Goal: Information Seeking & Learning: Learn about a topic

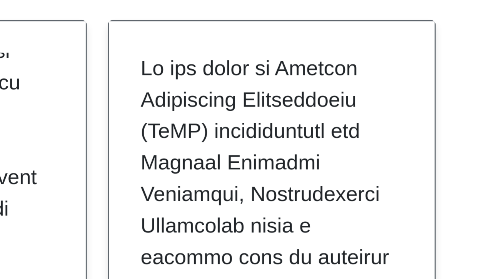
scroll to position [549, 0]
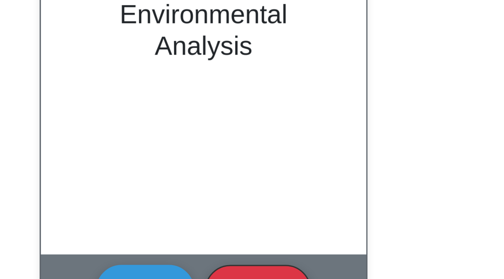
click at [242, 273] on button "Flip" at bounding box center [234, 274] width 29 height 15
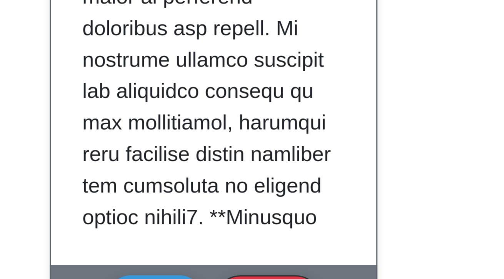
scroll to position [692, 0]
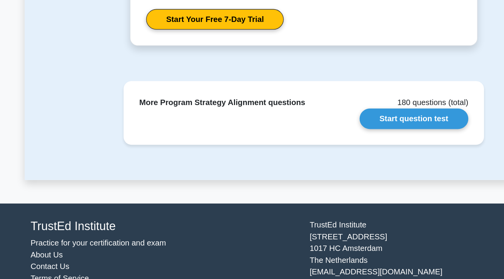
scroll to position [962, 0]
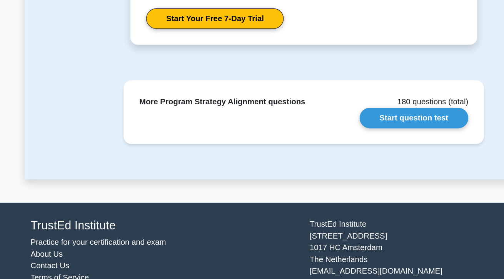
click at [355, 155] on link "Start question test" at bounding box center [338, 152] width 85 height 16
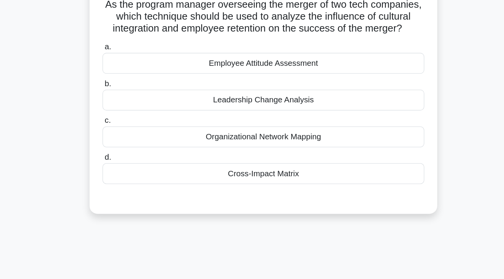
click at [358, 198] on div "Cross-Impact Matrix" at bounding box center [251, 193] width 249 height 16
click at [127, 183] on input "d. Cross-Impact Matrix" at bounding box center [127, 180] width 0 height 5
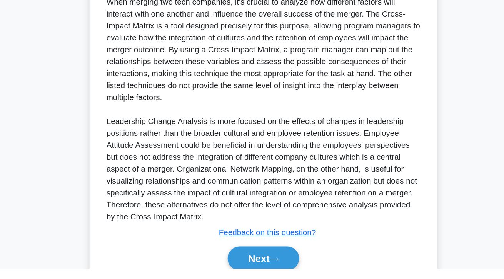
scroll to position [165, 0]
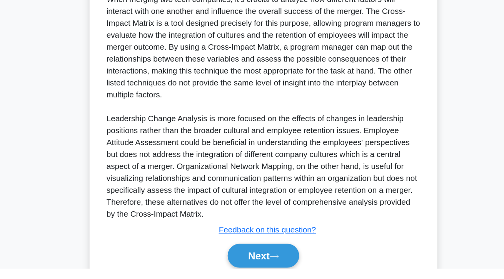
click at [259, 276] on button "Next" at bounding box center [251, 269] width 55 height 18
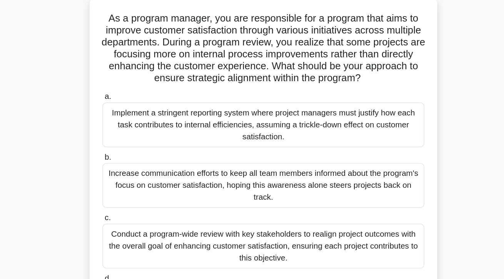
scroll to position [44, 0]
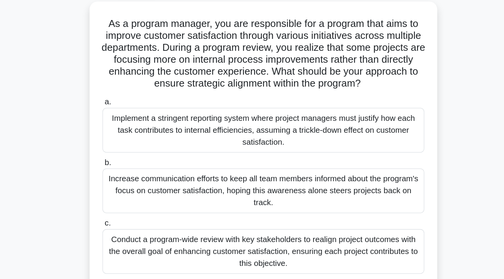
click at [369, 177] on div "Conduct a program-wide review with key stakeholders to realign project outcomes…" at bounding box center [251, 194] width 249 height 35
click at [127, 175] on input "c. Conduct a program-wide review with key stakeholders to realign project outco…" at bounding box center [127, 172] width 0 height 5
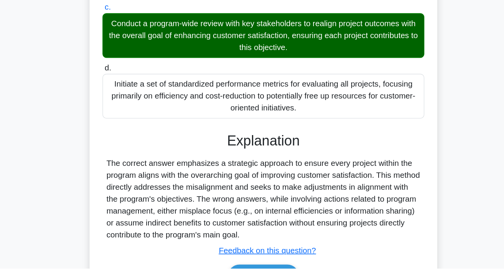
scroll to position [147, 0]
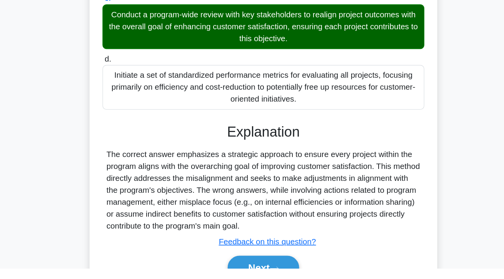
click at [256, 278] on button "Next" at bounding box center [251, 278] width 55 height 18
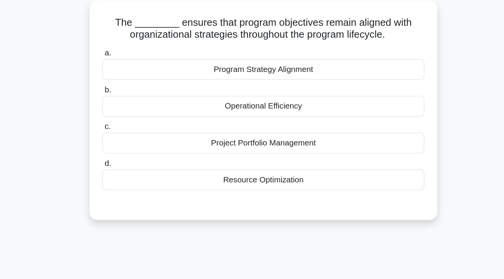
scroll to position [0, 0]
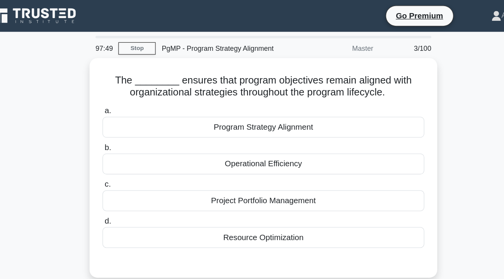
click at [221, 97] on div "Program Strategy Alignment" at bounding box center [251, 98] width 249 height 16
click at [127, 88] on input "a. Program Strategy Alignment" at bounding box center [127, 85] width 0 height 5
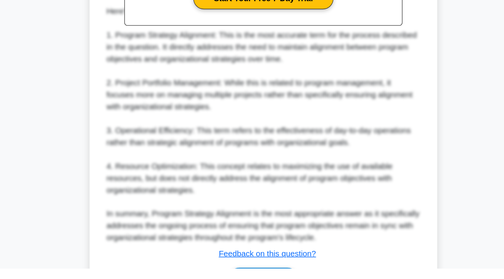
scroll to position [221, 0]
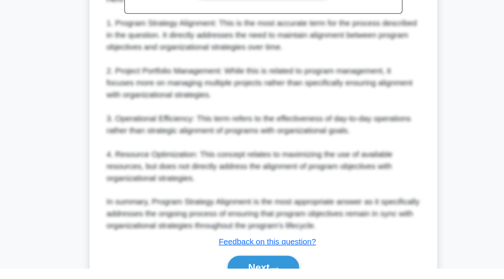
click at [234, 279] on button "Next" at bounding box center [251, 278] width 55 height 18
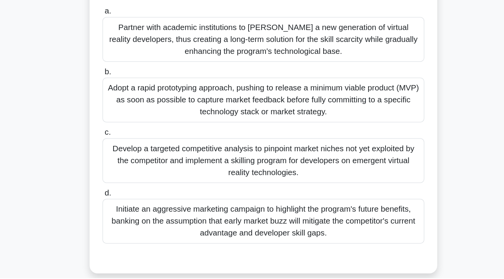
scroll to position [74, 0]
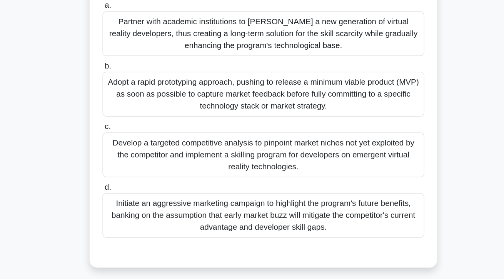
click at [355, 203] on label "d. Initiate an aggressive marketing campaign to highlight the program's future …" at bounding box center [251, 225] width 249 height 44
click at [127, 205] on input "d. Initiate an aggressive marketing campaign to highlight the program's future …" at bounding box center [127, 207] width 0 height 5
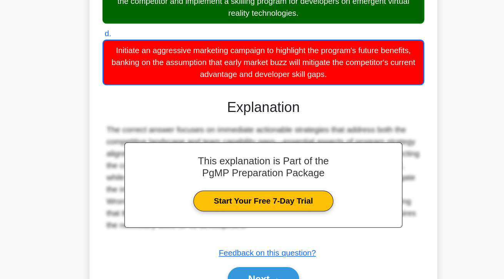
scroll to position [194, 0]
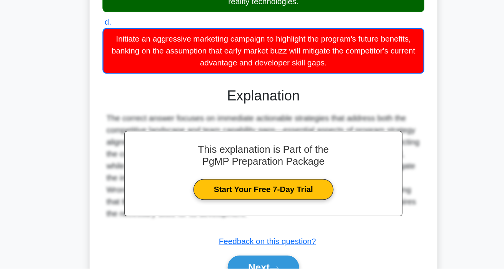
click at [247, 279] on button "Next" at bounding box center [251, 278] width 55 height 18
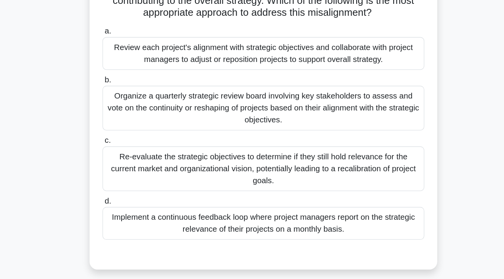
scroll to position [43, 0]
click at [373, 100] on div "Review each project's alignment with strategic objectives and collaborate with …" at bounding box center [251, 87] width 249 height 25
click at [127, 73] on input "a. Review each project's alignment with strategic objectives and collaborate wi…" at bounding box center [127, 70] width 0 height 5
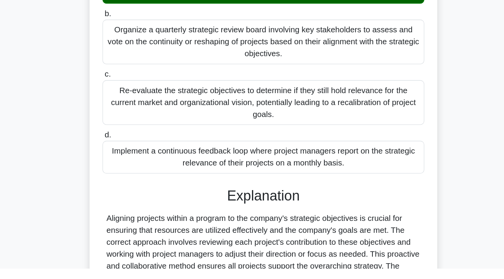
scroll to position [147, 0]
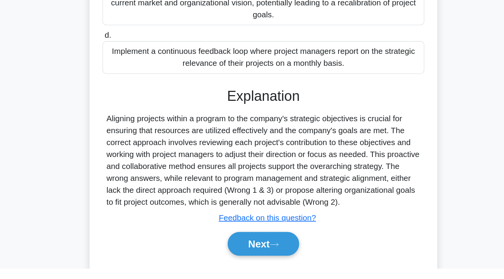
click at [264, 261] on icon at bounding box center [260, 260] width 6 height 2
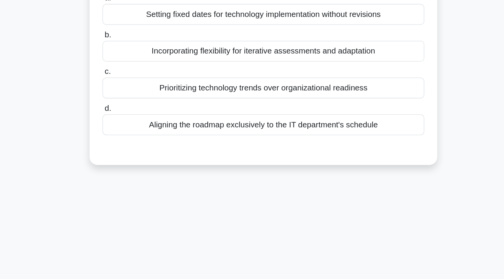
scroll to position [0, 0]
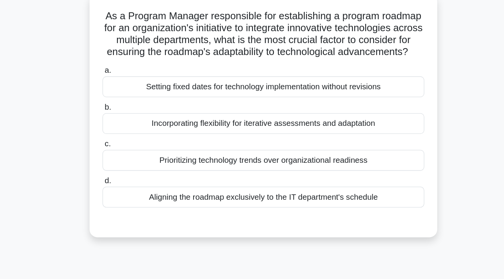
click at [359, 149] on div "Incorporating flexibility for iterative assessments and adaptation" at bounding box center [251, 145] width 249 height 16
click at [127, 135] on input "b. Incorporating flexibility for iterative assessments and adaptation" at bounding box center [127, 132] width 0 height 5
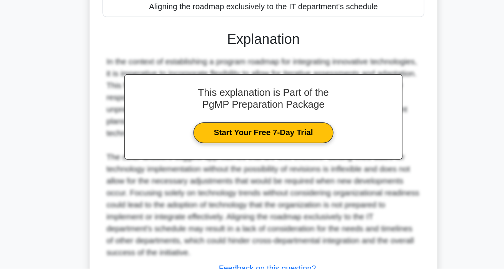
scroll to position [156, 0]
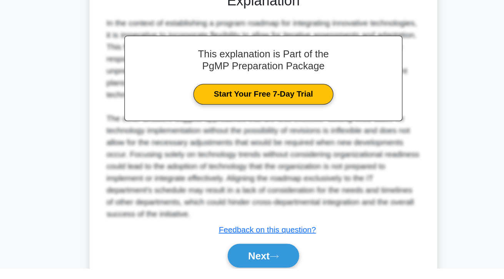
click at [266, 278] on button "Next" at bounding box center [251, 269] width 55 height 18
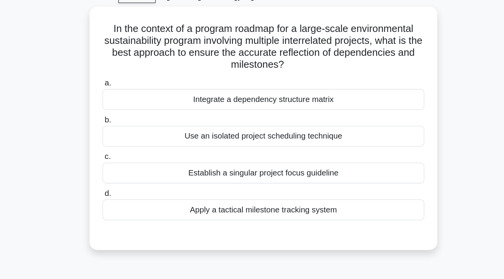
scroll to position [0, 0]
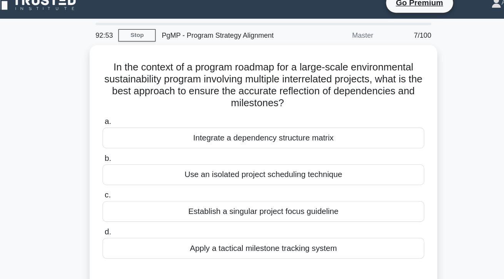
click at [353, 117] on div "Integrate a dependency structure matrix" at bounding box center [251, 117] width 249 height 16
click at [127, 107] on input "a. Integrate a dependency structure matrix" at bounding box center [127, 104] width 0 height 5
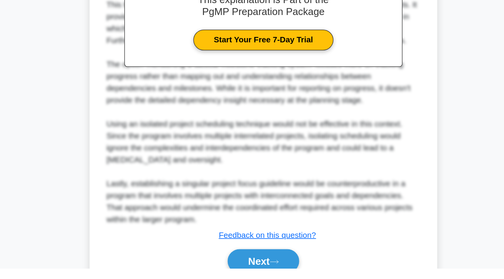
scroll to position [199, 0]
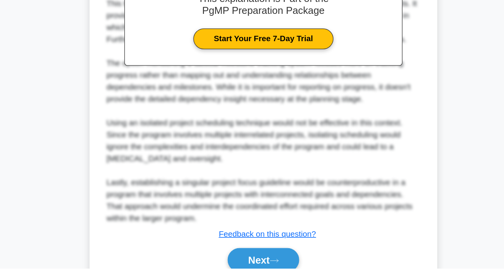
click at [266, 279] on button "Next" at bounding box center [251, 272] width 55 height 18
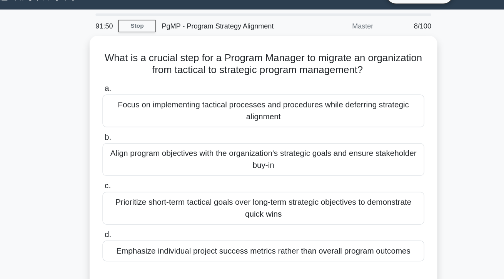
scroll to position [11, 0]
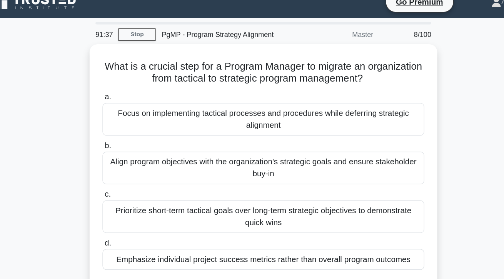
click at [365, 127] on div "Align program objectives with the organization's strategic goals and ensure sta…" at bounding box center [251, 129] width 249 height 25
click at [127, 115] on input "b. Align program objectives with the organization's strategic goals and ensure …" at bounding box center [127, 112] width 0 height 5
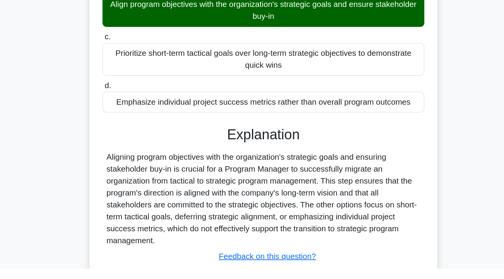
scroll to position [63, 0]
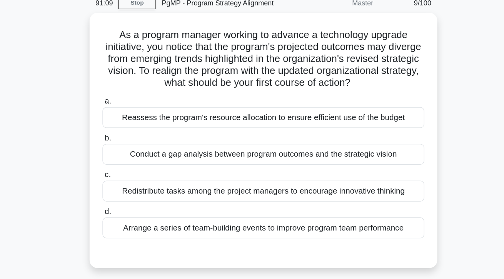
scroll to position [16, 0]
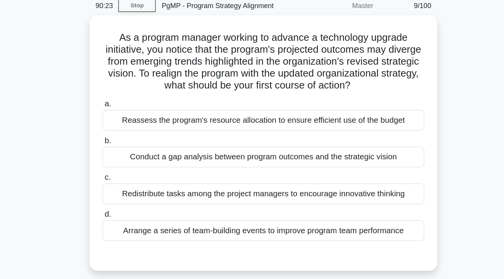
click at [366, 139] on div "Conduct a gap analysis between program outcomes and the strategic vision" at bounding box center [251, 138] width 249 height 16
click at [127, 128] on input "b. Conduct a gap analysis between program outcomes and the strategic vision" at bounding box center [127, 125] width 0 height 5
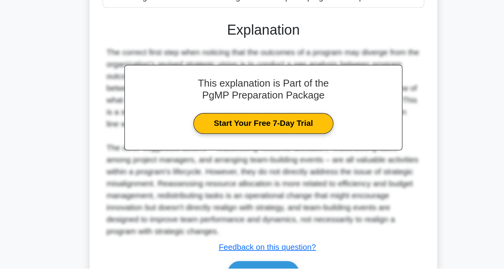
scroll to position [143, 0]
click at [268, 279] on button "Next" at bounding box center [251, 282] width 55 height 18
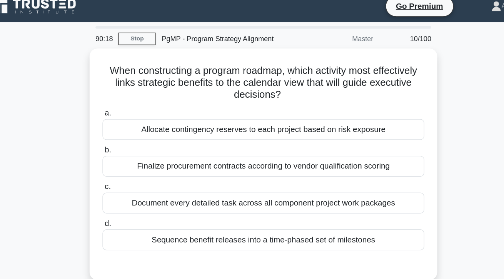
scroll to position [0, 0]
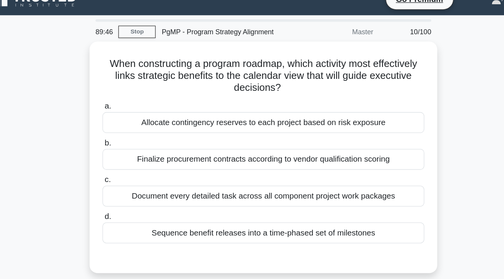
click at [352, 196] on div "Sequence benefit releases into a time-phased set of milestones" at bounding box center [251, 193] width 249 height 16
click at [127, 183] on input "d. Sequence benefit releases into a time-phased set of milestones" at bounding box center [127, 180] width 0 height 5
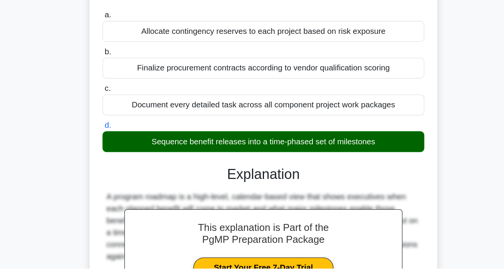
scroll to position [100, 0]
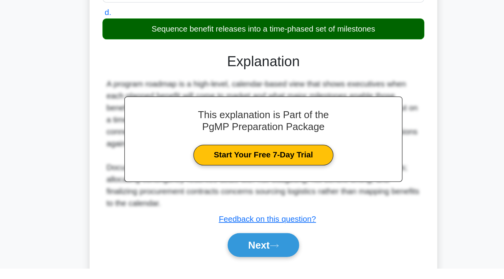
click at [234, 265] on button "Next" at bounding box center [251, 261] width 55 height 18
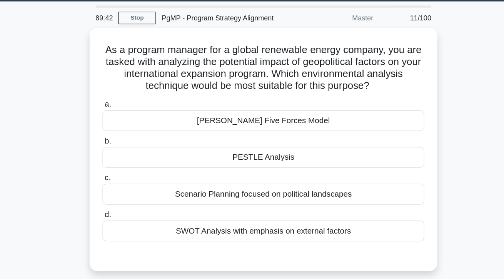
scroll to position [0, 0]
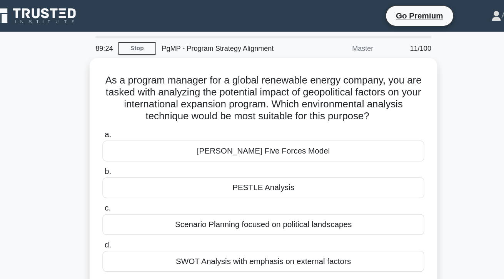
click at [360, 142] on div "PESTLE Analysis" at bounding box center [251, 145] width 249 height 16
click at [127, 135] on input "b. PESTLE Analysis" at bounding box center [127, 132] width 0 height 5
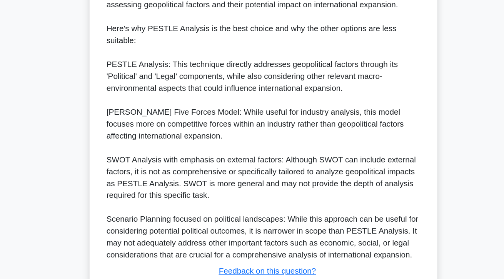
scroll to position [258, 0]
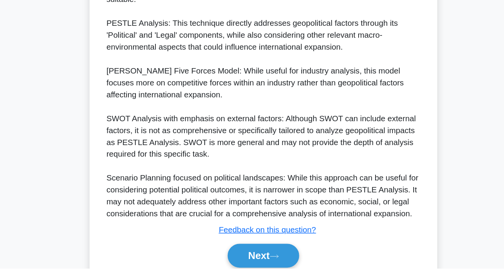
click at [234, 278] on button "Next" at bounding box center [251, 269] width 55 height 18
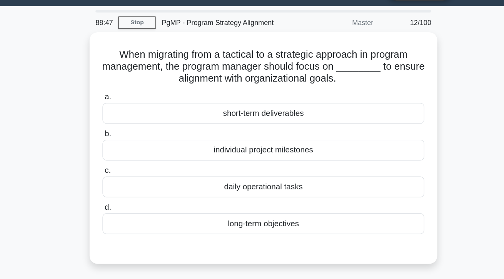
scroll to position [0, 0]
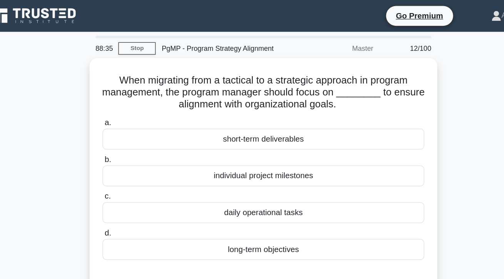
click at [347, 192] on div "long-term objectives" at bounding box center [251, 193] width 249 height 16
click at [127, 183] on input "d. long-term objectives" at bounding box center [127, 180] width 0 height 5
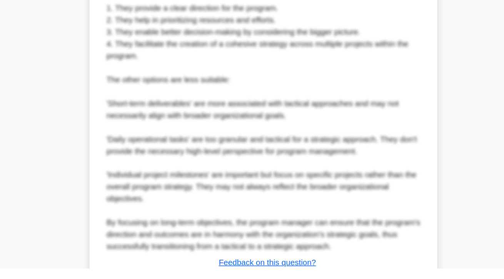
scroll to position [242, 0]
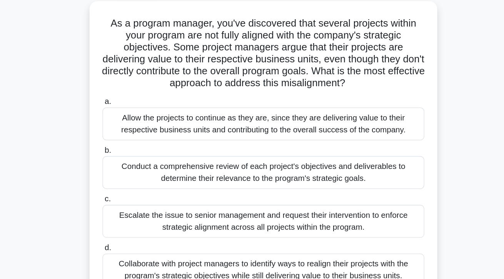
scroll to position [22, 0]
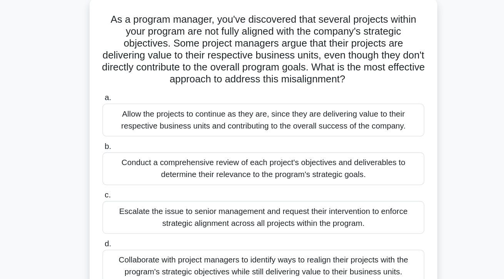
click at [355, 229] on div "Collaborate with project managers to identify ways to realign their projects wi…" at bounding box center [251, 231] width 249 height 25
click at [127, 217] on input "d. Collaborate with project managers to identify ways to realign their projects…" at bounding box center [127, 214] width 0 height 5
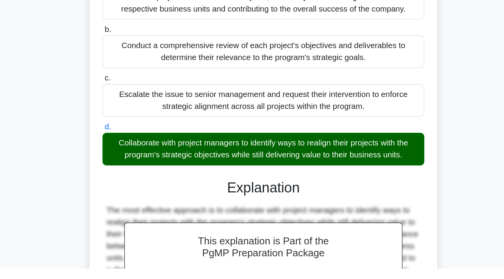
scroll to position [138, 0]
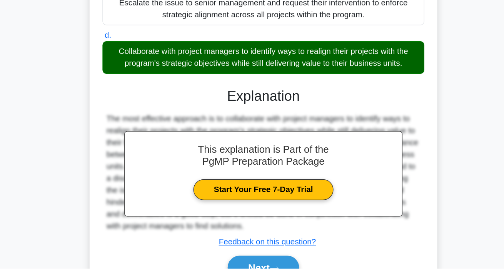
click at [251, 279] on button "Next" at bounding box center [251, 278] width 55 height 18
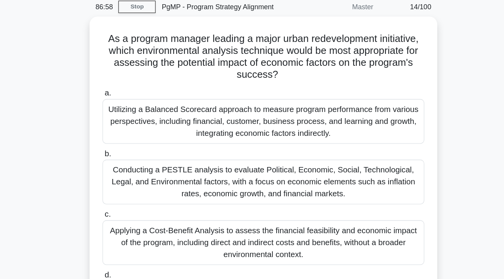
scroll to position [20, 0]
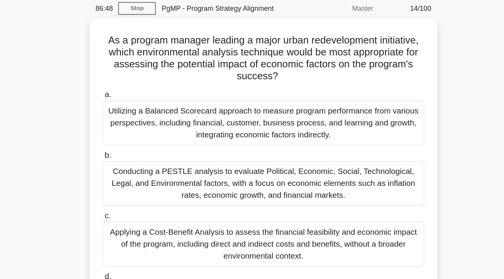
click at [356, 151] on div "Conducting a PESTLE analysis to evaluate Political, Economic, Social, Technolog…" at bounding box center [251, 153] width 249 height 35
click at [127, 134] on input "b. Conducting a PESTLE analysis to evaluate Political, Economic, Social, Techno…" at bounding box center [127, 131] width 0 height 5
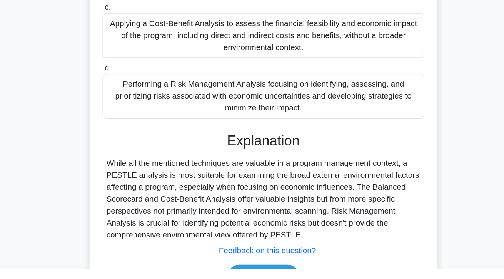
scroll to position [128, 0]
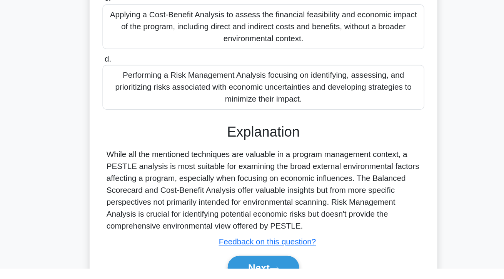
click at [243, 279] on button "Next" at bounding box center [251, 278] width 55 height 18
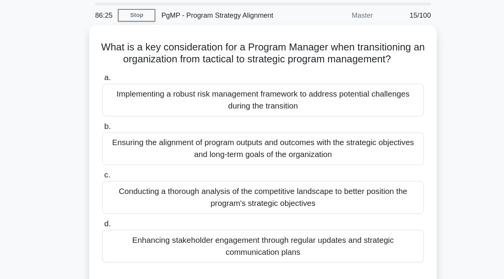
scroll to position [11, 0]
click at [357, 133] on div "Ensuring the alignment of program outputs and outcomes with the strategic objec…" at bounding box center [251, 129] width 249 height 25
click at [127, 115] on input "b. Ensuring the alignment of program outputs and outcomes with the strategic ob…" at bounding box center [127, 112] width 0 height 5
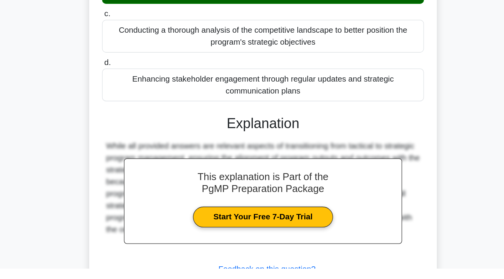
scroll to position [110, 0]
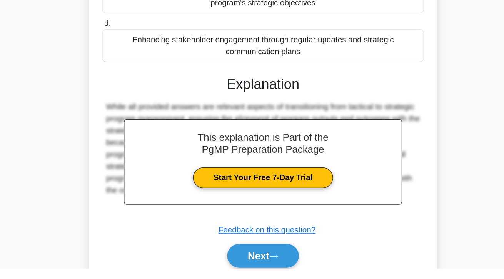
click at [258, 278] on button "Next" at bounding box center [251, 269] width 55 height 18
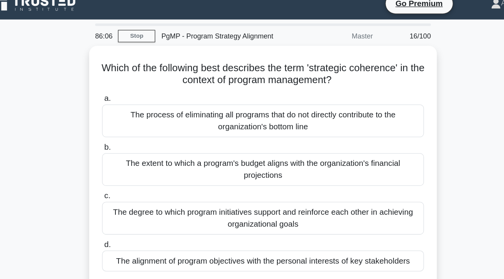
scroll to position [0, 0]
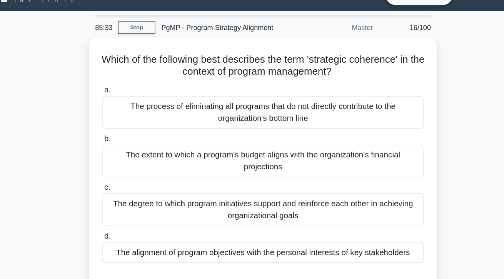
click at [350, 204] on div "The alignment of program objectives with the personal interests of key stakehol…" at bounding box center [251, 212] width 249 height 16
click at [127, 201] on input "d. The alignment of program objectives with the personal interests of key stake…" at bounding box center [127, 199] width 0 height 5
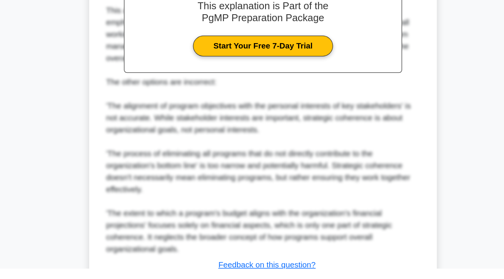
scroll to position [222, 0]
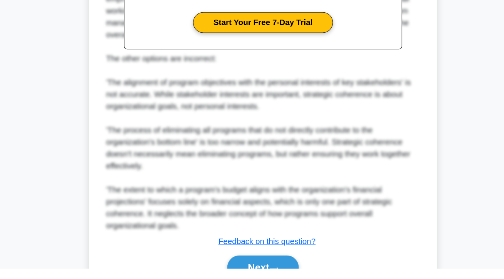
click at [246, 279] on button "Next" at bounding box center [251, 278] width 55 height 18
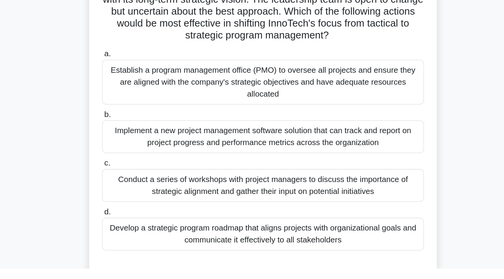
scroll to position [12, 0]
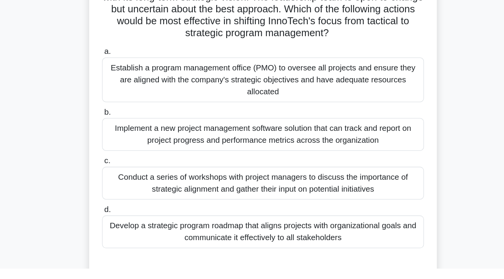
click at [355, 253] on div "Develop a strategic program roadmap that aligns projects with organizational go…" at bounding box center [251, 250] width 249 height 25
click at [127, 236] on input "d. Develop a strategic program roadmap that aligns projects with organizational…" at bounding box center [127, 233] width 0 height 5
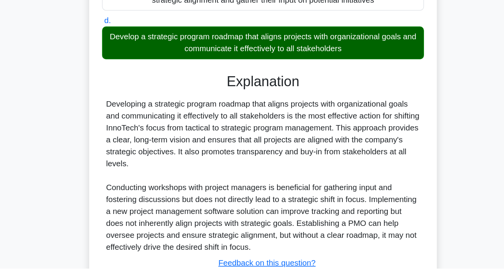
scroll to position [175, 0]
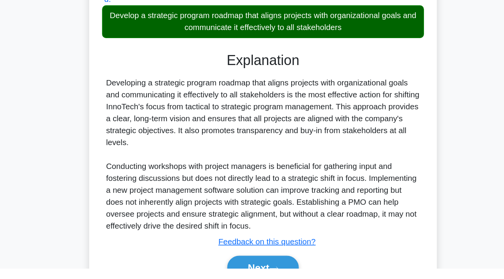
click at [365, 260] on div "Explanation Developing a strategic program roadmap that aligns projects with or…" at bounding box center [251, 200] width 249 height 179
click at [260, 279] on div "a. Establish a program management office (PMO) to oversee all projects and ensu…" at bounding box center [252, 119] width 251 height 355
click at [261, 279] on button "Next" at bounding box center [251, 278] width 55 height 18
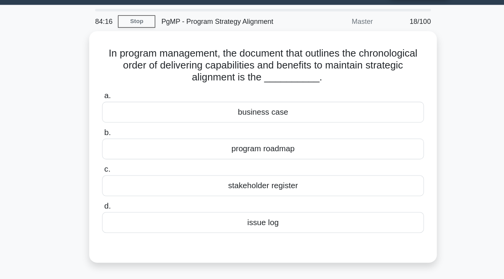
scroll to position [0, 0]
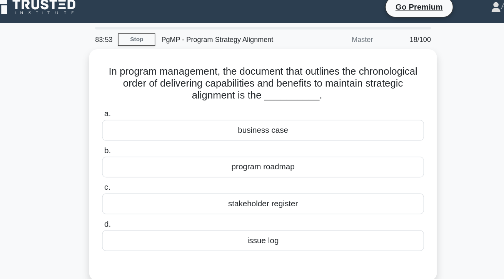
click at [365, 137] on div "program roadmap" at bounding box center [251, 136] width 249 height 16
click at [127, 126] on input "b. program roadmap" at bounding box center [127, 123] width 0 height 5
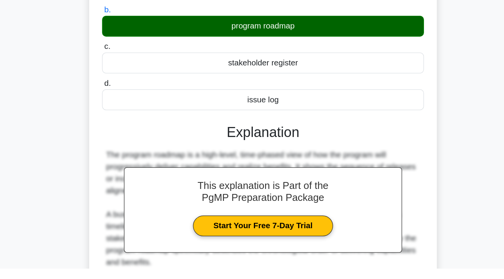
scroll to position [90, 0]
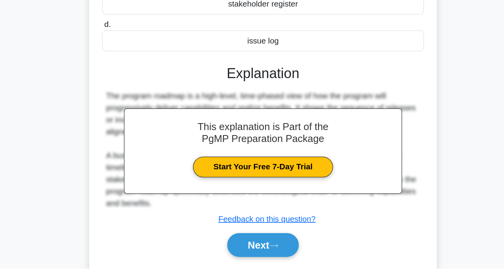
click at [269, 256] on button "Next" at bounding box center [251, 261] width 55 height 18
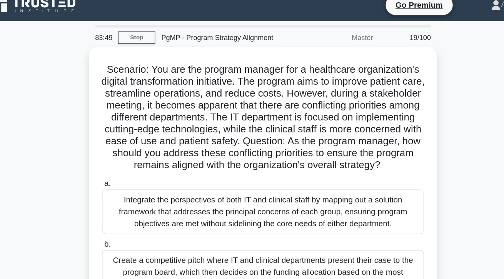
scroll to position [0, 0]
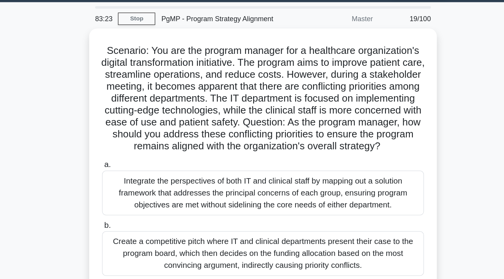
click at [416, 176] on div "Scenario: You are the program manager for a healthcare organization's digital t…" at bounding box center [252, 204] width 439 height 318
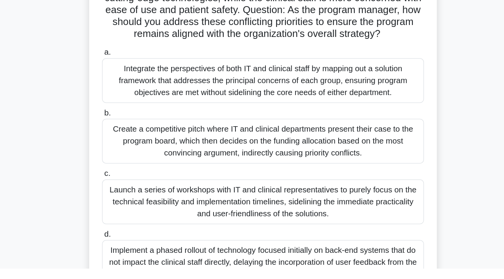
scroll to position [40, 0]
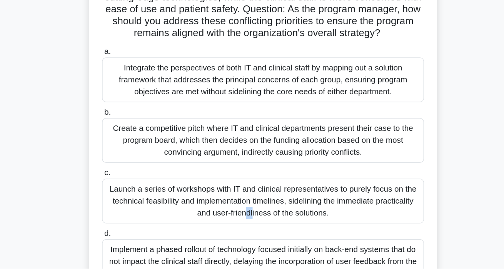
click at [365, 139] on div "Integrate the perspectives of both IT and clinical staff by mapping out a solut…" at bounding box center [251, 132] width 249 height 35
click at [127, 113] on input "a. Integrate the perspectives of both IT and clinical staff by mapping out a so…" at bounding box center [127, 110] width 0 height 5
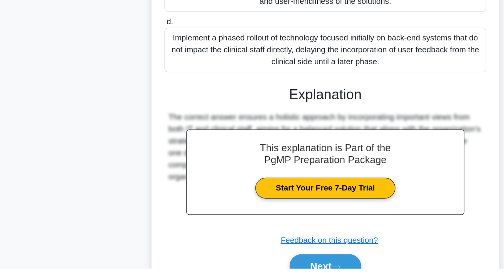
scroll to position [212, 0]
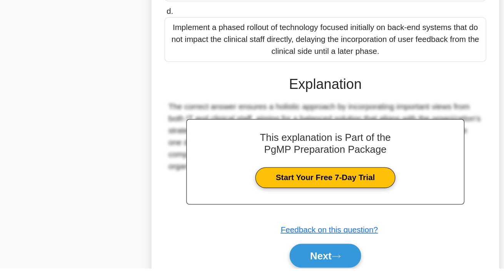
click at [264, 278] on button "Next" at bounding box center [251, 269] width 55 height 18
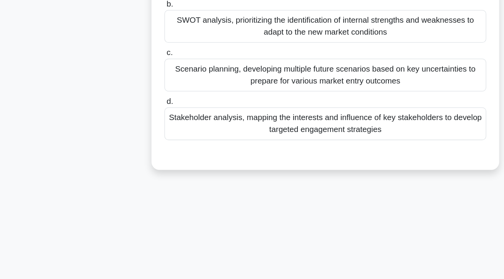
scroll to position [0, 0]
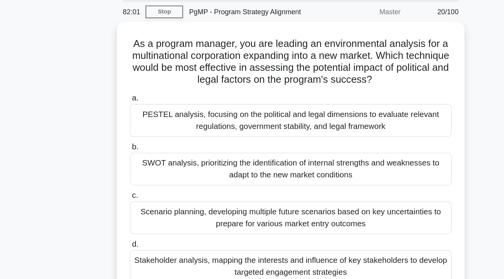
click at [363, 124] on div "PESTEL analysis, focusing on the political and legal dimensions to evaluate rel…" at bounding box center [251, 121] width 249 height 25
click at [127, 107] on input "a. PESTEL analysis, focusing on the political and legal dimensions to evaluate …" at bounding box center [127, 104] width 0 height 5
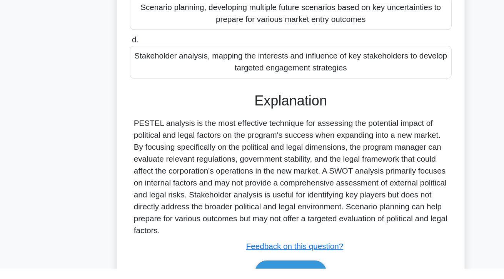
scroll to position [119, 0]
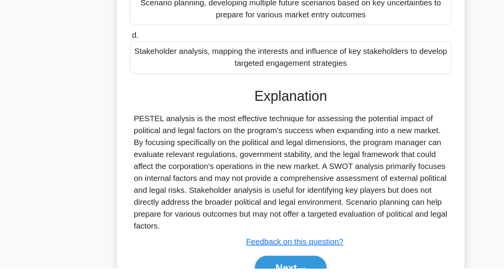
click at [235, 279] on button "Next" at bounding box center [251, 278] width 55 height 18
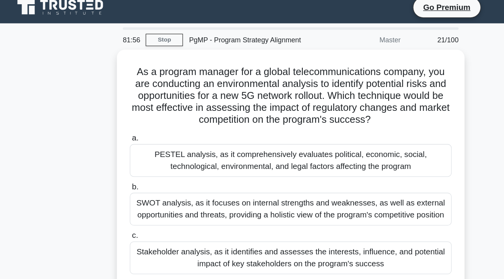
scroll to position [0, 0]
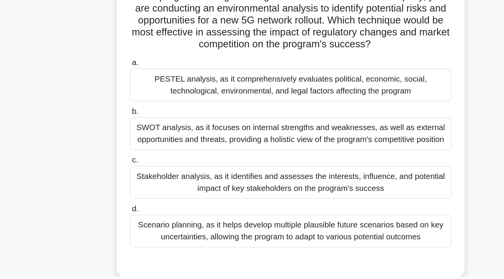
click at [191, 130] on div "PESTEL analysis, as it comprehensively evaluates political, economic, social, t…" at bounding box center [251, 130] width 249 height 25
click at [127, 116] on input "a. PESTEL analysis, as it comprehensively evaluates political, economic, social…" at bounding box center [127, 113] width 0 height 5
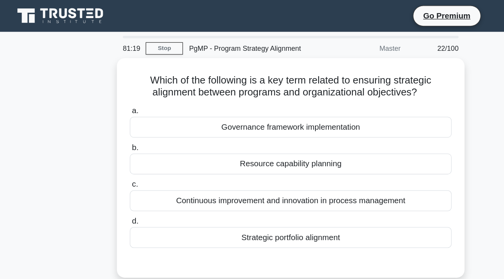
click at [247, 189] on div "Strategic portfolio alignment" at bounding box center [251, 184] width 249 height 16
click at [127, 174] on input "d. Strategic portfolio alignment" at bounding box center [127, 171] width 0 height 5
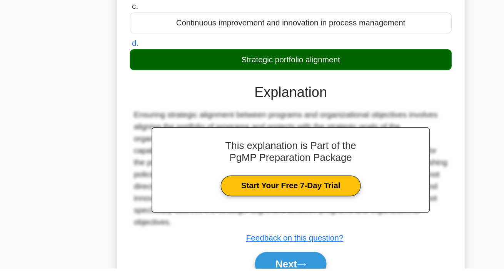
scroll to position [100, 0]
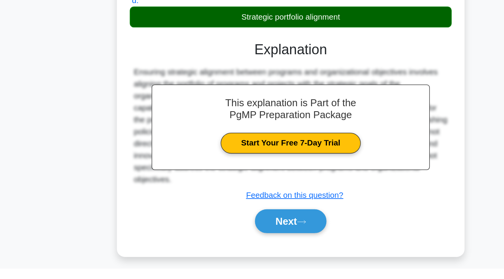
click at [229, 245] on button "Next" at bounding box center [251, 242] width 55 height 18
click at [234, 242] on div "81:17 Stop PgMP - Program Strategy Alignment Master 23/100 Which of the followi…" at bounding box center [252, 120] width 439 height 385
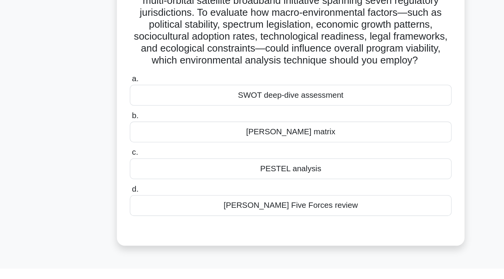
scroll to position [0, 0]
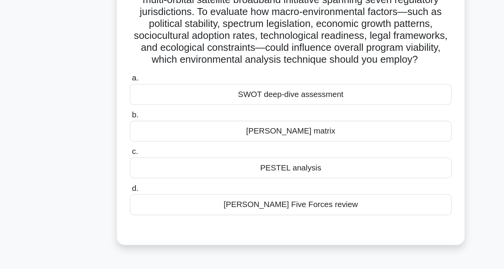
click at [234, 209] on div "PESTEL analysis" at bounding box center [251, 201] width 249 height 16
click at [127, 191] on input "c. PESTEL analysis" at bounding box center [127, 188] width 0 height 5
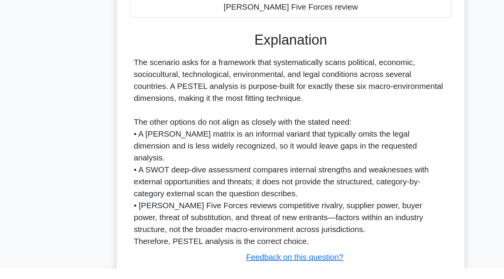
scroll to position [165, 0]
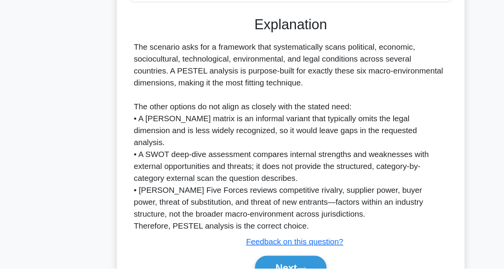
click at [236, 277] on button "Next" at bounding box center [251, 278] width 55 height 18
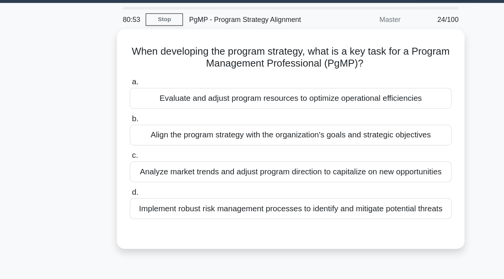
scroll to position [0, 0]
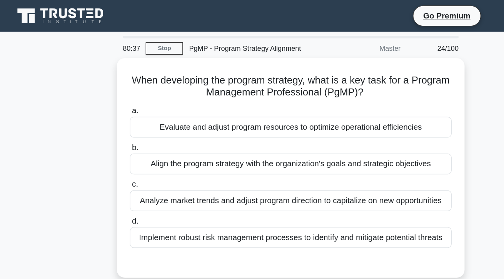
click at [177, 127] on div "Align the program strategy with the organization's goals and strategic objectiv…" at bounding box center [251, 127] width 249 height 16
click at [127, 117] on input "b. Align the program strategy with the organization's goals and strategic objec…" at bounding box center [127, 114] width 0 height 5
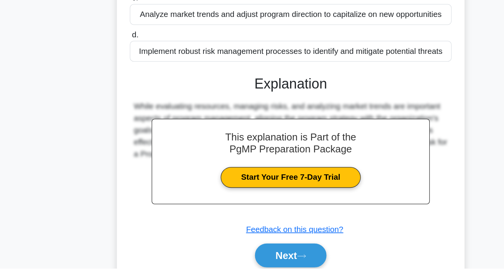
scroll to position [74, 0]
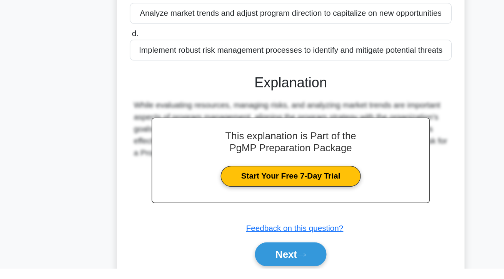
click at [235, 277] on button "Next" at bounding box center [251, 268] width 55 height 18
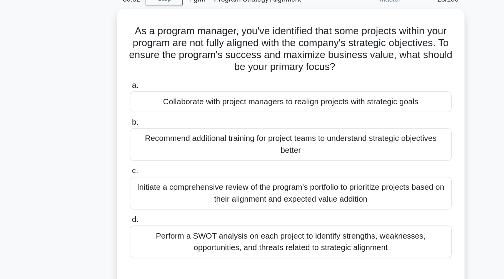
scroll to position [38, 0]
click at [374, 79] on div "Collaborate with project managers to realign projects with strategic goals" at bounding box center [251, 79] width 249 height 16
click at [127, 69] on input "a. Collaborate with project managers to realign projects with strategic goals" at bounding box center [127, 66] width 0 height 5
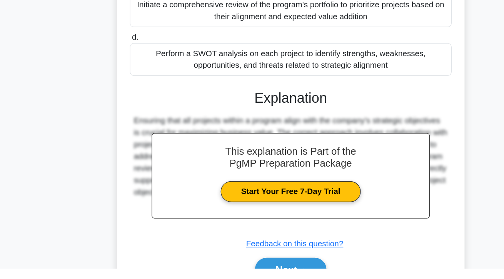
scroll to position [110, 0]
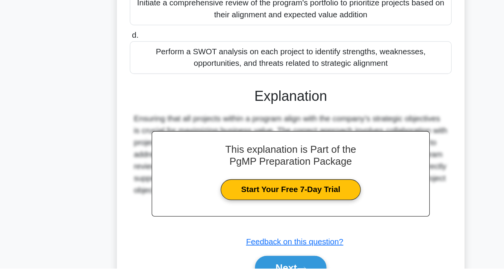
click at [275, 279] on button "Next" at bounding box center [251, 278] width 55 height 18
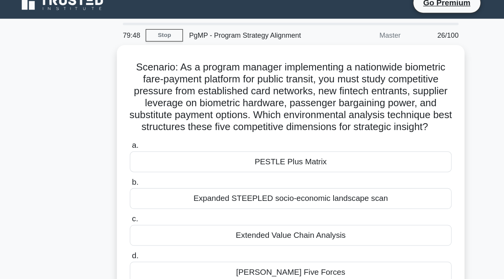
scroll to position [0, 0]
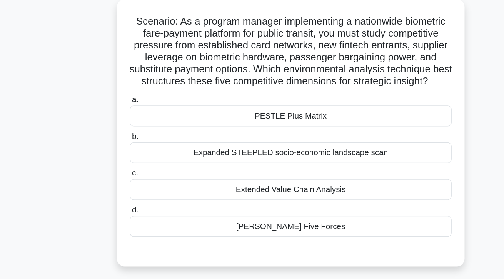
click at [341, 229] on div "Porter’s Five Forces" at bounding box center [251, 221] width 249 height 16
click at [127, 211] on input "d. Porter’s Five Forces" at bounding box center [127, 208] width 0 height 5
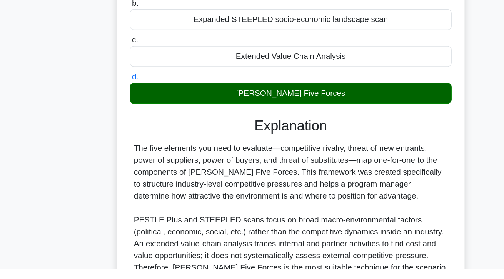
scroll to position [85, 0]
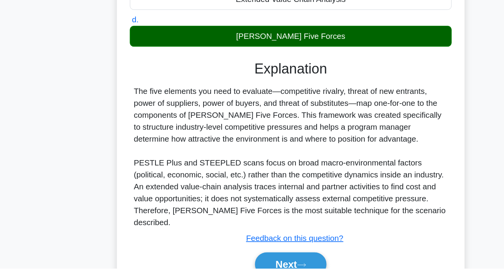
click at [278, 279] on button "Next" at bounding box center [251, 275] width 55 height 18
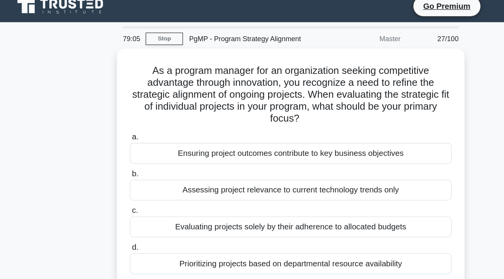
scroll to position [0, 0]
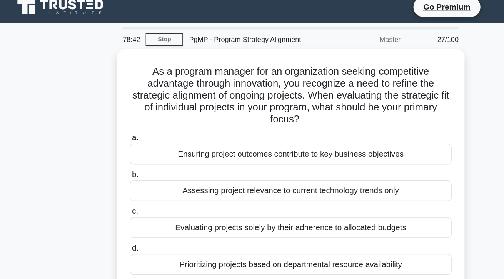
click at [357, 129] on div "Ensuring project outcomes contribute to key business objectives" at bounding box center [251, 126] width 249 height 16
click at [127, 116] on input "a. Ensuring project outcomes contribute to key business objectives" at bounding box center [127, 113] width 0 height 5
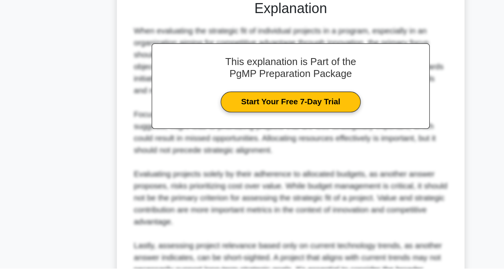
scroll to position [212, 0]
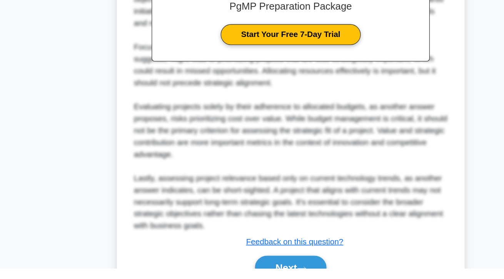
click at [273, 279] on button "Next" at bounding box center [251, 278] width 55 height 18
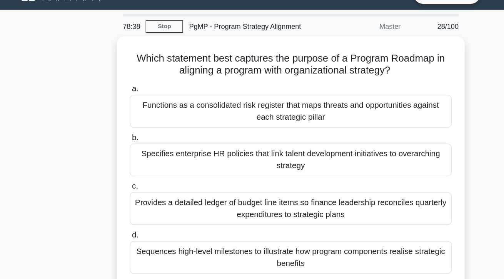
scroll to position [0, 0]
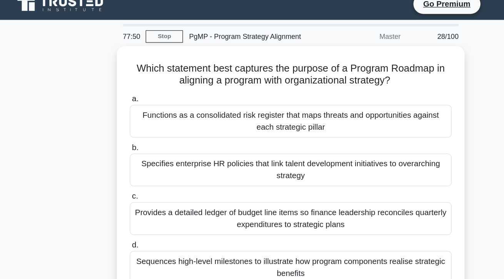
click at [344, 212] on div "Sequences high-level milestones to illustrate how program components realise st…" at bounding box center [251, 216] width 249 height 25
click at [127, 202] on input "d. Sequences high-level milestones to illustrate how program components realise…" at bounding box center [127, 199] width 0 height 5
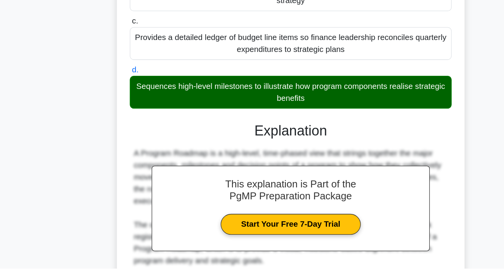
scroll to position [101, 0]
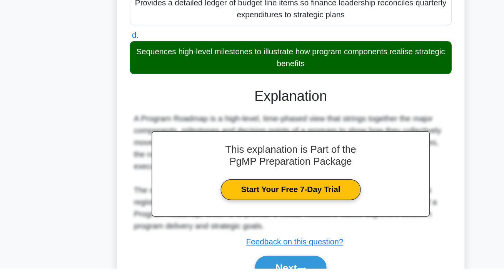
click at [256, 278] on button "Next" at bounding box center [251, 278] width 55 height 18
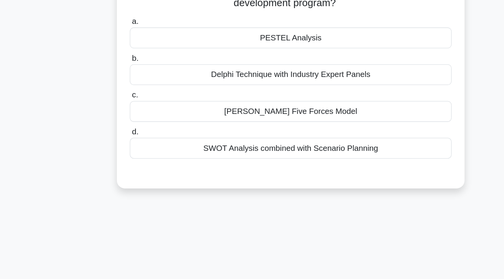
scroll to position [0, 0]
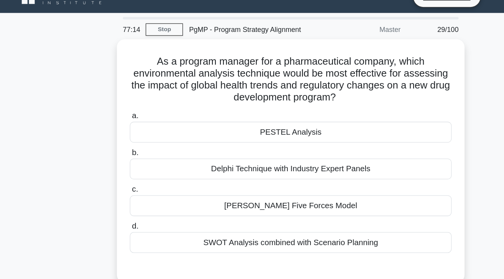
click at [376, 121] on div "PESTEL Analysis" at bounding box center [251, 117] width 249 height 16
click at [127, 107] on input "a. PESTEL Analysis" at bounding box center [127, 104] width 0 height 5
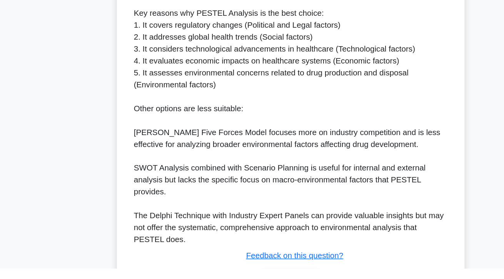
scroll to position [247, 0]
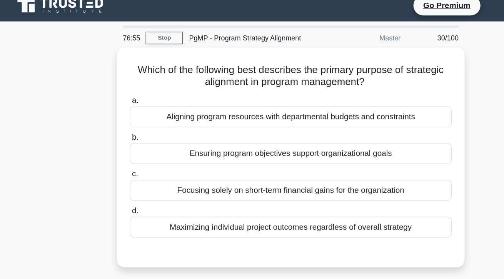
scroll to position [0, 0]
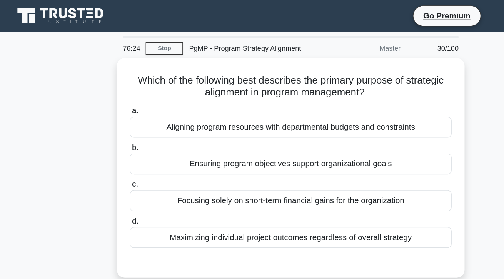
click at [332, 127] on div "Ensuring program objectives support organizational goals" at bounding box center [251, 127] width 249 height 16
click at [127, 117] on input "b. Ensuring program objectives support organizational goals" at bounding box center [127, 114] width 0 height 5
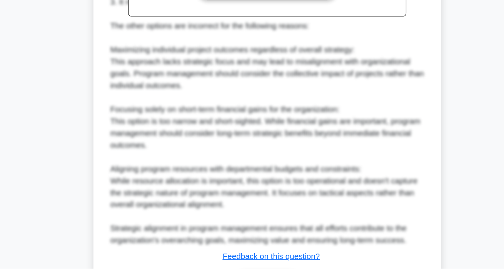
scroll to position [230, 0]
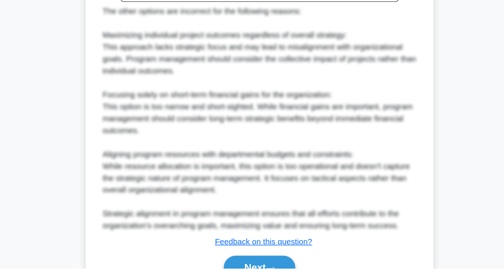
click at [271, 279] on button "Next" at bounding box center [251, 278] width 55 height 18
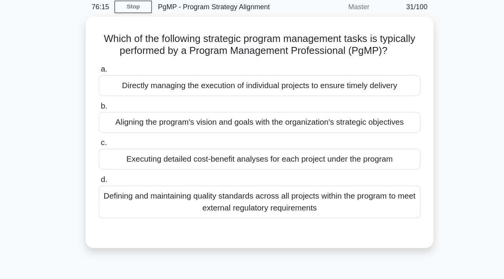
scroll to position [29, 0]
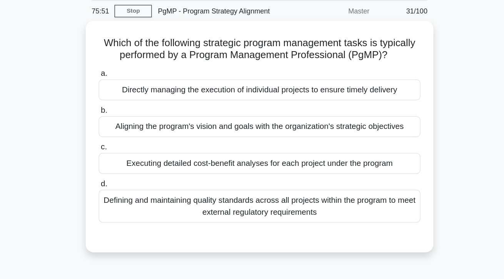
click at [375, 106] on div "Aligning the program's vision and goals with the organization's strategic objec…" at bounding box center [251, 98] width 249 height 16
click at [127, 88] on input "b. Aligning the program's vision and goals with the organization's strategic ob…" at bounding box center [127, 85] width 0 height 5
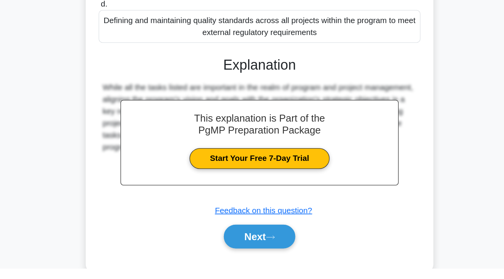
scroll to position [100, 0]
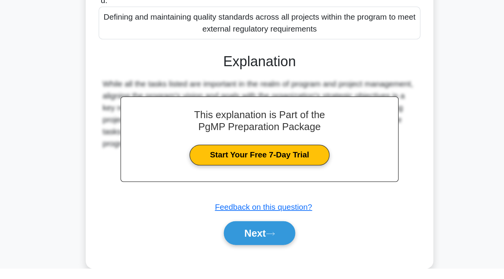
click at [266, 261] on button "Next" at bounding box center [251, 251] width 55 height 18
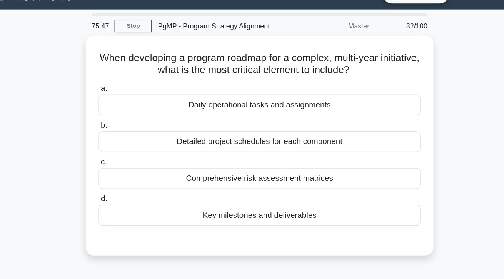
scroll to position [0, 0]
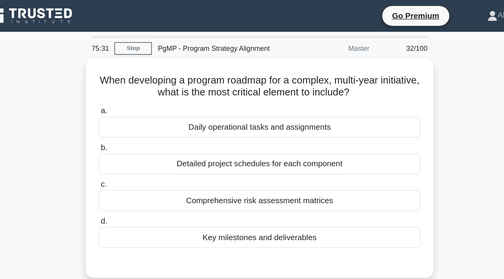
click at [340, 185] on div "Key milestones and deliverables" at bounding box center [251, 184] width 249 height 16
click at [127, 174] on input "d. Key milestones and deliverables" at bounding box center [127, 171] width 0 height 5
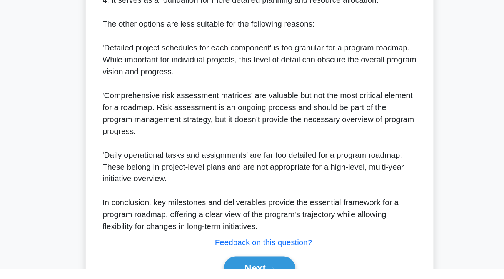
scroll to position [239, 0]
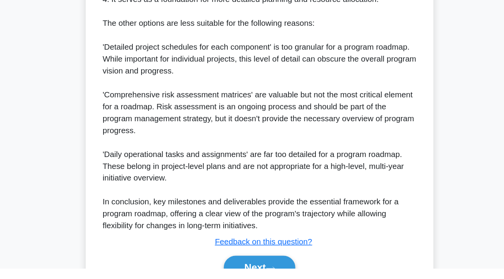
click at [279, 279] on div "Next" at bounding box center [252, 278] width 252 height 18
click at [264, 277] on icon at bounding box center [260, 278] width 6 height 2
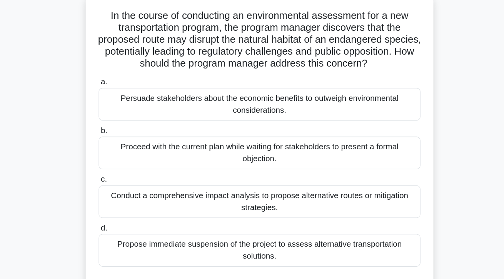
scroll to position [0, 0]
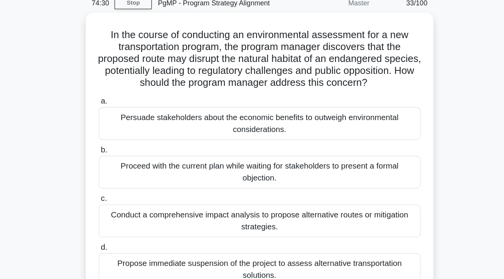
click at [357, 213] on div "Conduct a comprehensive impact analysis to propose alternative routes or mitiga…" at bounding box center [251, 206] width 249 height 25
click at [127, 192] on input "c. Conduct a comprehensive impact analysis to propose alternative routes or mit…" at bounding box center [127, 189] width 0 height 5
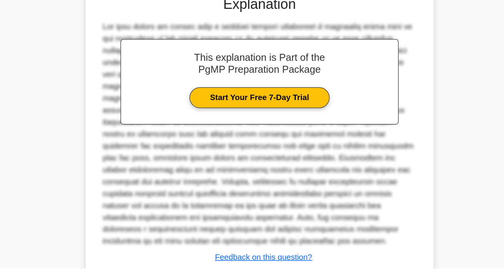
scroll to position [221, 0]
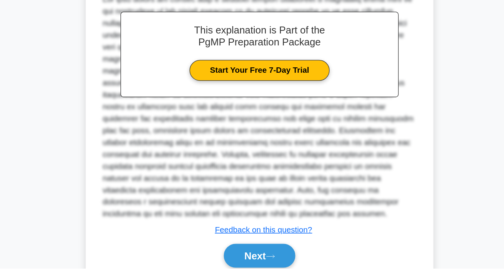
click at [270, 275] on button "Next" at bounding box center [251, 269] width 55 height 18
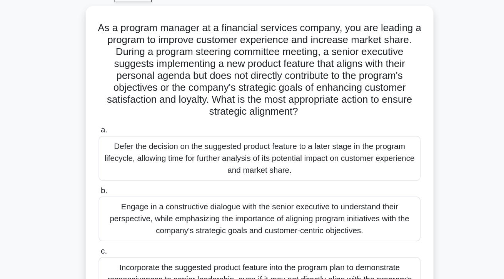
scroll to position [0, 0]
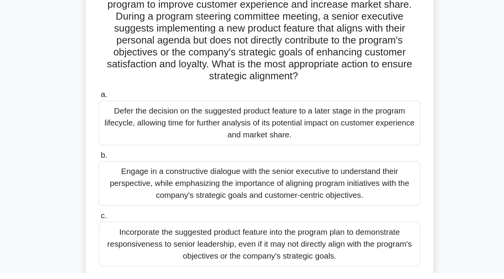
click at [161, 209] on div "Engage in a constructive dialogue with the senior executive to understand their…" at bounding box center [251, 210] width 249 height 35
click at [127, 191] on input "b. Engage in a constructive dialogue with the senior executive to understand th…" at bounding box center [127, 188] width 0 height 5
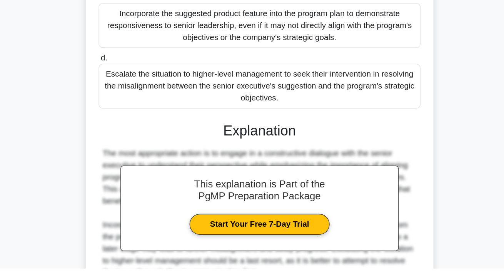
scroll to position [202, 0]
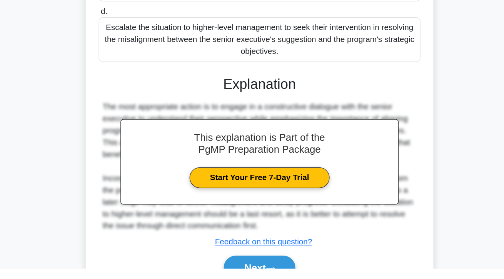
click at [256, 279] on button "Next" at bounding box center [251, 278] width 55 height 18
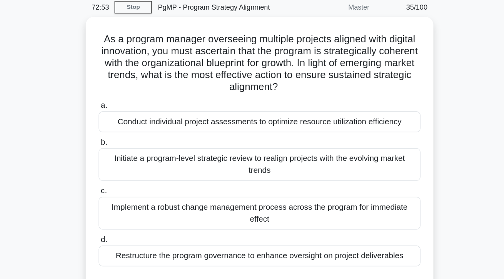
scroll to position [7, 0]
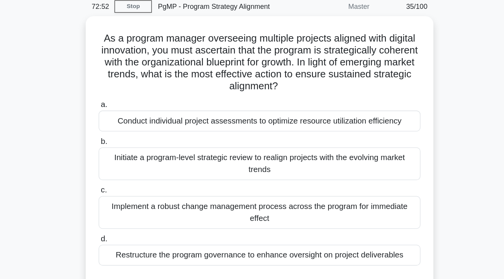
click at [384, 147] on div "As a program manager overseeing multiple projects aligned with digital innovati…" at bounding box center [251, 146] width 269 height 216
click at [367, 149] on div "Initiate a program-level strategic review to realign projects with the evolving…" at bounding box center [251, 152] width 249 height 25
click at [127, 138] on input "b. Initiate a program-level strategic review to realign projects with the evolv…" at bounding box center [127, 135] width 0 height 5
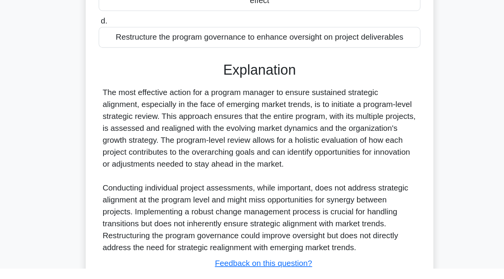
scroll to position [147, 0]
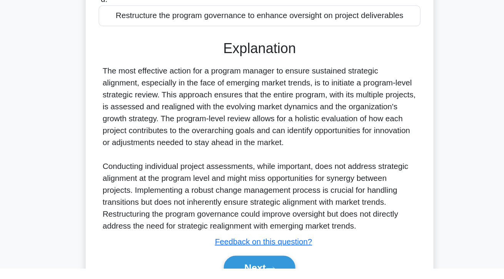
click at [258, 277] on button "Next" at bounding box center [251, 278] width 55 height 18
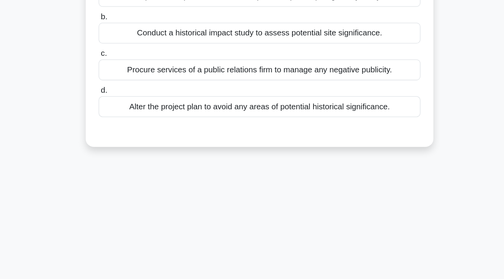
scroll to position [0, 0]
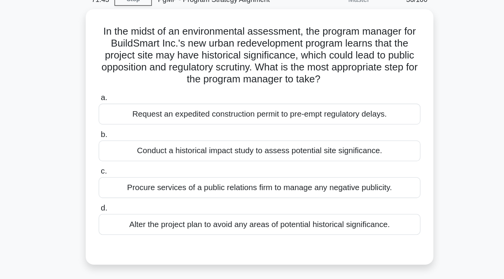
click at [364, 149] on div "Conduct a historical impact study to assess potential site significance." at bounding box center [251, 155] width 249 height 16
click at [127, 145] on input "b. Conduct a historical impact study to assess potential site significance." at bounding box center [127, 142] width 0 height 5
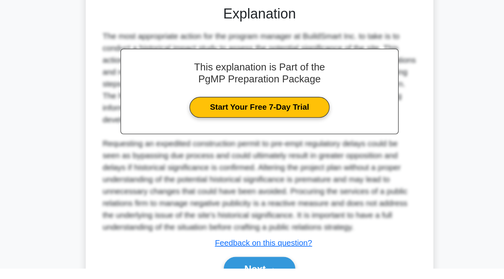
scroll to position [156, 0]
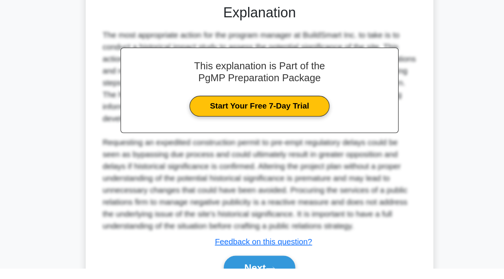
click at [271, 275] on button "Next" at bounding box center [251, 278] width 55 height 18
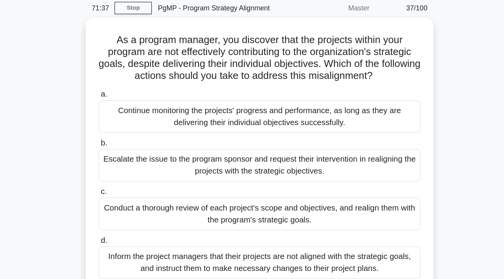
scroll to position [0, 0]
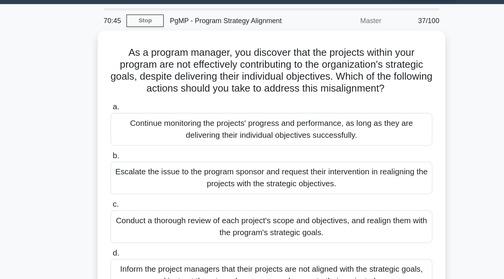
click at [364, 195] on div "Conduct a thorough review of each project's scope and objectives, and realign t…" at bounding box center [251, 196] width 249 height 25
click at [127, 182] on input "c. Conduct a thorough review of each project's scope and objectives, and realig…" at bounding box center [127, 179] width 0 height 5
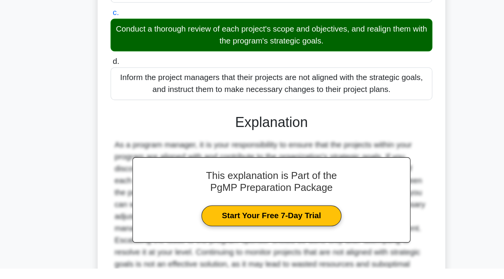
scroll to position [138, 0]
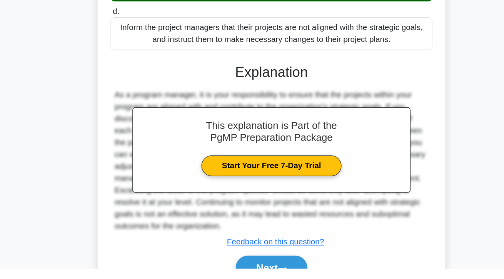
click at [272, 269] on button "Next" at bounding box center [251, 278] width 55 height 18
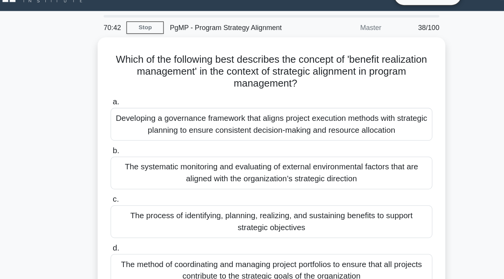
scroll to position [0, 0]
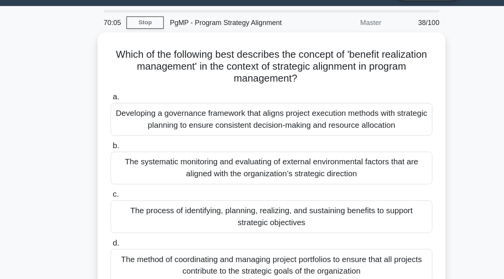
click at [235, 183] on div "The process of identifying, planning, realizing, and sustaining benefits to sup…" at bounding box center [251, 187] width 249 height 25
click at [127, 173] on input "c. The process of identifying, planning, realizing, and sustaining benefits to …" at bounding box center [127, 170] width 0 height 5
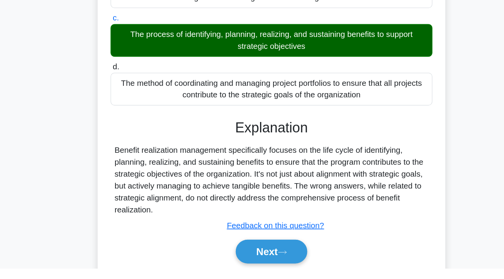
scroll to position [100, 0]
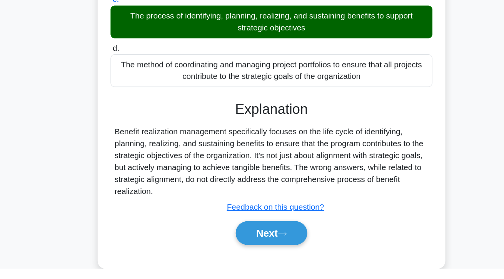
click at [251, 257] on div "Next" at bounding box center [252, 251] width 252 height 18
click at [253, 256] on button "Next" at bounding box center [251, 251] width 55 height 18
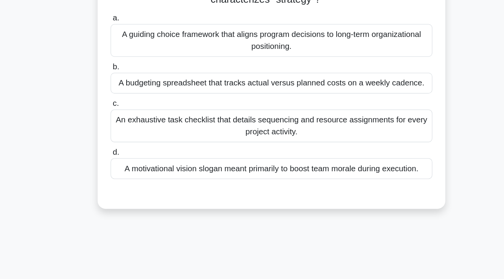
scroll to position [0, 0]
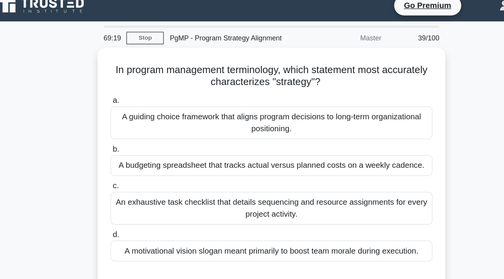
click at [192, 100] on div "A guiding choice framework that aligns program decisions to long-term organizat…" at bounding box center [251, 102] width 249 height 25
click at [127, 88] on input "a. A guiding choice framework that aligns program decisions to long-term organi…" at bounding box center [127, 85] width 0 height 5
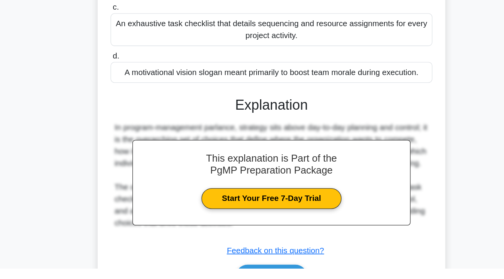
scroll to position [100, 0]
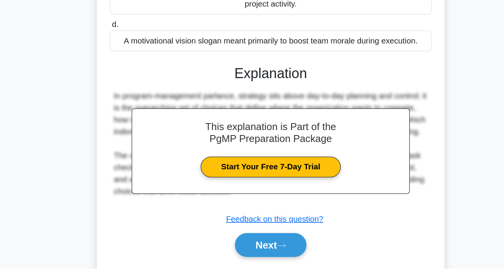
click at [234, 262] on button "Next" at bounding box center [251, 261] width 55 height 18
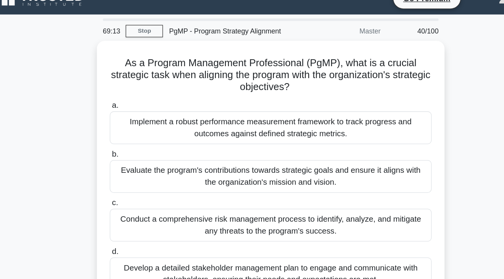
scroll to position [13, 0]
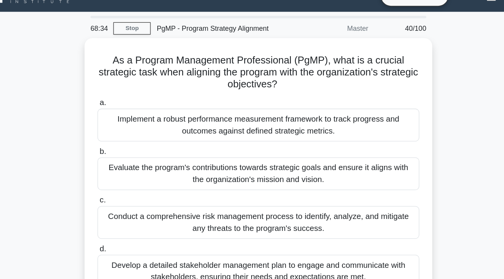
click at [156, 131] on div "Evaluate the program's contributions towards strategic goals and ensure it alig…" at bounding box center [251, 136] width 249 height 25
click at [127, 122] on input "b. Evaluate the program's contributions towards strategic goals and ensure it a…" at bounding box center [127, 119] width 0 height 5
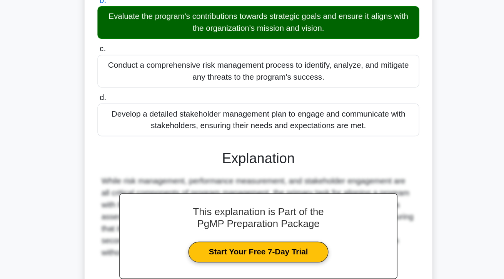
scroll to position [110, 0]
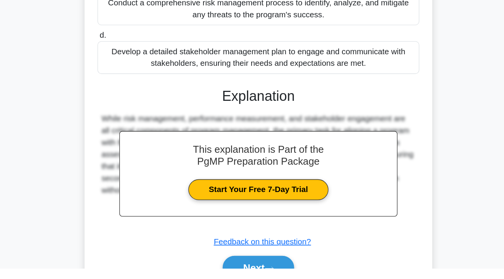
click at [220, 279] on div "a. Implement a robust performance measurement framework to track progress and o…" at bounding box center [252, 138] width 251 height 318
click at [233, 277] on button "Next" at bounding box center [251, 278] width 55 height 18
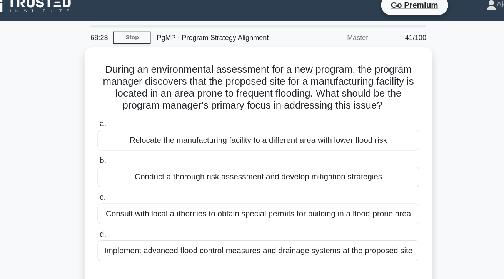
scroll to position [0, 0]
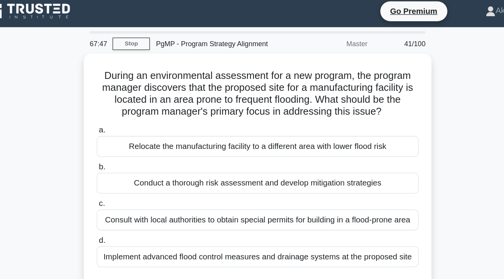
click at [354, 149] on div "Conduct a thorough risk assessment and develop mitigation strategies" at bounding box center [251, 145] width 249 height 16
click at [127, 135] on input "b. Conduct a thorough risk assessment and develop mitigation strategies" at bounding box center [127, 132] width 0 height 5
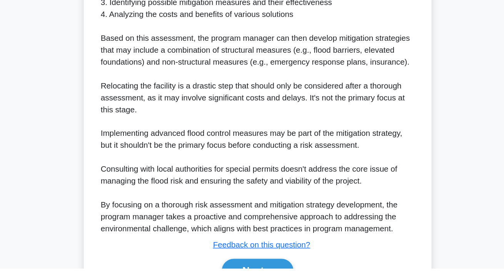
scroll to position [304, 0]
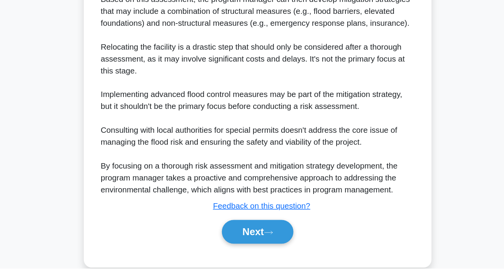
click at [264, 253] on icon at bounding box center [260, 251] width 7 height 4
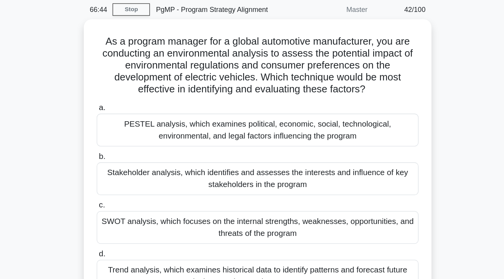
scroll to position [26, 0]
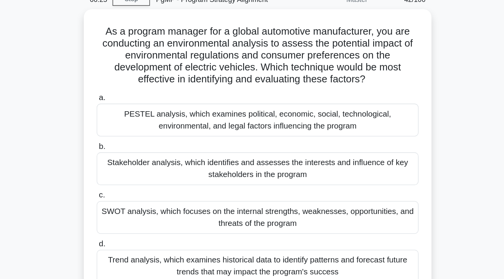
click at [346, 105] on div "PESTEL analysis, which examines political, economic, social, technological, env…" at bounding box center [251, 104] width 249 height 25
click at [127, 90] on input "a. PESTEL analysis, which examines political, economic, social, technological, …" at bounding box center [127, 87] width 0 height 5
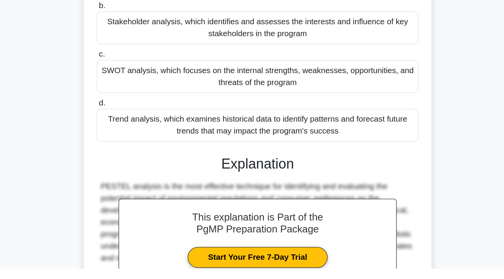
scroll to position [175, 0]
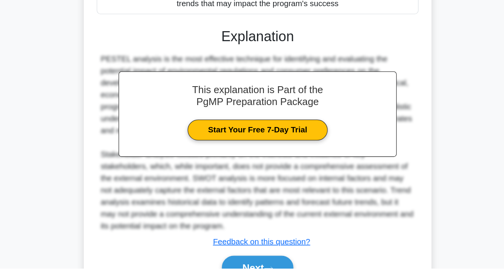
click at [254, 279] on button "Next" at bounding box center [251, 278] width 55 height 18
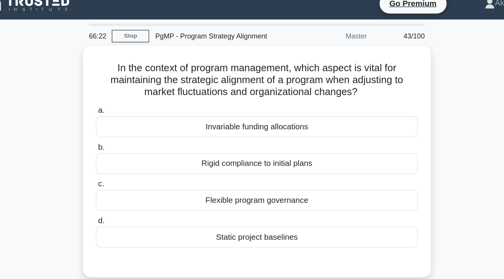
scroll to position [0, 0]
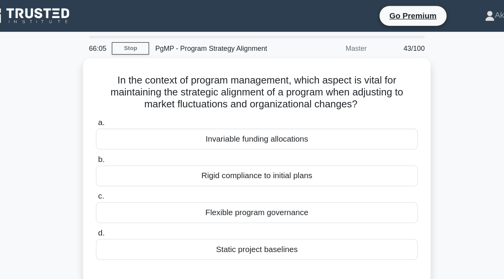
click at [355, 170] on div "Flexible program governance" at bounding box center [251, 165] width 249 height 16
click at [127, 155] on input "c. Flexible program governance" at bounding box center [127, 152] width 0 height 5
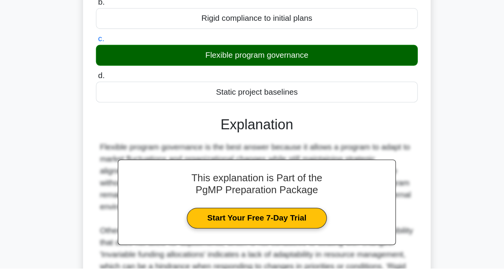
scroll to position [110, 0]
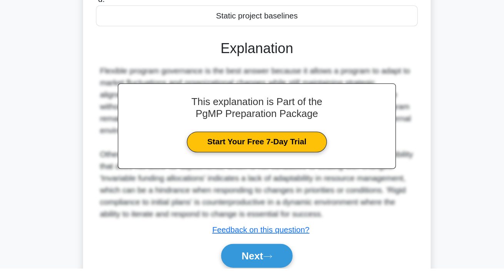
click at [267, 278] on button "Next" at bounding box center [251, 269] width 55 height 18
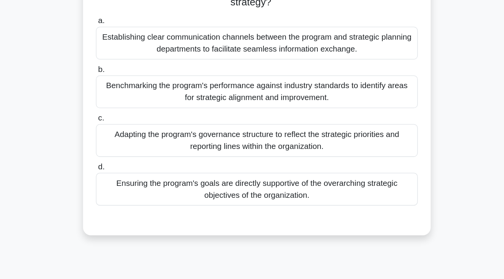
scroll to position [68, 0]
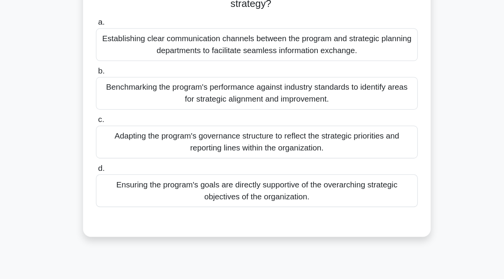
click at [365, 149] on div "Ensuring the program's goals are directly supportive of the overarching strateg…" at bounding box center [251, 147] width 249 height 25
click at [127, 133] on input "d. Ensuring the program's goals are directly supportive of the overarching stra…" at bounding box center [127, 130] width 0 height 5
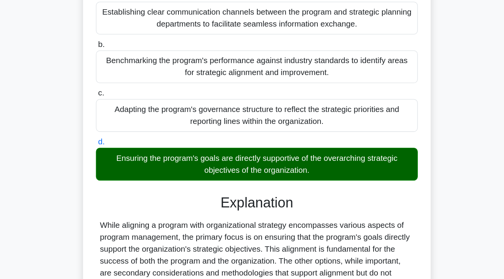
scroll to position [100, 0]
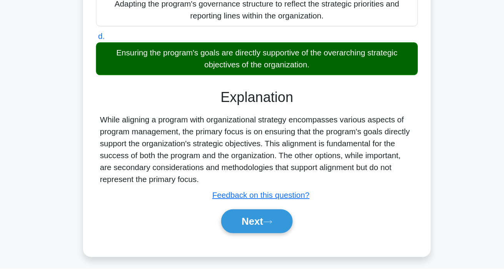
click at [271, 235] on button "Next" at bounding box center [251, 242] width 55 height 18
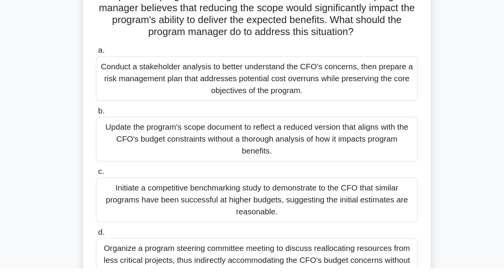
scroll to position [50, 0]
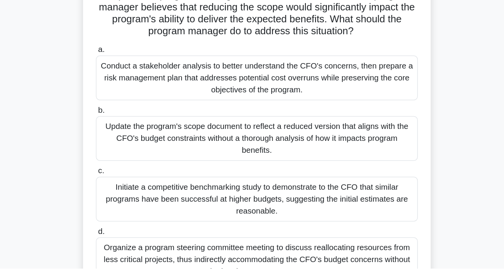
click at [339, 137] on div "Conduct a stakeholder analysis to better understand the CFO's concerns, then pr…" at bounding box center [251, 131] width 249 height 35
click at [127, 112] on input "a. Conduct a stakeholder analysis to better understand the CFO's concerns, then…" at bounding box center [127, 109] width 0 height 5
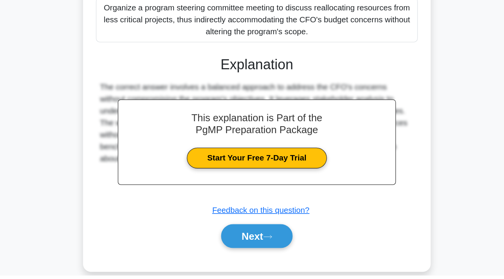
scroll to position [256, 0]
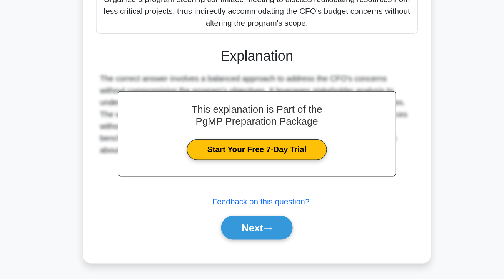
click at [257, 239] on button "Next" at bounding box center [251, 239] width 55 height 18
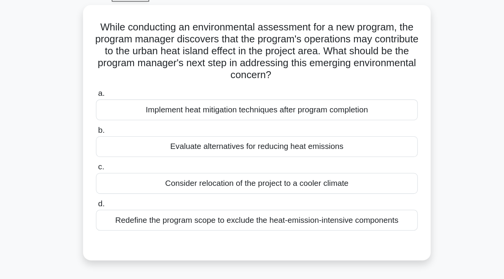
scroll to position [9, 0]
click at [353, 120] on div "Implement heat mitigation techniques after program completion" at bounding box center [251, 117] width 249 height 16
click at [127, 107] on input "a. Implement heat mitigation techniques after program completion" at bounding box center [127, 104] width 0 height 5
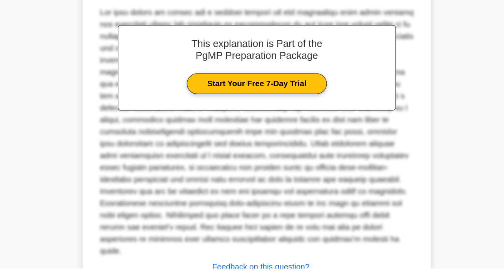
scroll to position [194, 0]
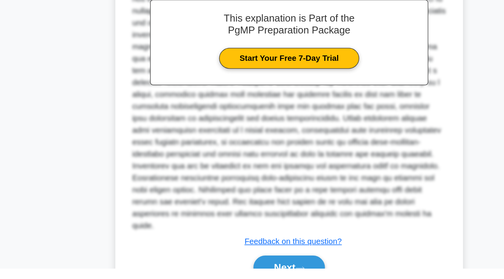
click at [255, 279] on button "Next" at bounding box center [251, 278] width 55 height 18
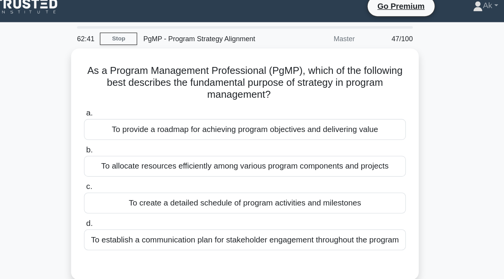
scroll to position [0, 0]
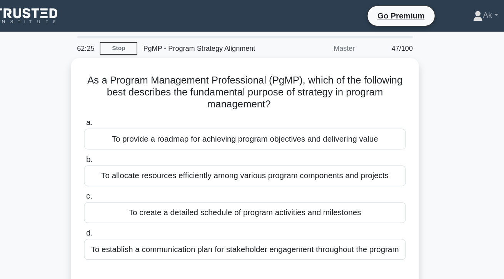
click at [365, 110] on div "To provide a roadmap for achieving program objectives and delivering value" at bounding box center [251, 108] width 249 height 16
click at [127, 98] on input "a. To provide a roadmap for achieving program objectives and delivering value" at bounding box center [127, 95] width 0 height 5
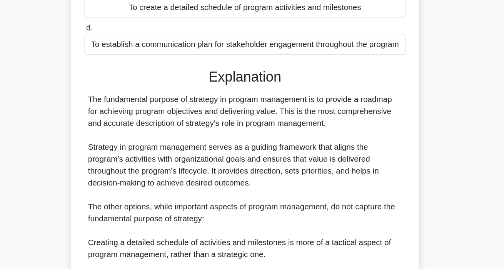
scroll to position [91, 0]
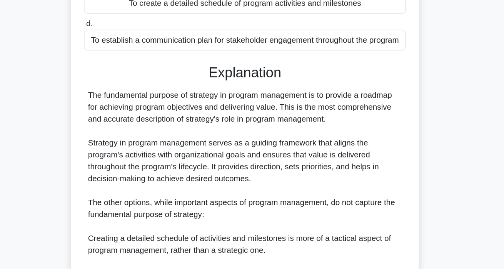
click at [395, 247] on div "As a Program Management Professional (PgMP), which of the following best descri…" at bounding box center [252, 194] width 439 height 481
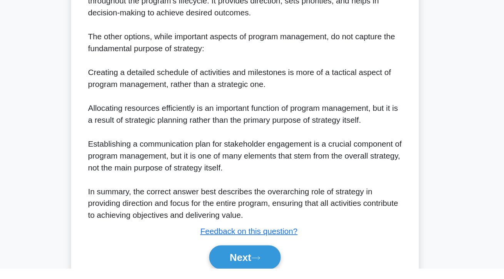
scroll to position [221, 0]
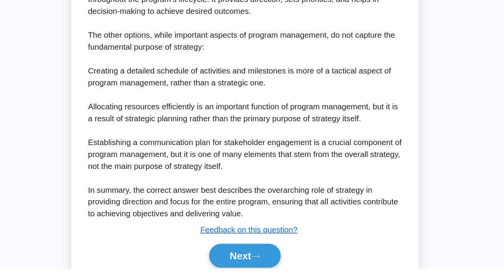
click at [261, 278] on button "Next" at bounding box center [251, 269] width 55 height 18
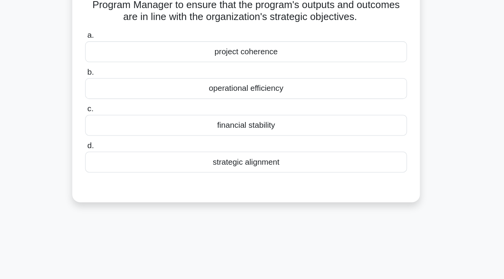
scroll to position [0, 0]
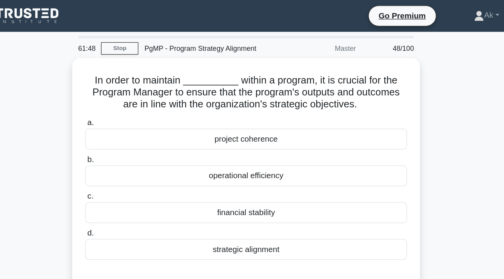
click at [362, 187] on div "strategic alignment" at bounding box center [251, 193] width 249 height 16
click at [127, 183] on input "d. strategic alignment" at bounding box center [127, 180] width 0 height 5
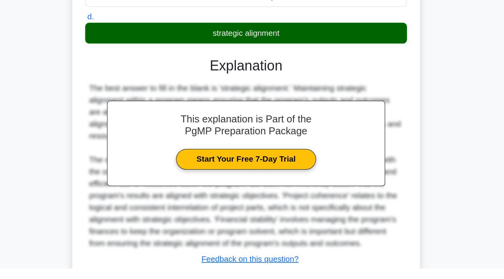
scroll to position [119, 0]
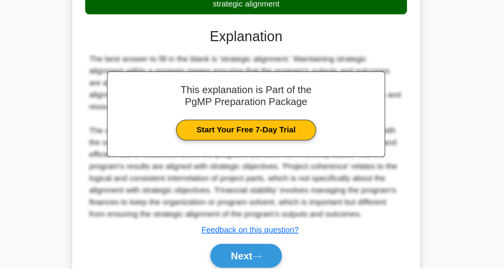
click at [272, 275] on button "Next" at bounding box center [251, 269] width 55 height 18
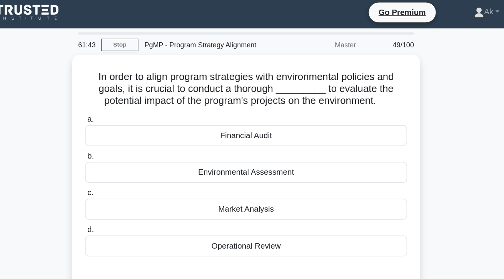
scroll to position [0, 0]
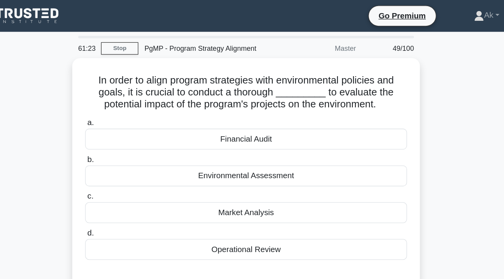
click at [364, 139] on div "Environmental Assessment" at bounding box center [251, 136] width 249 height 16
click at [127, 126] on input "b. Environmental Assessment" at bounding box center [127, 123] width 0 height 5
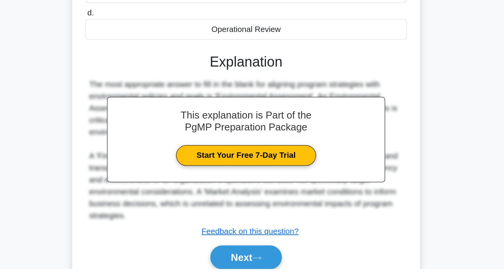
scroll to position [99, 0]
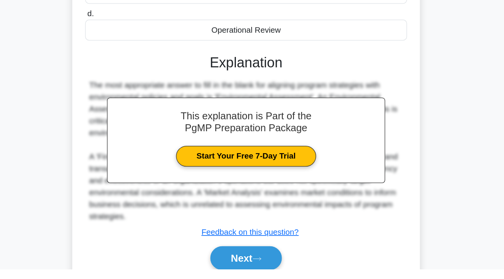
click at [257, 272] on button "Next" at bounding box center [251, 270] width 55 height 18
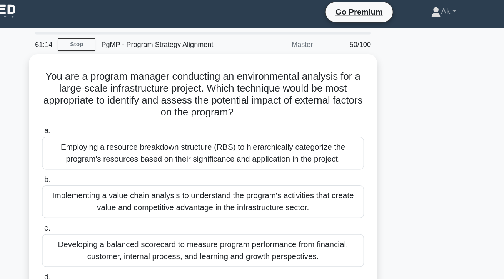
scroll to position [0, 0]
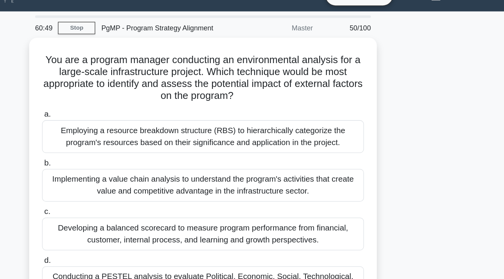
click at [353, 232] on div "Conducting a PESTEL analysis to evaluate Political, Economic, Social, Technolog…" at bounding box center [251, 234] width 249 height 25
click at [127, 220] on input "d. Conducting a PESTEL analysis to evaluate Political, Economic, Social, Techno…" at bounding box center [127, 217] width 0 height 5
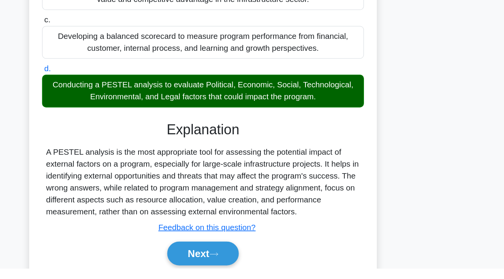
scroll to position [100, 0]
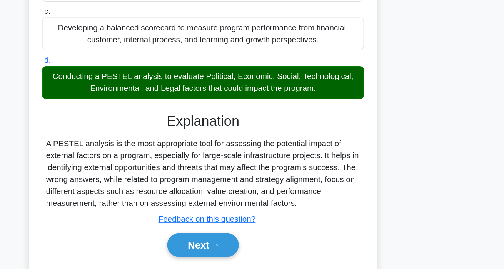
click at [265, 260] on button "Next" at bounding box center [251, 261] width 55 height 18
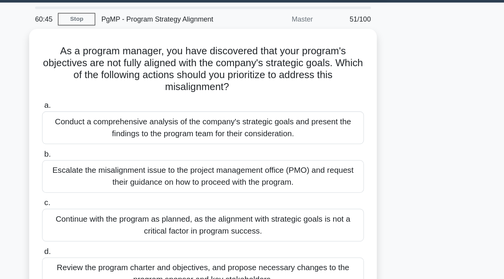
scroll to position [0, 0]
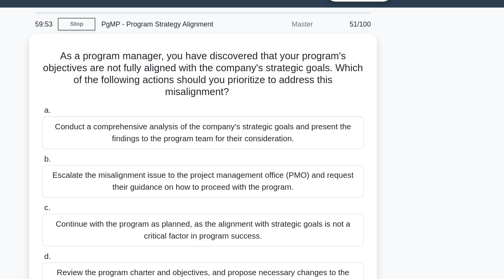
click at [380, 235] on div "d. Review the program charter and objectives, and propose necessary changes to …" at bounding box center [252, 230] width 259 height 35
click at [356, 225] on div "Review the program charter and objectives, and propose necessary changes to the…" at bounding box center [251, 234] width 249 height 25
click at [127, 220] on input "d. Review the program charter and objectives, and propose necessary changes to …" at bounding box center [127, 217] width 0 height 5
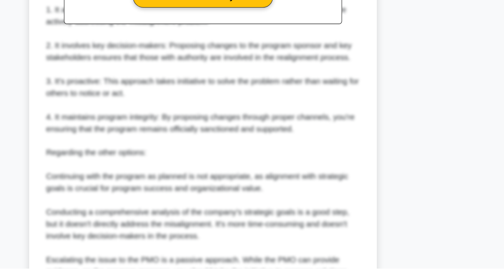
scroll to position [359, 0]
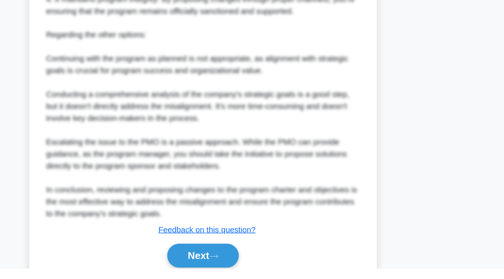
click at [268, 278] on button "Next" at bounding box center [251, 269] width 55 height 18
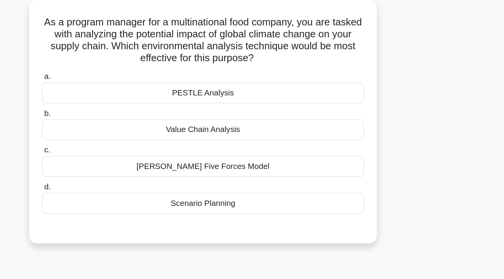
scroll to position [0, 0]
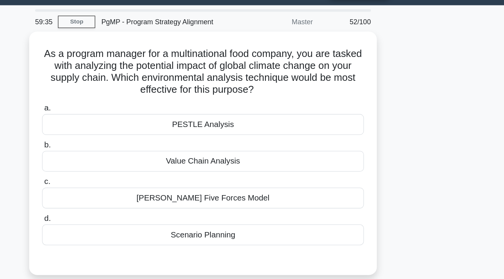
click at [364, 122] on div "PESTLE Analysis" at bounding box center [251, 117] width 249 height 16
click at [127, 107] on input "a. PESTLE Analysis" at bounding box center [127, 104] width 0 height 5
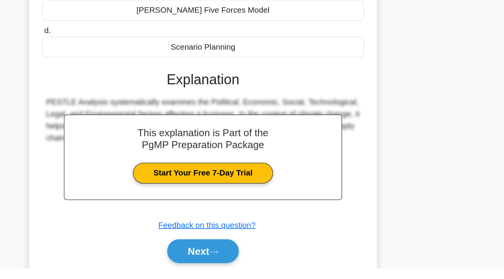
scroll to position [100, 0]
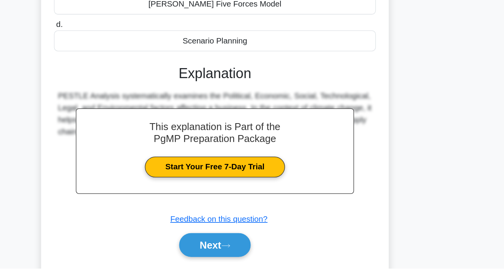
click at [265, 264] on button "Next" at bounding box center [251, 261] width 55 height 18
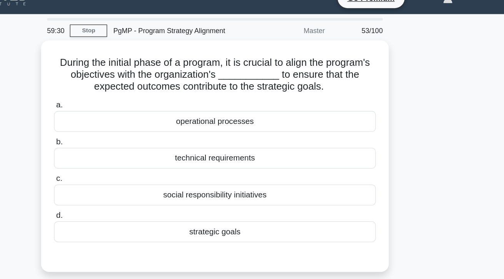
scroll to position [0, 0]
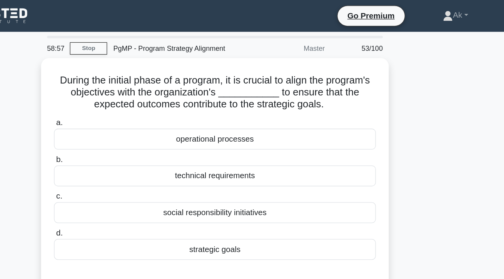
click at [323, 196] on div "strategic goals" at bounding box center [251, 193] width 249 height 16
click at [127, 183] on input "d. strategic goals" at bounding box center [127, 180] width 0 height 5
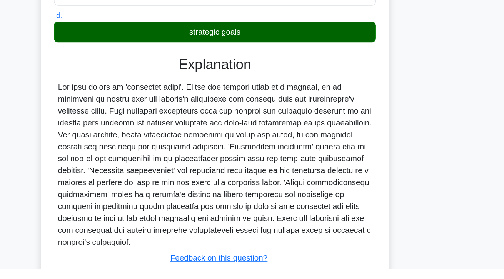
scroll to position [110, 0]
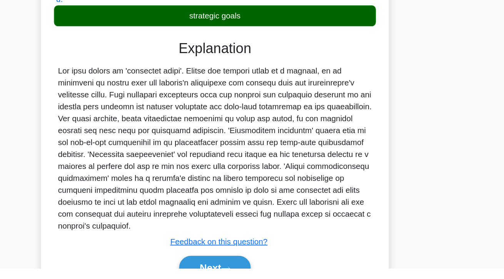
click at [267, 279] on button "Next" at bounding box center [251, 278] width 55 height 18
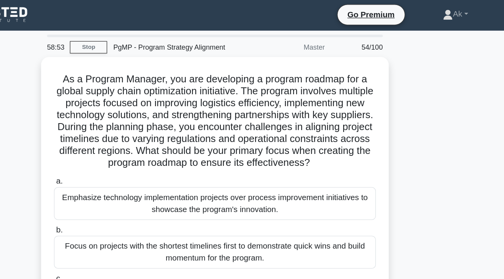
scroll to position [0, 0]
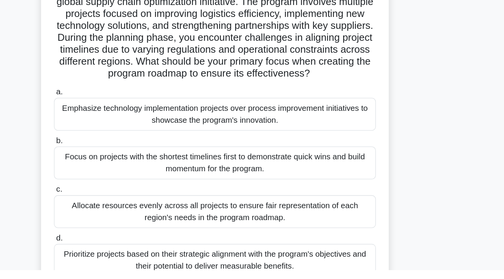
click at [365, 279] on div "Prioritize projects based on their strategic alignment with the program's objec…" at bounding box center [251, 271] width 249 height 25
click at [127, 257] on input "d. Prioritize projects based on their strategic alignment with the program's ob…" at bounding box center [127, 254] width 0 height 5
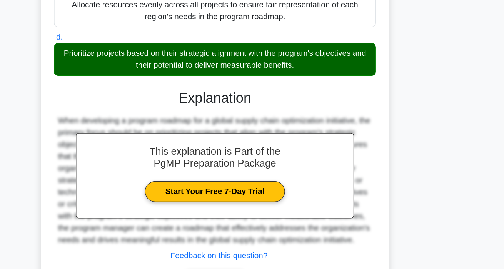
scroll to position [184, 0]
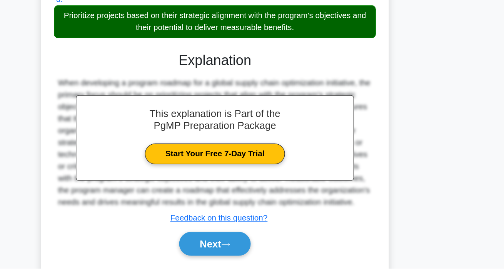
click at [263, 278] on div "a. Emphasize technology implementation projects over process improvement initia…" at bounding box center [252, 114] width 251 height 327
click at [266, 269] on button "Next" at bounding box center [251, 259] width 55 height 18
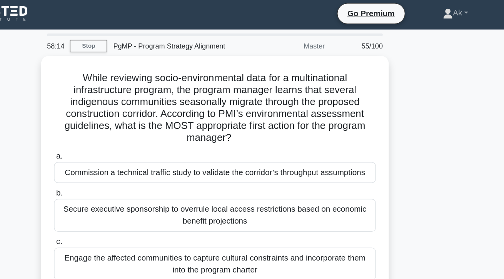
scroll to position [0, 0]
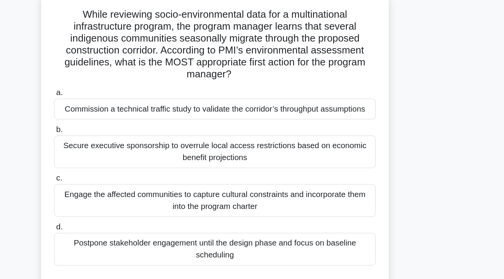
click at [362, 200] on div "Engage the affected communities to capture cultural constraints and incorporate…" at bounding box center [251, 206] width 249 height 25
click at [127, 192] on input "c. Engage the affected communities to capture cultural constraints and incorpor…" at bounding box center [127, 189] width 0 height 5
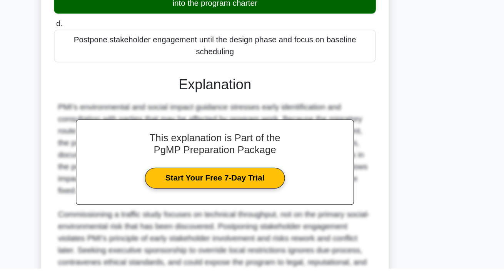
scroll to position [175, 0]
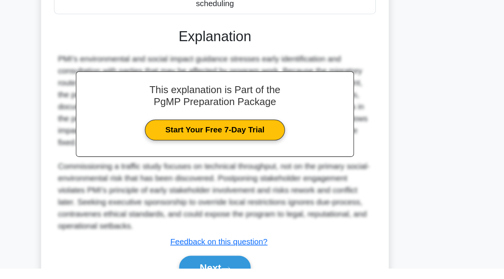
click at [268, 279] on button "Next" at bounding box center [251, 278] width 55 height 18
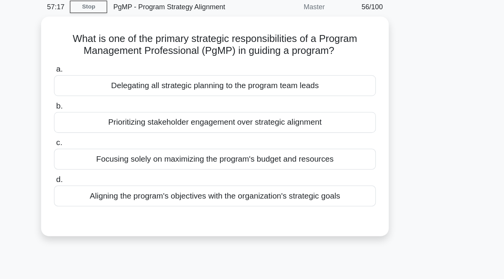
scroll to position [32, 0]
click at [320, 153] on div "Aligning the program's objectives with the organization's strategic goals" at bounding box center [251, 152] width 249 height 16
click at [127, 142] on input "d. Aligning the program's objectives with the organization's strategic goals" at bounding box center [127, 139] width 0 height 5
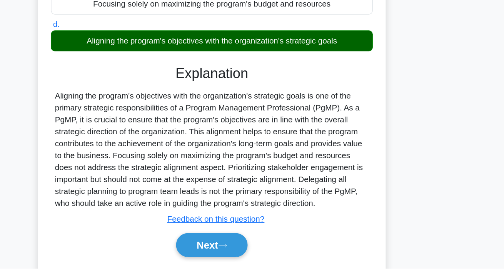
scroll to position [81, 0]
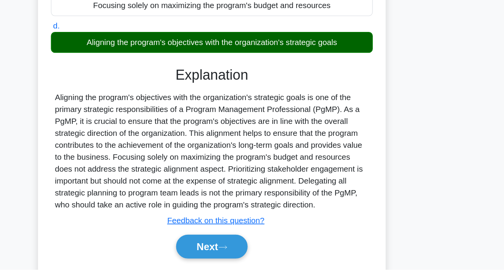
click at [272, 270] on button "Next" at bounding box center [251, 261] width 55 height 18
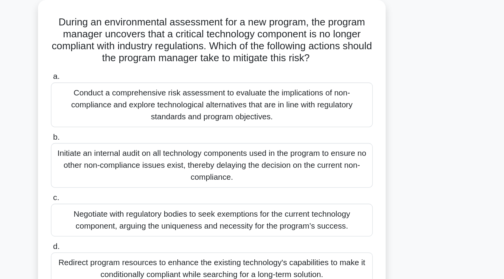
scroll to position [0, 0]
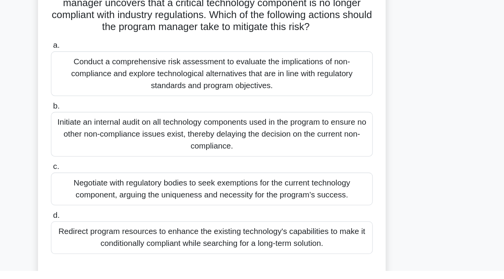
click at [357, 137] on div "Conduct a comprehensive risk assessment to evaluate the implications of non-com…" at bounding box center [251, 126] width 249 height 35
click at [127, 107] on input "a. Conduct a comprehensive risk assessment to evaluate the implications of non-…" at bounding box center [127, 104] width 0 height 5
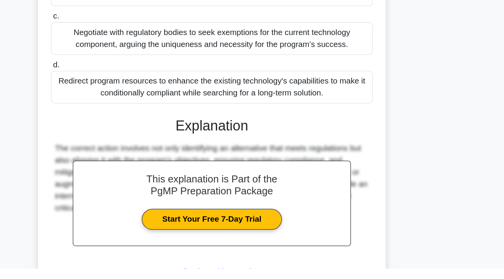
scroll to position [138, 0]
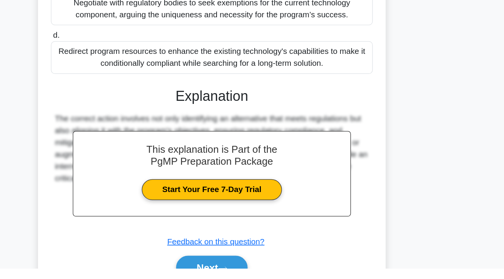
click at [273, 278] on button "Next" at bounding box center [251, 278] width 55 height 18
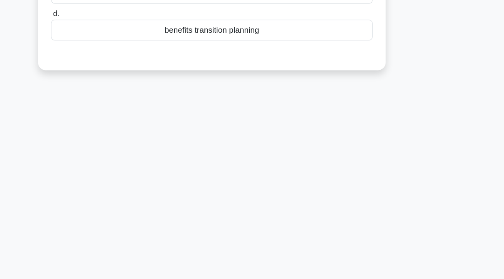
scroll to position [0, 0]
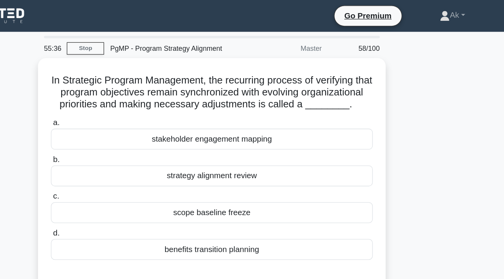
click at [354, 144] on div "strategy alignment review" at bounding box center [251, 136] width 249 height 16
click at [127, 126] on input "b. strategy alignment review" at bounding box center [127, 123] width 0 height 5
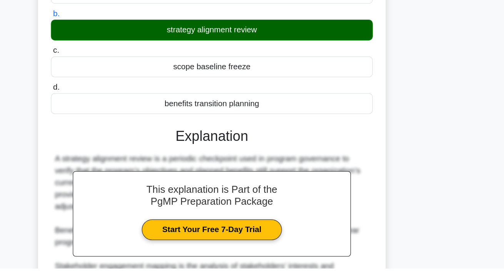
scroll to position [119, 0]
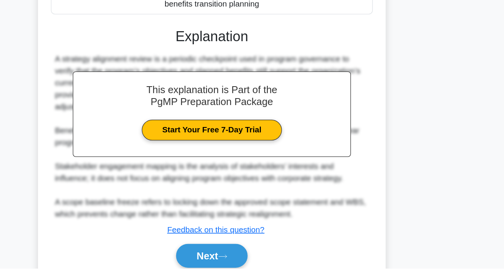
click at [265, 271] on button "Next" at bounding box center [251, 269] width 55 height 18
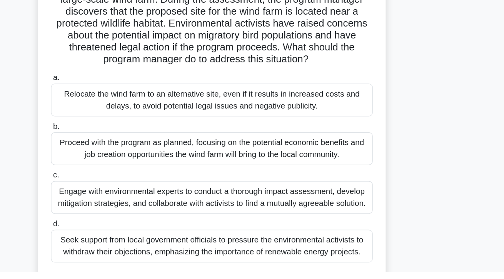
scroll to position [13, 0]
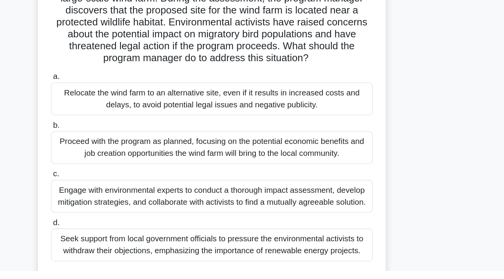
click at [360, 229] on div "Engage with environmental experts to conduct a thorough impact assessment, deve…" at bounding box center [251, 221] width 249 height 25
click at [127, 207] on input "c. Engage with environmental experts to conduct a thorough impact assessment, d…" at bounding box center [127, 204] width 0 height 5
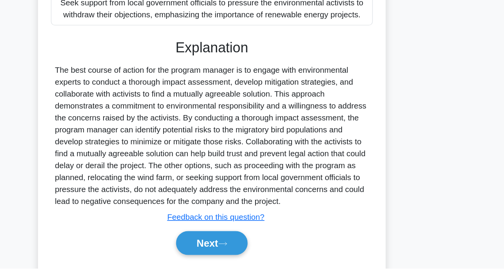
scroll to position [202, 0]
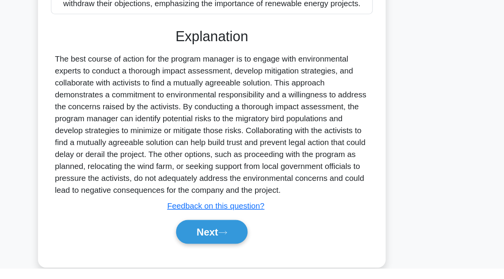
click at [263, 260] on button "Next" at bounding box center [251, 250] width 55 height 18
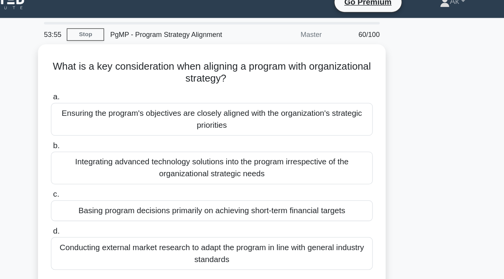
scroll to position [0, 0]
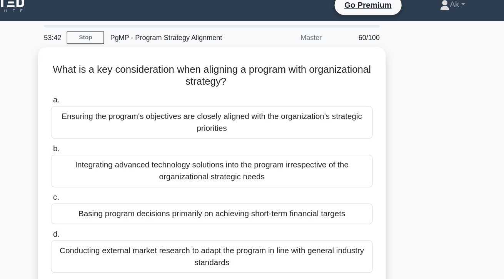
click at [362, 106] on div "Ensuring the program's objectives are closely aligned with the organization's s…" at bounding box center [251, 102] width 249 height 25
click at [127, 88] on input "a. Ensuring the program's objectives are closely aligned with the organization'…" at bounding box center [127, 85] width 0 height 5
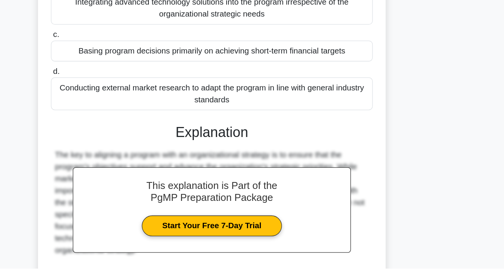
scroll to position [100, 0]
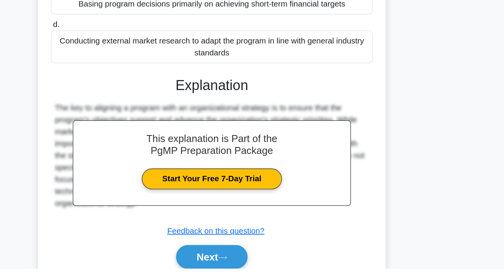
click at [266, 272] on button "Next" at bounding box center [251, 270] width 55 height 18
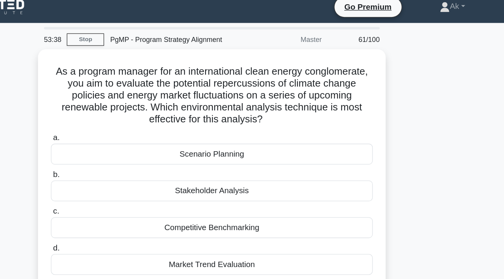
scroll to position [0, 0]
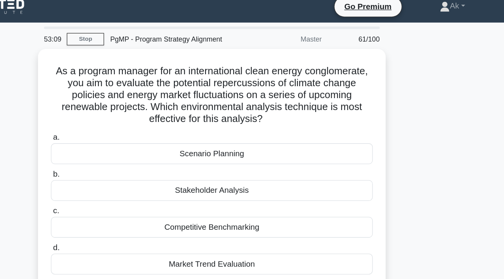
click at [227, 127] on div "Scenario Planning" at bounding box center [251, 126] width 249 height 16
click at [127, 116] on input "a. Scenario Planning" at bounding box center [127, 113] width 0 height 5
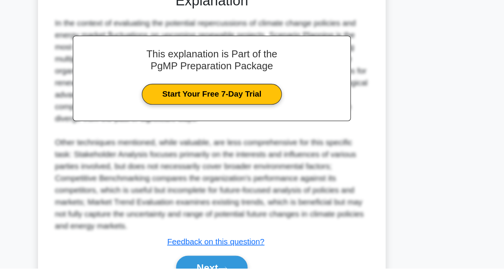
click at [245, 275] on button "Next" at bounding box center [251, 278] width 55 height 18
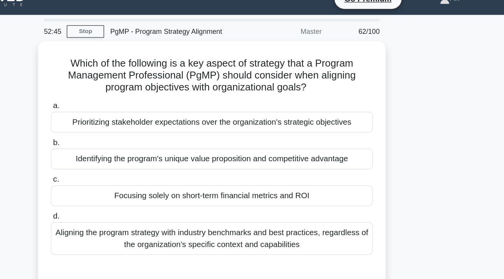
click at [187, 139] on div "Identifying the program's unique value proposition and competitive advantage" at bounding box center [251, 136] width 249 height 16
click at [127, 126] on input "b. Identifying the program's unique value proposition and competitive advantage" at bounding box center [127, 123] width 0 height 5
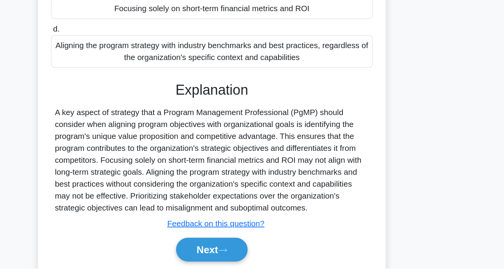
scroll to position [100, 0]
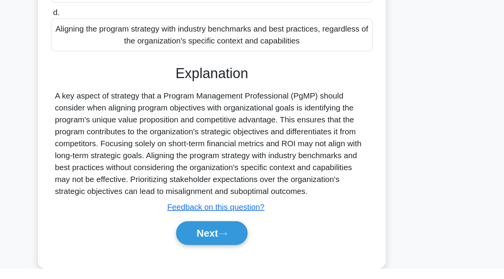
click at [244, 256] on button "Next" at bounding box center [251, 251] width 55 height 18
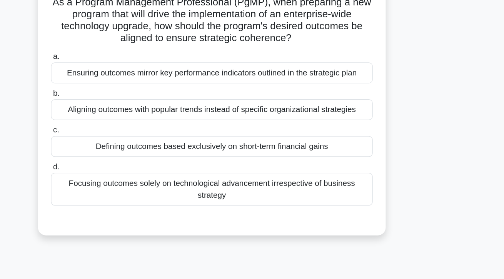
scroll to position [0, 0]
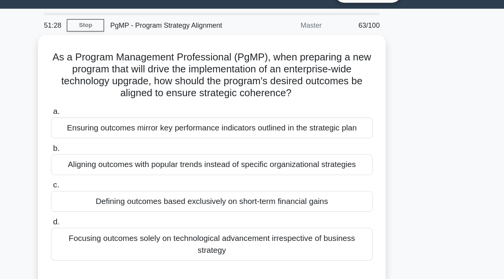
click at [339, 115] on div "Ensuring outcomes mirror key performance indicators outlined in the strategic p…" at bounding box center [251, 117] width 249 height 16
click at [127, 107] on input "a. Ensuring outcomes mirror key performance indicators outlined in the strategi…" at bounding box center [127, 104] width 0 height 5
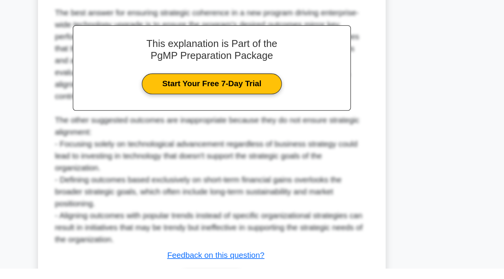
scroll to position [184, 0]
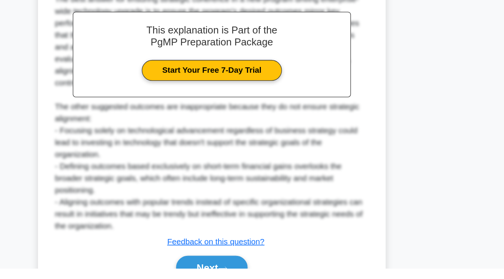
click at [268, 275] on button "Next" at bounding box center [251, 278] width 55 height 18
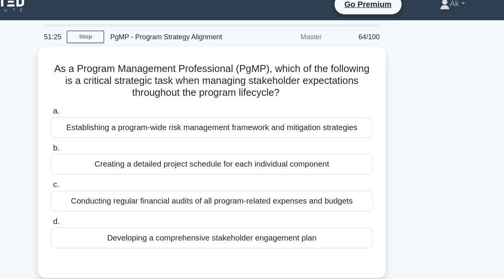
scroll to position [0, 0]
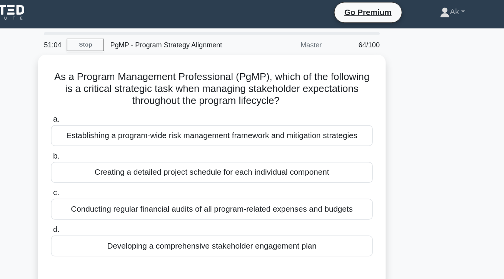
click at [302, 192] on div "Developing a comprehensive stakeholder engagement plan" at bounding box center [251, 193] width 249 height 16
click at [127, 183] on input "d. Developing a comprehensive stakeholder engagement plan" at bounding box center [127, 180] width 0 height 5
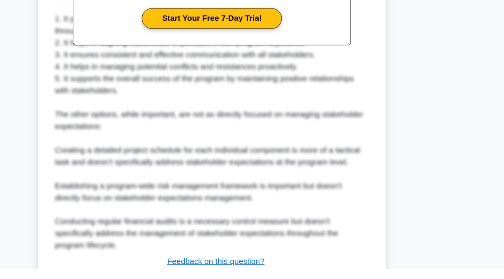
scroll to position [230, 0]
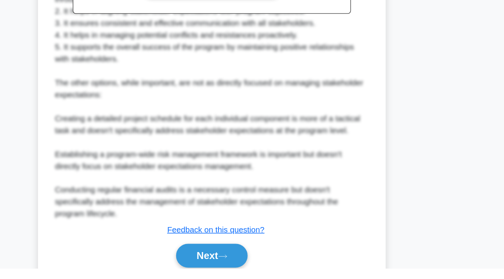
click at [273, 278] on button "Next" at bounding box center [251, 269] width 55 height 18
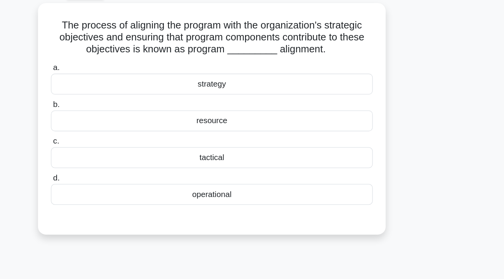
scroll to position [41, 0]
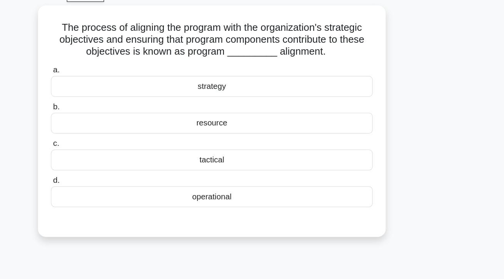
click at [310, 70] on div "strategy" at bounding box center [251, 67] width 249 height 16
click at [127, 57] on input "a. strategy" at bounding box center [127, 54] width 0 height 5
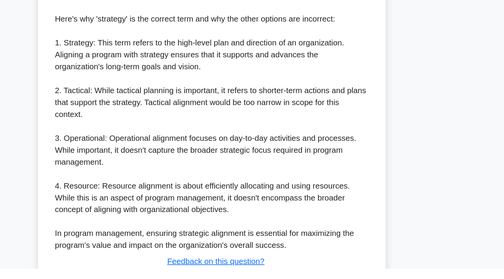
scroll to position [230, 0]
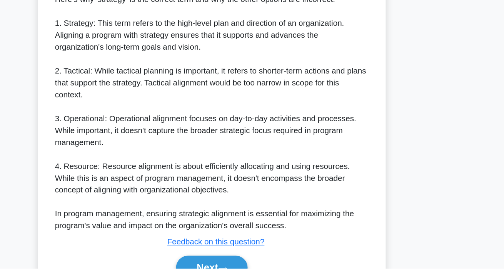
click at [275, 278] on button "Next" at bounding box center [251, 278] width 55 height 18
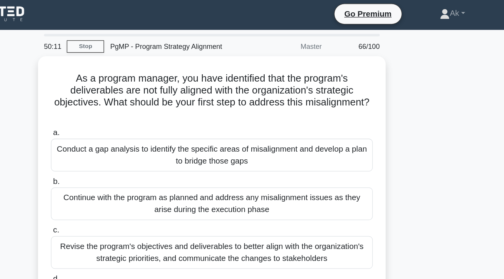
scroll to position [0, 0]
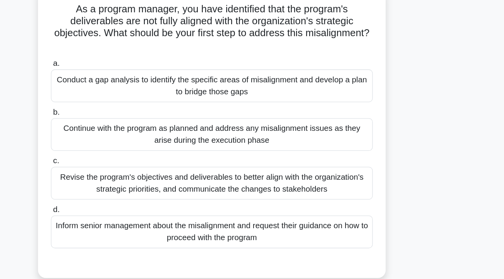
click at [322, 202] on div "Revise the program's objectives and deliverables to better align with the organ…" at bounding box center [251, 196] width 249 height 25
click at [127, 182] on input "c. Revise the program's objectives and deliverables to better align with the or…" at bounding box center [127, 179] width 0 height 5
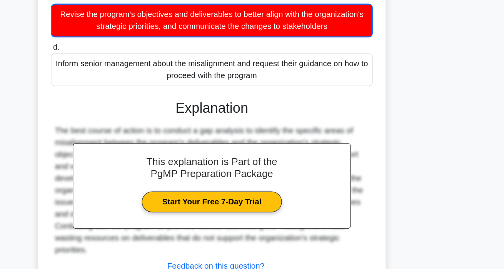
scroll to position [113, 0]
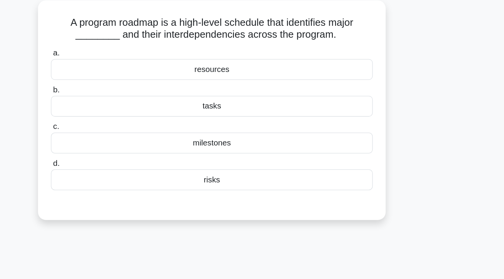
scroll to position [0, 0]
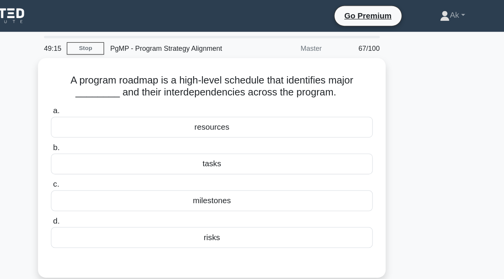
click at [244, 152] on div "milestones" at bounding box center [251, 155] width 249 height 16
click at [127, 145] on input "c. milestones" at bounding box center [127, 142] width 0 height 5
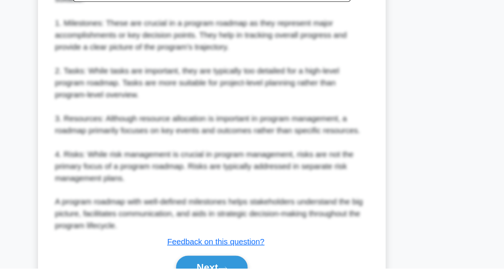
click at [250, 279] on button "Next" at bounding box center [251, 278] width 55 height 18
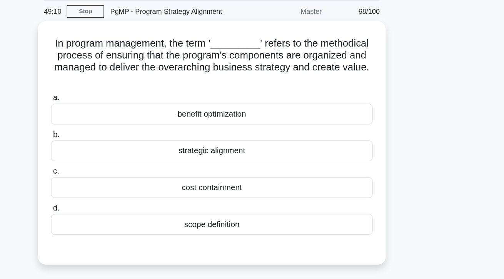
scroll to position [28, 0]
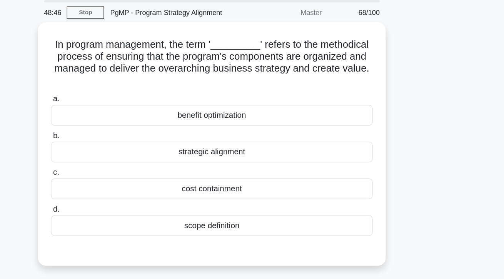
click at [383, 115] on div "In program management, the term '_________' refers to the methodical process of…" at bounding box center [251, 111] width 263 height 182
click at [362, 119] on div "strategic alignment" at bounding box center [251, 118] width 249 height 16
click at [127, 108] on input "b. strategic alignment" at bounding box center [127, 105] width 0 height 5
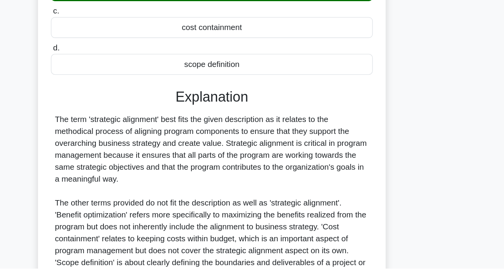
scroll to position [119, 0]
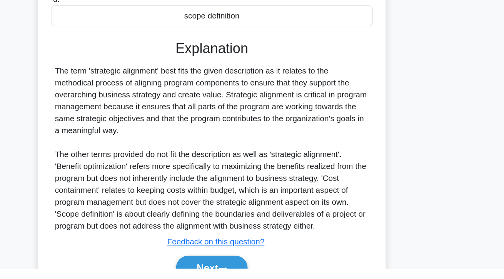
click at [249, 278] on button "Next" at bounding box center [251, 278] width 55 height 18
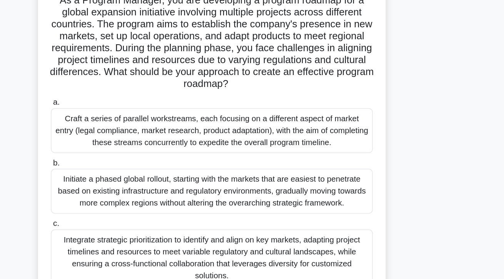
scroll to position [62, 0]
click at [358, 151] on div "Initiate a phased global rollout, starting with the markets that are easiest to…" at bounding box center [251, 148] width 249 height 35
click at [127, 129] on input "b. Initiate a phased global rollout, starting with the markets that are easiest…" at bounding box center [127, 126] width 0 height 5
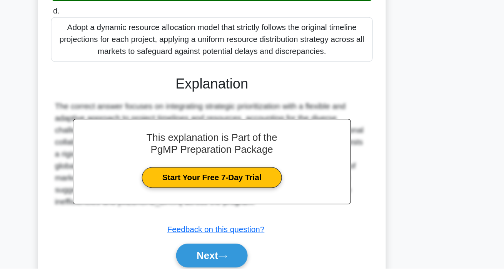
scroll to position [212, 0]
click at [244, 274] on button "Next" at bounding box center [251, 269] width 55 height 18
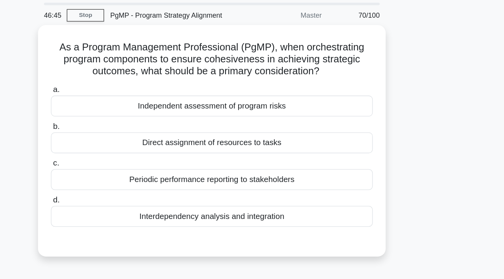
scroll to position [22, 0]
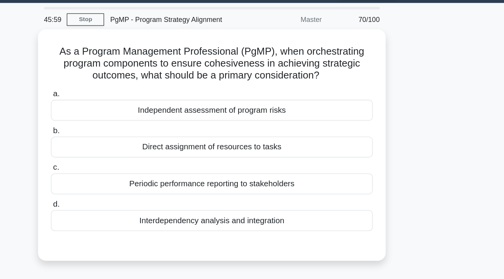
click at [309, 172] on div "Interdependency analysis and integration" at bounding box center [251, 171] width 249 height 16
click at [127, 161] on input "d. Interdependency analysis and integration" at bounding box center [127, 158] width 0 height 5
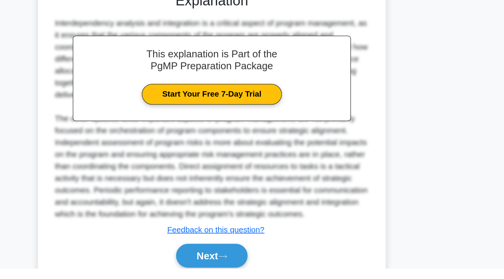
scroll to position [147, 0]
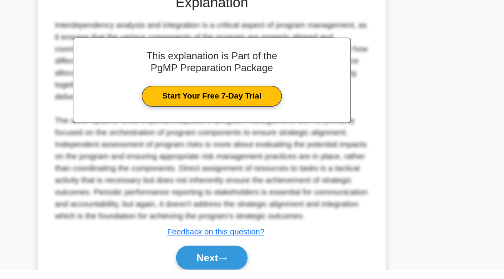
click at [268, 279] on button "Next" at bounding box center [251, 269] width 55 height 18
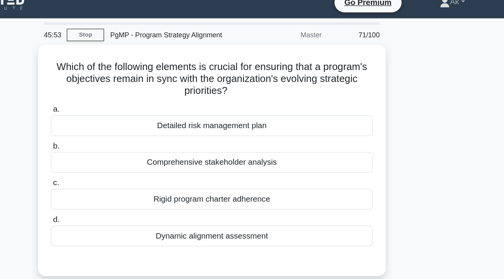
scroll to position [0, 0]
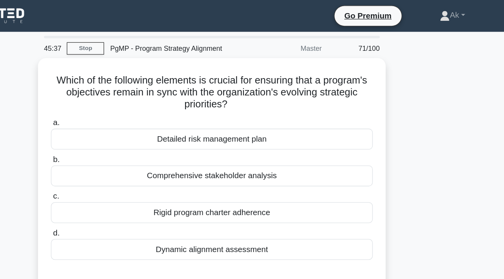
click at [291, 196] on div "Dynamic alignment assessment" at bounding box center [251, 193] width 249 height 16
click at [127, 183] on input "d. Dynamic alignment assessment" at bounding box center [127, 180] width 0 height 5
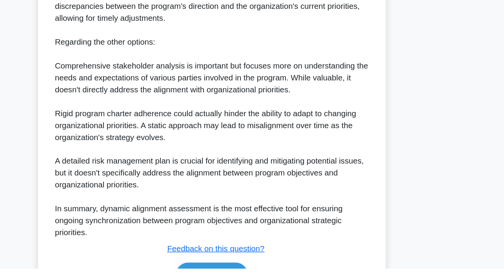
scroll to position [267, 0]
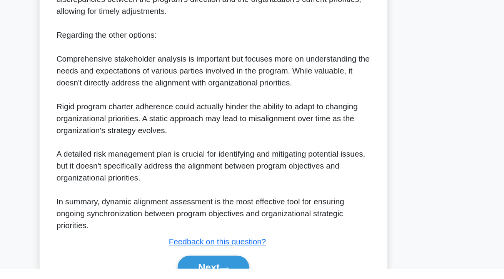
click at [242, 275] on button "Next" at bounding box center [251, 278] width 55 height 18
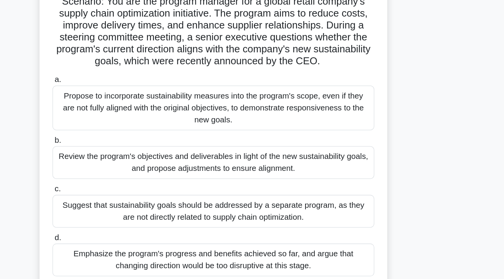
scroll to position [9, 0]
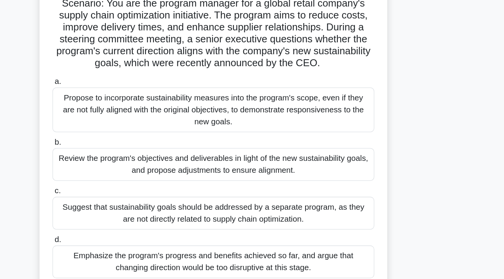
click at [331, 181] on div "Review the program's objectives and deliverables in light of the new sustainabi…" at bounding box center [251, 177] width 249 height 25
click at [127, 164] on input "b. Review the program's objectives and deliverables in light of the new sustain…" at bounding box center [127, 161] width 0 height 5
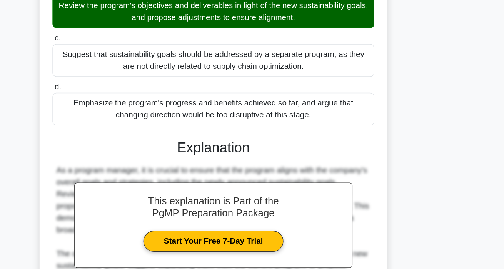
scroll to position [165, 0]
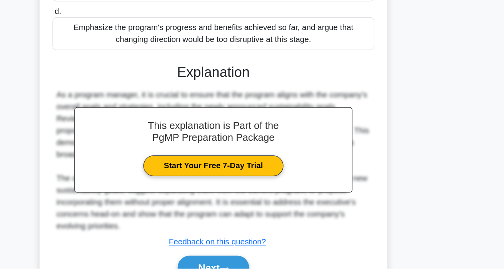
click at [257, 279] on div "a. Propose to incorporate sustainability measures into the program's scope, eve…" at bounding box center [252, 123] width 251 height 345
click at [257, 279] on button "Next" at bounding box center [251, 278] width 55 height 18
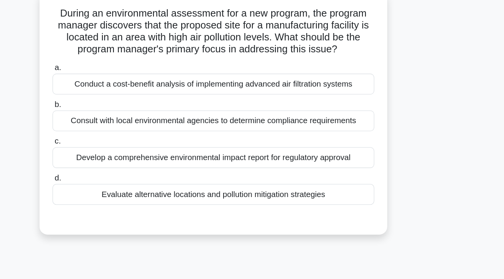
scroll to position [0, 0]
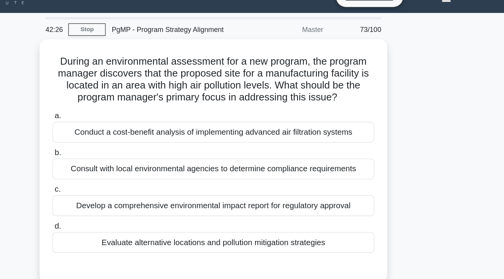
click at [297, 174] on div "Develop a comprehensive environmental impact report for regulatory approval" at bounding box center [251, 174] width 249 height 16
click at [127, 164] on input "c. Develop a comprehensive environmental impact report for regulatory approval" at bounding box center [127, 161] width 0 height 5
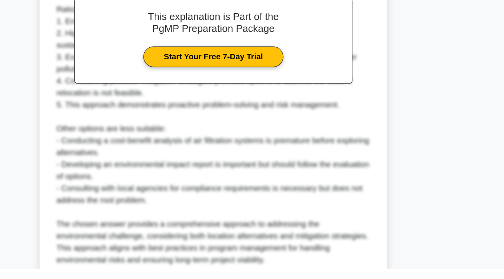
scroll to position [212, 0]
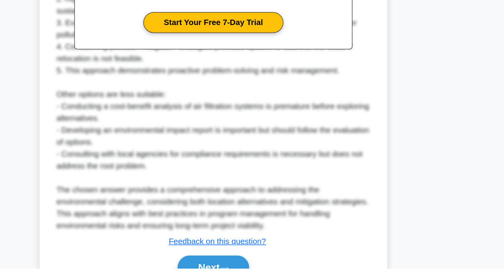
click at [272, 275] on button "Next" at bounding box center [251, 278] width 55 height 18
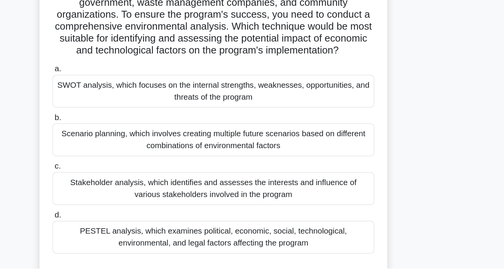
scroll to position [26, 0]
click at [290, 267] on div "PESTEL analysis, which examines political, economic, social, technological, env…" at bounding box center [251, 254] width 249 height 25
click at [127, 240] on input "d. PESTEL analysis, which examines political, economic, social, technological, …" at bounding box center [127, 237] width 0 height 5
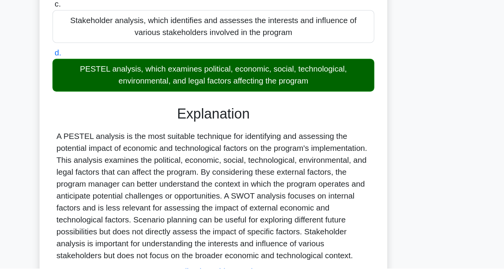
scroll to position [193, 0]
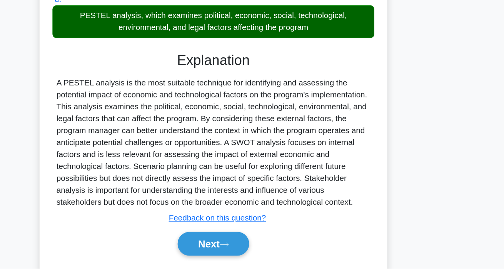
click at [259, 269] on button "Next" at bounding box center [251, 259] width 55 height 18
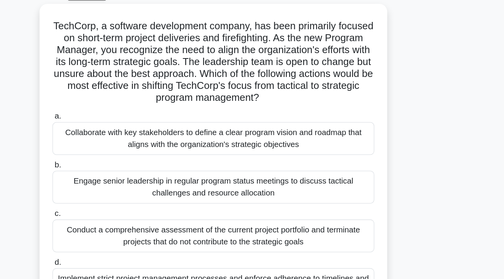
scroll to position [23, 0]
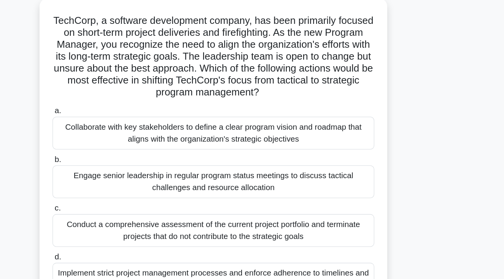
click at [331, 128] on div "Collaborate with key stakeholders to define a clear program vision and roadmap …" at bounding box center [251, 125] width 249 height 25
click at [127, 112] on input "a. Collaborate with key stakeholders to define a clear program vision and roadm…" at bounding box center [127, 109] width 0 height 5
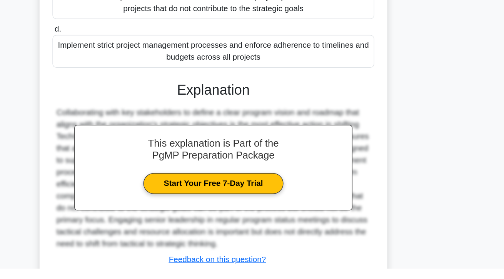
scroll to position [175, 0]
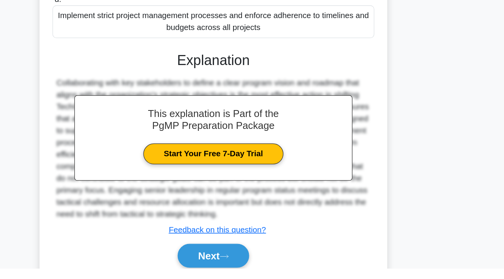
click at [269, 274] on button "Next" at bounding box center [251, 269] width 55 height 18
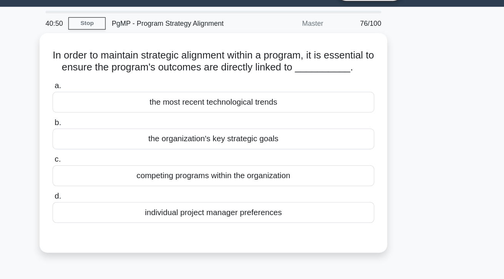
scroll to position [0, 0]
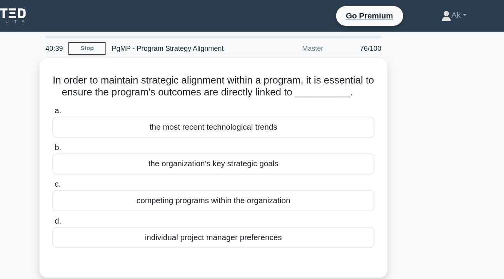
click at [302, 134] on div "the organization's key strategic goals" at bounding box center [251, 127] width 249 height 16
click at [127, 117] on input "b. the organization's key strategic goals" at bounding box center [127, 114] width 0 height 5
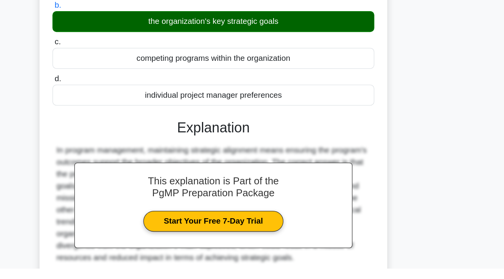
scroll to position [100, 0]
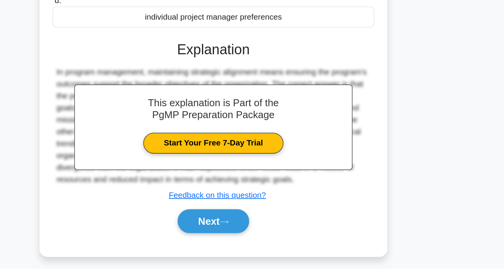
click at [266, 252] on button "Next" at bounding box center [251, 242] width 55 height 18
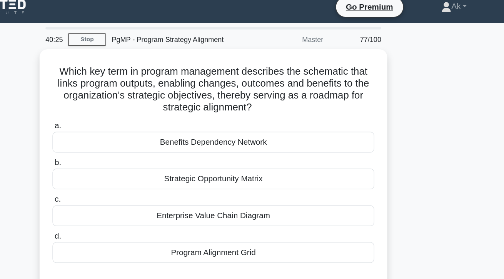
scroll to position [4, 0]
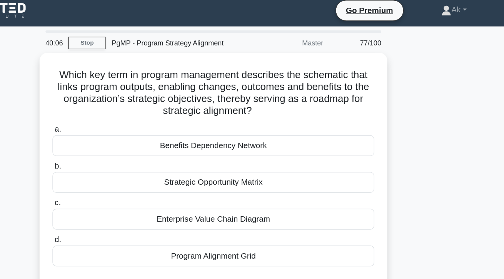
click at [301, 117] on div "Benefits Dependency Network" at bounding box center [251, 113] width 249 height 16
click at [127, 103] on input "a. Benefits Dependency Network" at bounding box center [127, 100] width 0 height 5
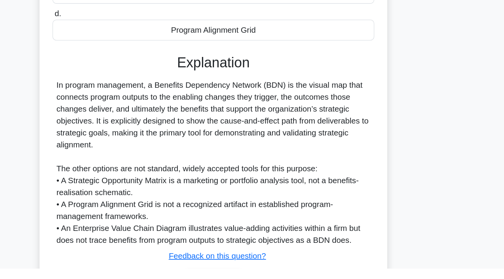
scroll to position [109, 0]
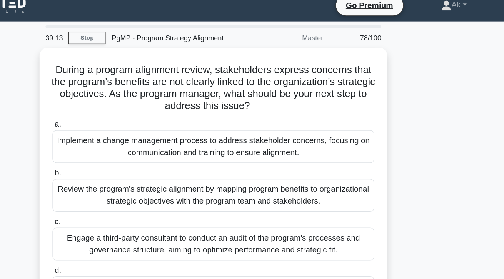
scroll to position [0, 0]
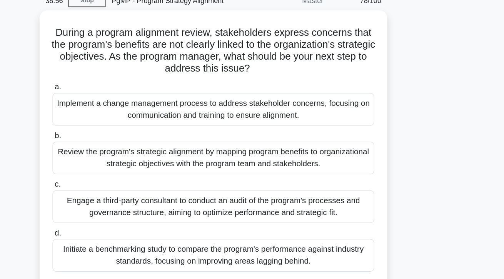
click at [297, 155] on div "Review the program's strategic alignment by mapping program benefits to organiz…" at bounding box center [251, 159] width 249 height 25
click at [127, 145] on input "b. Review the program's strategic alignment by mapping program benefits to orga…" at bounding box center [127, 142] width 0 height 5
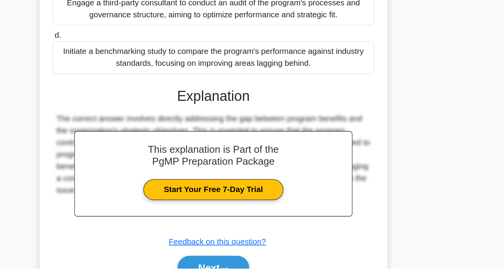
click at [264, 277] on icon at bounding box center [260, 279] width 7 height 4
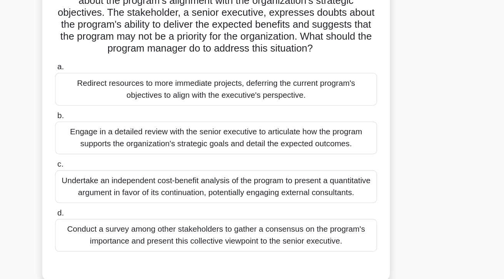
scroll to position [24, 0]
click at [332, 175] on div "Engage in a detailed review with the senior executive to articulate how the pro…" at bounding box center [251, 162] width 249 height 25
click at [127, 148] on input "b. Engage in a detailed review with the senior executive to articulate how the …" at bounding box center [127, 145] width 0 height 5
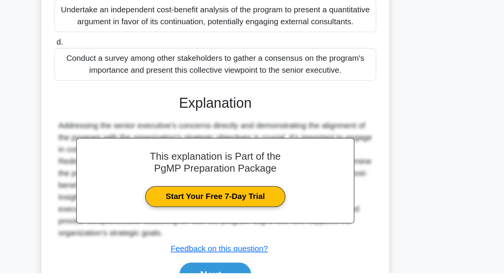
scroll to position [165, 0]
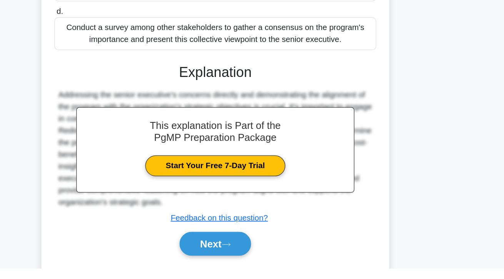
click at [256, 269] on button "Next" at bounding box center [251, 259] width 55 height 18
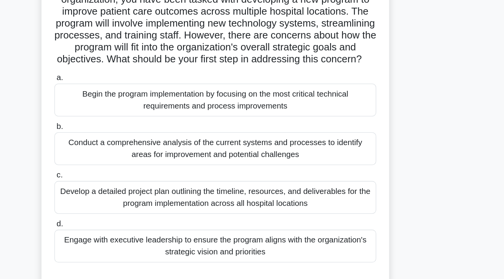
scroll to position [0, 0]
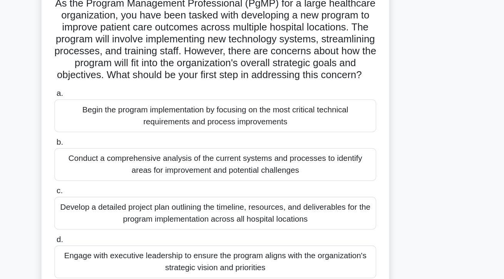
click at [212, 275] on div "Engage with executive leadership to ensure the program aligns with the organiza…" at bounding box center [251, 262] width 249 height 25
click at [127, 248] on input "d. Engage with executive leadership to ensure the program aligns with the organ…" at bounding box center [127, 245] width 0 height 5
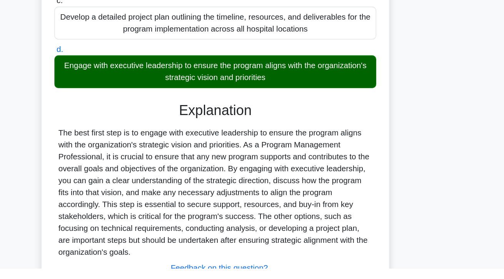
scroll to position [165, 0]
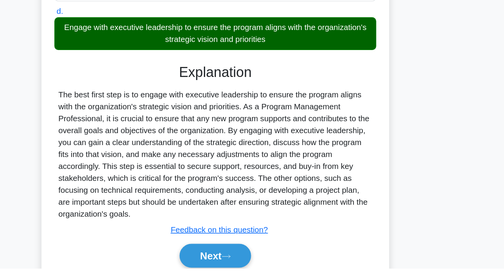
click at [241, 273] on button "Next" at bounding box center [251, 269] width 55 height 18
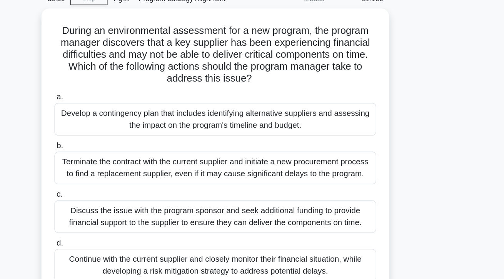
scroll to position [13, 0]
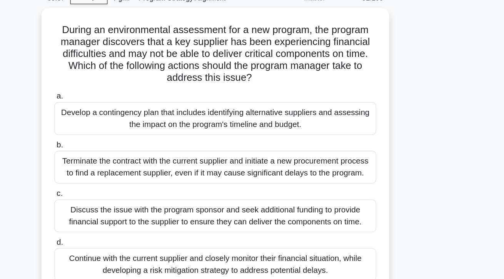
click at [174, 108] on div "Develop a contingency plan that includes identifying alternative suppliers and …" at bounding box center [251, 117] width 249 height 25
click at [127, 103] on input "a. Develop a contingency plan that includes identifying alternative suppliers a…" at bounding box center [127, 100] width 0 height 5
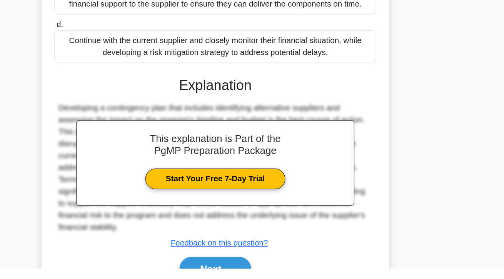
scroll to position [147, 0]
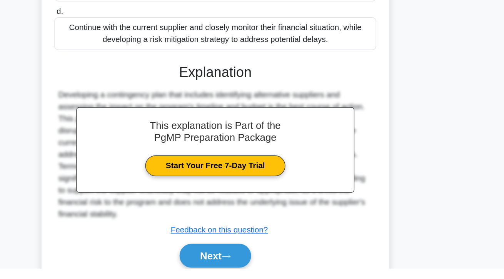
click at [242, 278] on button "Next" at bounding box center [251, 269] width 55 height 18
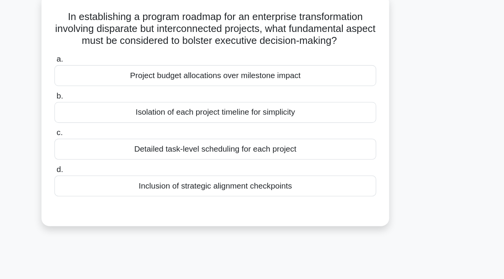
scroll to position [0, 0]
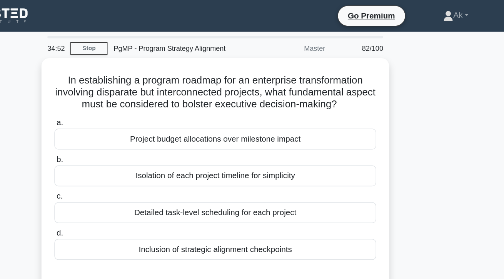
click at [195, 196] on div "Inclusion of strategic alignment checkpoints" at bounding box center [251, 193] width 249 height 16
click at [127, 183] on input "d. Inclusion of strategic alignment checkpoints" at bounding box center [127, 180] width 0 height 5
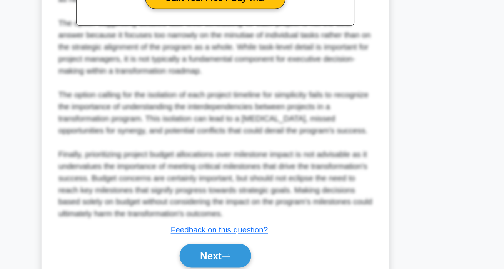
click at [229, 277] on button "Next" at bounding box center [251, 269] width 55 height 18
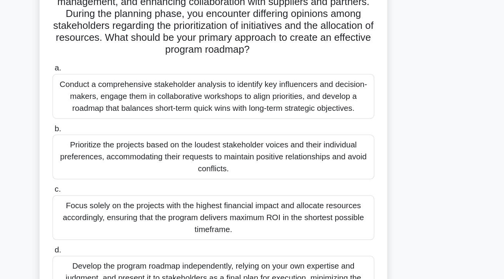
scroll to position [42, 0]
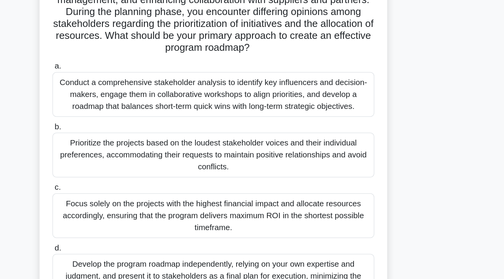
click at [160, 128] on div "Conduct a comprehensive stakeholder analysis to identify key influencers and de…" at bounding box center [251, 121] width 249 height 35
click at [127, 102] on input "a. Conduct a comprehensive stakeholder analysis to identify key influencers and…" at bounding box center [127, 99] width 0 height 5
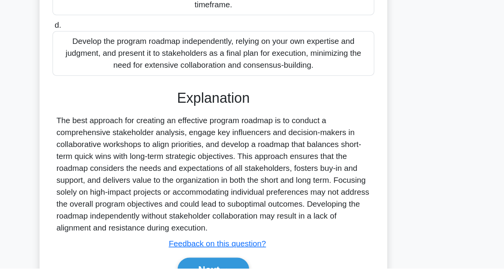
scroll to position [202, 0]
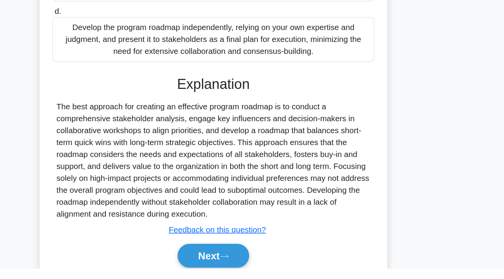
click at [232, 275] on button "Next" at bounding box center [251, 269] width 55 height 18
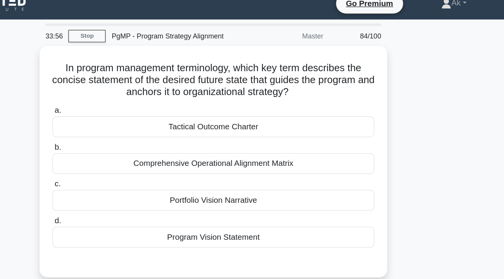
scroll to position [0, 0]
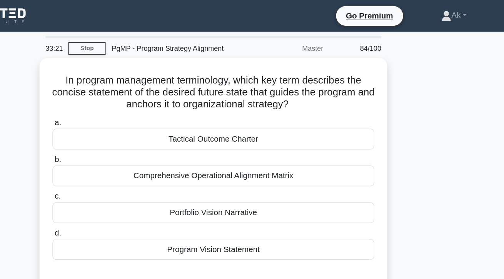
click at [219, 194] on div "Program Vision Statement" at bounding box center [251, 193] width 249 height 16
click at [127, 183] on input "d. Program Vision Statement" at bounding box center [127, 180] width 0 height 5
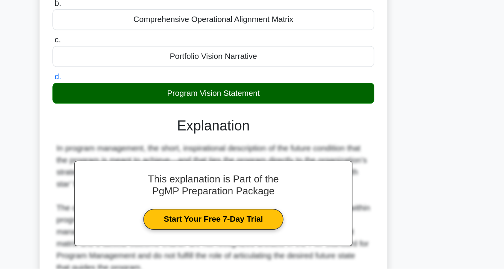
scroll to position [100, 0]
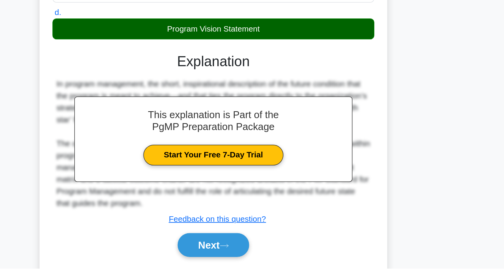
click at [234, 258] on button "Next" at bounding box center [251, 261] width 55 height 18
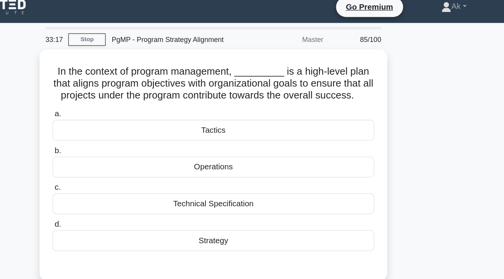
scroll to position [0, 0]
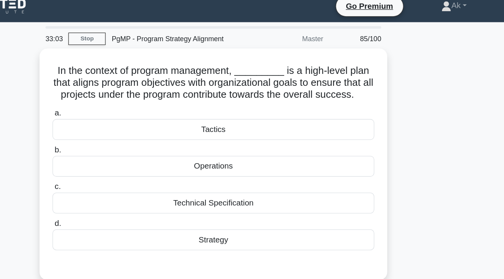
click at [245, 201] on div "Strategy" at bounding box center [251, 193] width 249 height 16
click at [127, 183] on input "d. Strategy" at bounding box center [127, 180] width 0 height 5
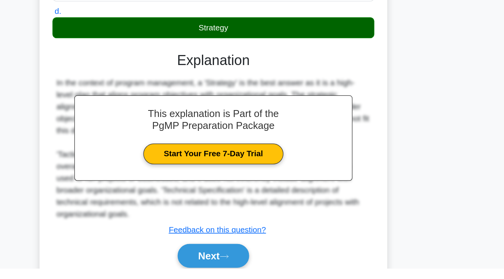
click at [240, 278] on button "Next" at bounding box center [251, 269] width 55 height 18
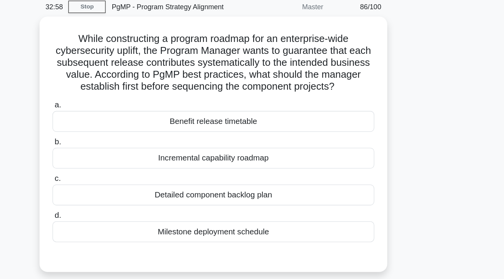
scroll to position [32, 0]
click at [222, 102] on div "Benefit release timetable" at bounding box center [251, 94] width 249 height 16
click at [127, 84] on input "a. Benefit release timetable" at bounding box center [127, 81] width 0 height 5
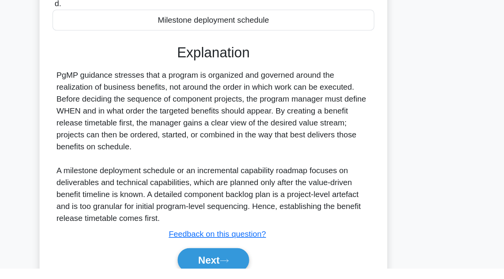
scroll to position [128, 0]
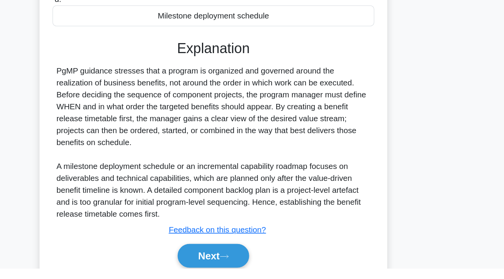
click at [260, 278] on button "Next" at bounding box center [251, 269] width 55 height 18
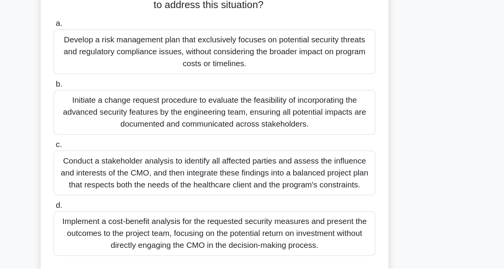
scroll to position [62, 0]
click at [138, 157] on div "Initiate a change request procedure to evaluate the feasibility of incorporatin…" at bounding box center [251, 157] width 249 height 35
click at [127, 139] on input "b. Initiate a change request procedure to evaluate the feasibility of incorpora…" at bounding box center [127, 136] width 0 height 5
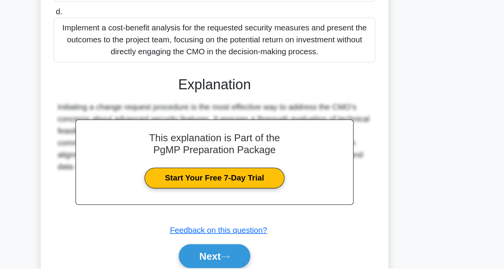
scroll to position [212, 0]
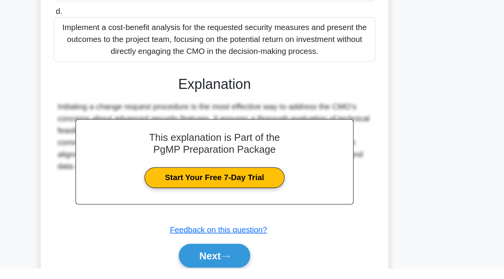
click at [236, 277] on button "Next" at bounding box center [251, 269] width 55 height 18
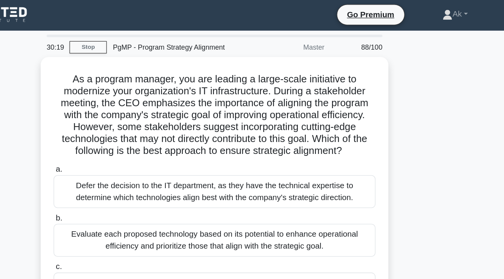
scroll to position [0, 0]
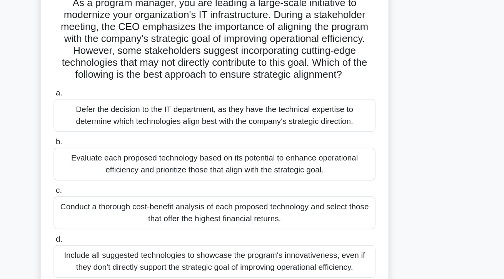
click at [365, 190] on div "Evaluate each proposed technology based on its potential to enhance operational…" at bounding box center [251, 186] width 249 height 25
click at [127, 172] on input "b. Evaluate each proposed technology based on its potential to enhance operatio…" at bounding box center [127, 169] width 0 height 5
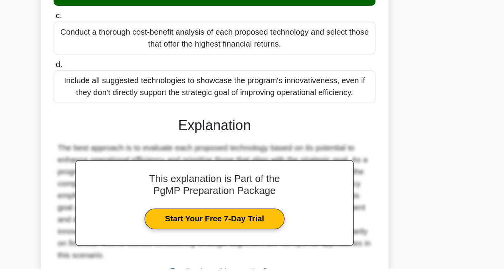
scroll to position [147, 0]
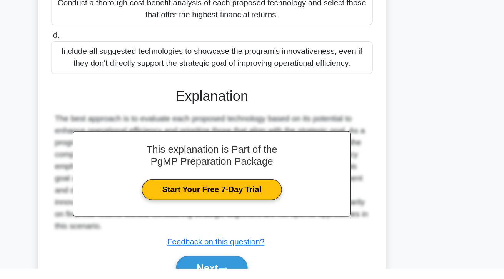
click at [268, 279] on button "Next" at bounding box center [251, 278] width 55 height 18
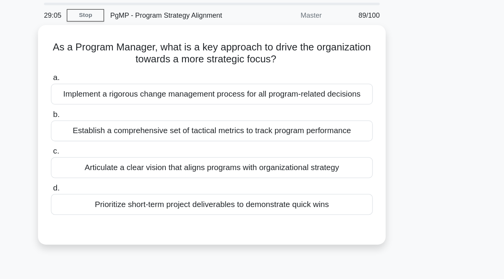
scroll to position [0, 0]
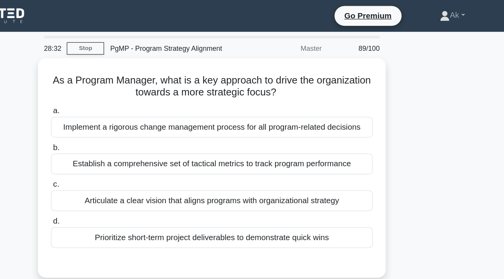
click at [364, 160] on div "Articulate a clear vision that aligns programs with organizational strategy" at bounding box center [251, 155] width 249 height 16
click at [127, 145] on input "c. Articulate a clear vision that aligns programs with organizational strategy" at bounding box center [127, 142] width 0 height 5
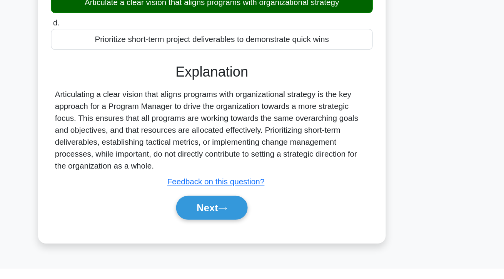
scroll to position [100, 0]
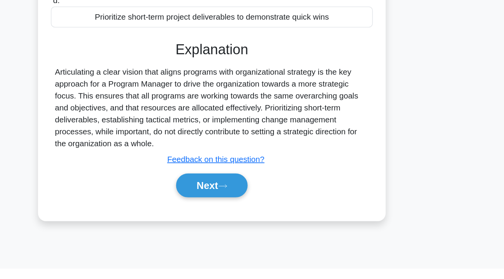
click at [269, 218] on button "Next" at bounding box center [251, 214] width 55 height 18
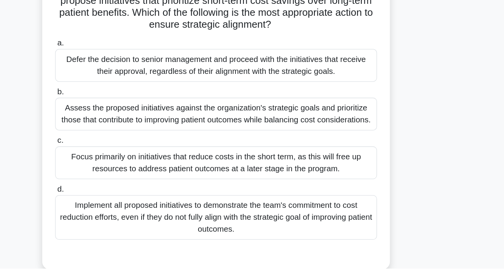
scroll to position [20, 0]
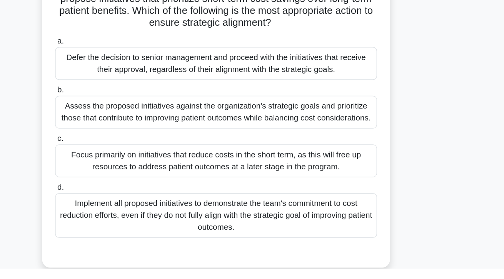
click at [322, 170] on div "Assess the proposed initiatives against the organization's strategic goals and …" at bounding box center [251, 157] width 249 height 25
click at [127, 143] on input "b. Assess the proposed initiatives against the organization's strategic goals a…" at bounding box center [127, 140] width 0 height 5
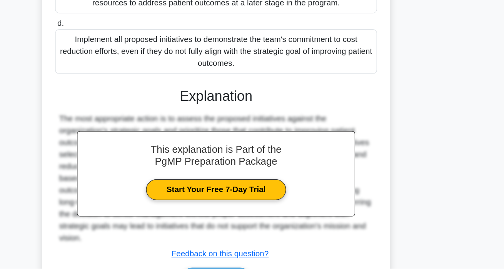
scroll to position [165, 0]
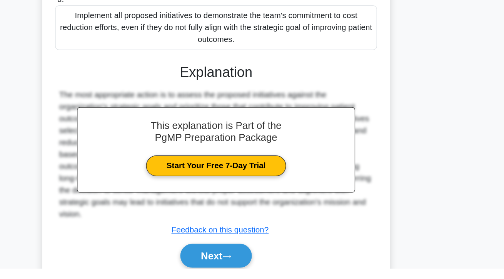
click at [260, 278] on button "Next" at bounding box center [251, 269] width 55 height 18
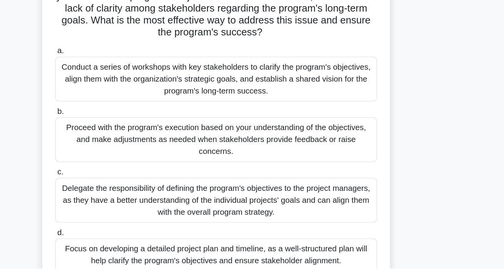
scroll to position [24, 0]
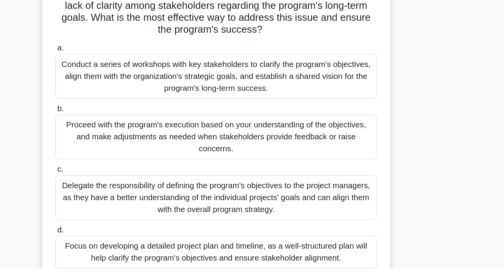
click at [365, 122] on div "Conduct a series of workshops with key stakeholders to clarify the program's ob…" at bounding box center [251, 130] width 249 height 35
click at [127, 111] on input "a. Conduct a series of workshops with key stakeholders to clarify the program's…" at bounding box center [127, 108] width 0 height 5
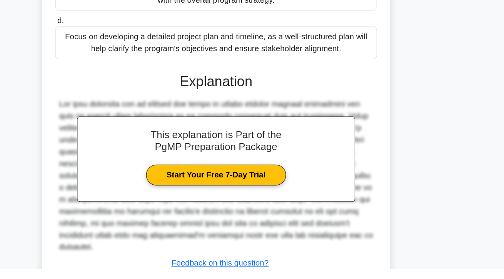
scroll to position [202, 0]
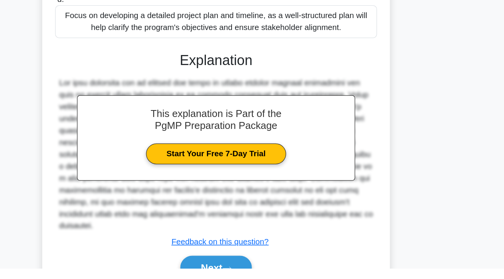
click at [260, 279] on button "Next" at bounding box center [251, 278] width 55 height 18
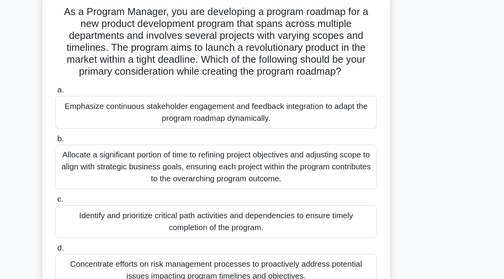
scroll to position [0, 0]
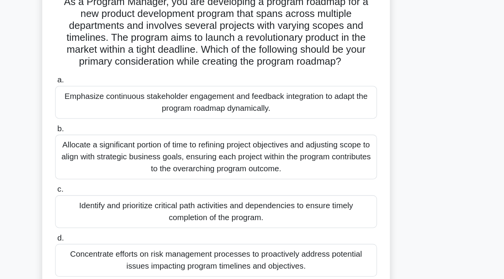
click at [337, 188] on div "Allocate a significant portion of time to refining project objectives and adjus…" at bounding box center [251, 182] width 249 height 35
click at [127, 163] on input "b. Allocate a significant portion of time to refining project objectives and ad…" at bounding box center [127, 160] width 0 height 5
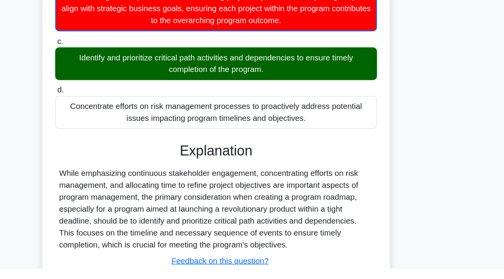
scroll to position [120, 0]
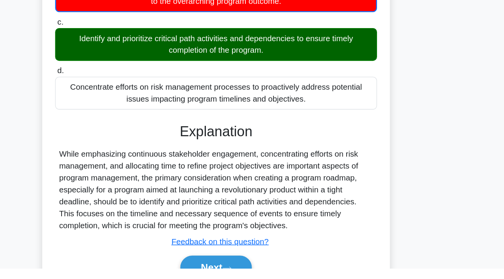
click at [270, 272] on button "Next" at bounding box center [251, 278] width 55 height 18
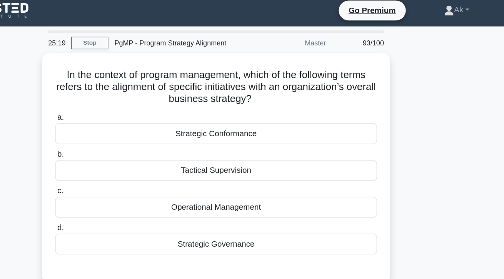
scroll to position [4, 0]
click at [315, 139] on div "Tactical Supervision" at bounding box center [251, 132] width 249 height 16
click at [127, 122] on input "b. Tactical Supervision" at bounding box center [127, 119] width 0 height 5
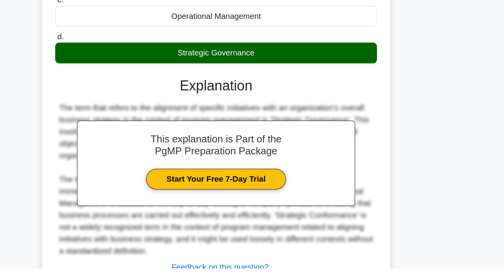
scroll to position [84, 0]
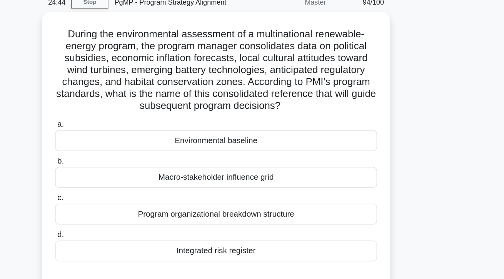
scroll to position [26, 0]
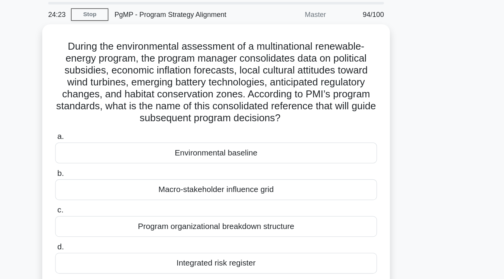
click at [322, 116] on div "Environmental baseline" at bounding box center [251, 118] width 249 height 16
click at [127, 108] on input "a. Environmental baseline" at bounding box center [127, 105] width 0 height 5
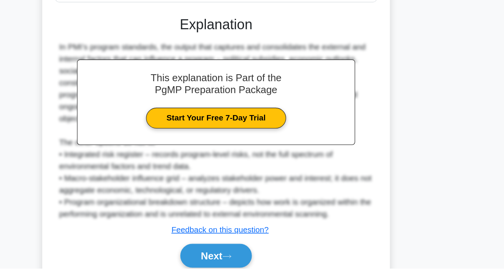
click at [264, 272] on icon at bounding box center [260, 269] width 7 height 4
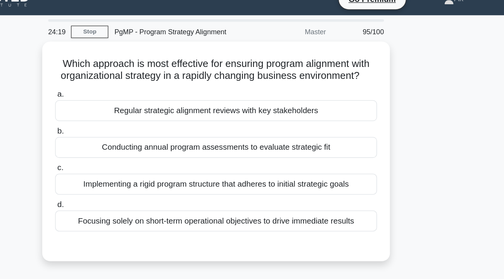
scroll to position [0, 0]
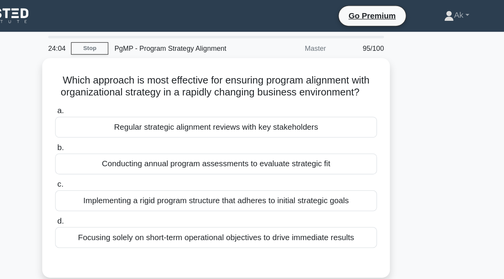
click at [332, 107] on div "Regular strategic alignment reviews with key stakeholders" at bounding box center [251, 98] width 249 height 16
click at [127, 88] on input "a. Regular strategic alignment reviews with key stakeholders" at bounding box center [127, 85] width 0 height 5
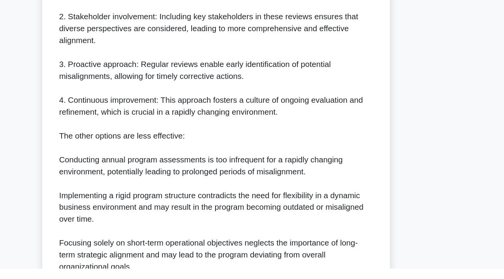
scroll to position [258, 0]
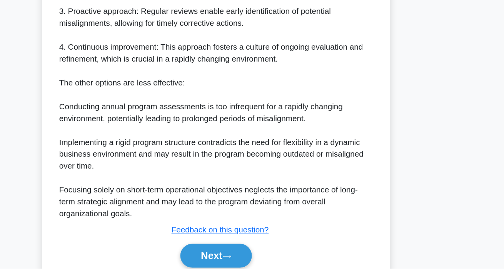
click at [269, 278] on button "Next" at bounding box center [251, 269] width 55 height 18
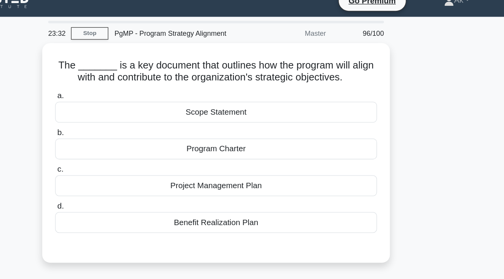
scroll to position [11, 0]
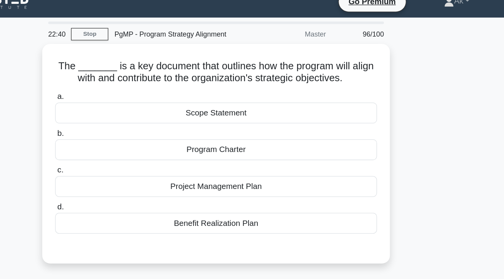
click at [299, 148] on div "Project Management Plan" at bounding box center [251, 144] width 249 height 16
click at [127, 134] on input "c. Project Management Plan" at bounding box center [127, 131] width 0 height 5
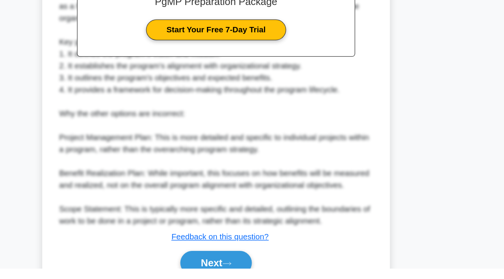
scroll to position [194, 0]
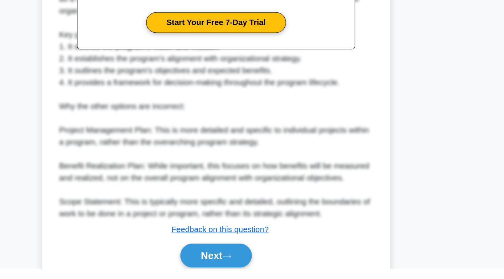
click at [232, 278] on button "Next" at bounding box center [251, 269] width 55 height 18
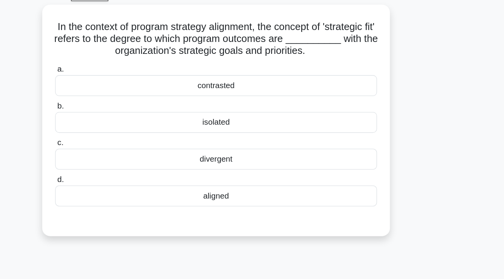
scroll to position [0, 0]
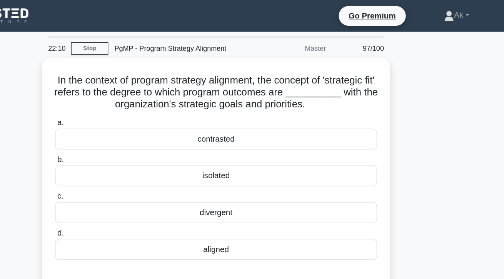
click at [223, 199] on div "aligned" at bounding box center [251, 193] width 249 height 16
click at [127, 183] on input "d. aligned" at bounding box center [127, 180] width 0 height 5
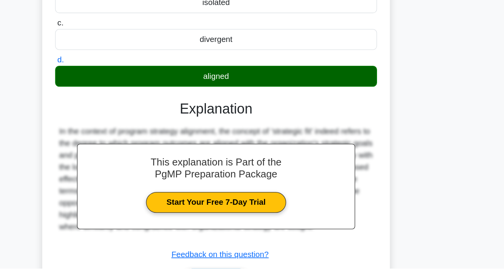
scroll to position [100, 0]
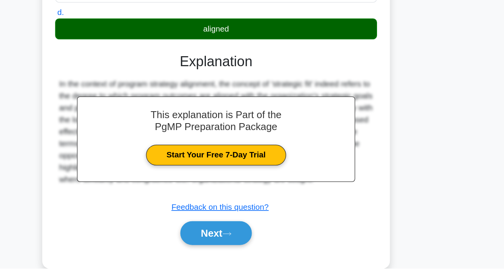
click at [231, 255] on button "Next" at bounding box center [251, 251] width 55 height 18
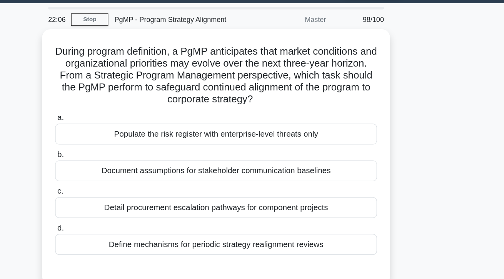
scroll to position [15, 0]
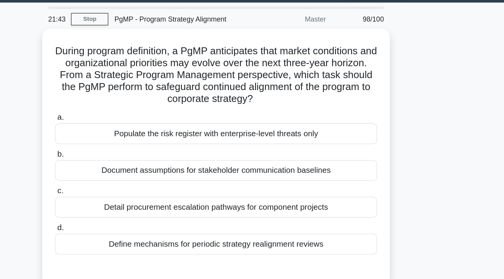
click at [174, 200] on div "Define mechanisms for periodic strategy realignment reviews" at bounding box center [251, 196] width 249 height 16
click at [127, 186] on input "d. Define mechanisms for periodic strategy realignment reviews" at bounding box center [127, 183] width 0 height 5
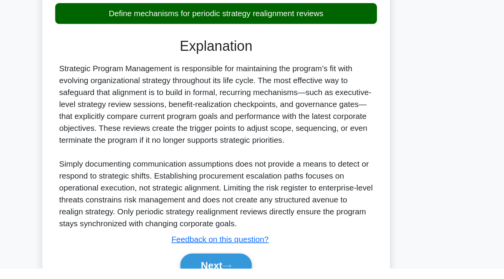
scroll to position [138, 0]
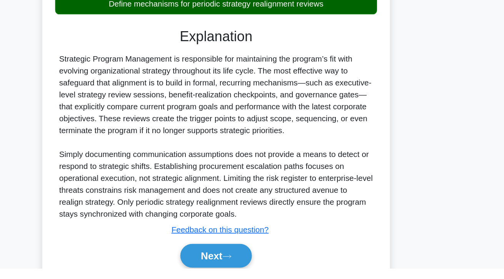
click at [255, 278] on button "Next" at bounding box center [251, 269] width 55 height 18
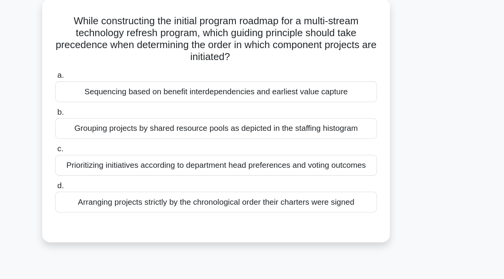
scroll to position [35, 0]
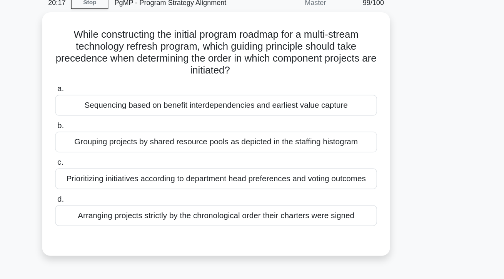
click at [152, 80] on div "Sequencing based on benefit interdependencies and earliest value capture" at bounding box center [251, 81] width 249 height 16
click at [127, 72] on input "a. Sequencing based on benefit interdependencies and earliest value capture" at bounding box center [127, 69] width 0 height 5
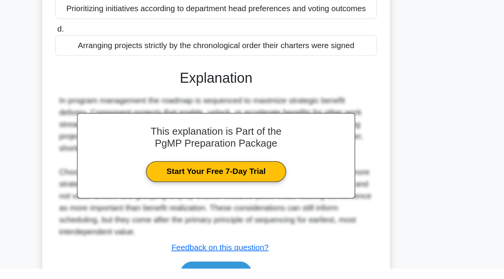
scroll to position [101, 0]
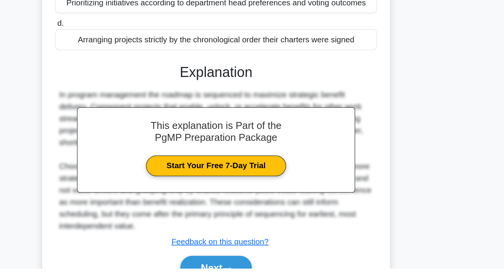
click at [269, 279] on button "Next" at bounding box center [251, 278] width 55 height 18
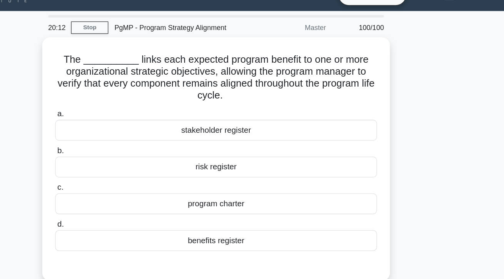
scroll to position [16, 0]
click at [278, 187] on div "benefits register" at bounding box center [251, 187] width 249 height 16
click at [127, 177] on input "d. benefits register" at bounding box center [127, 174] width 0 height 5
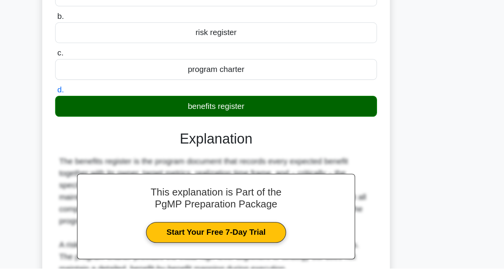
scroll to position [101, 0]
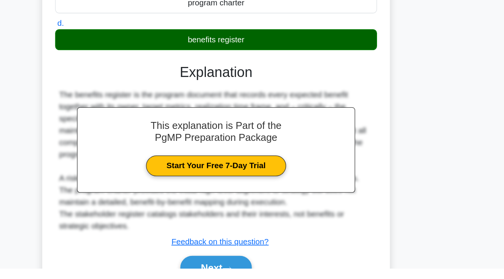
click at [270, 275] on button "Next" at bounding box center [251, 278] width 55 height 18
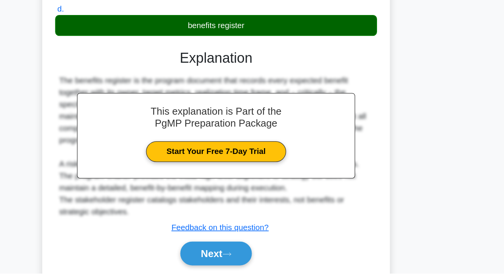
scroll to position [136, 0]
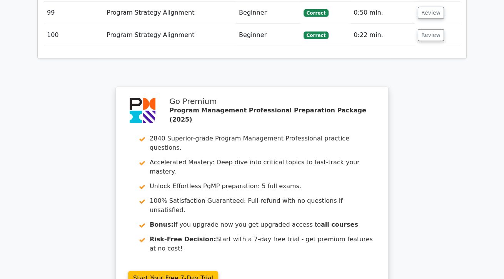
scroll to position [3223, 0]
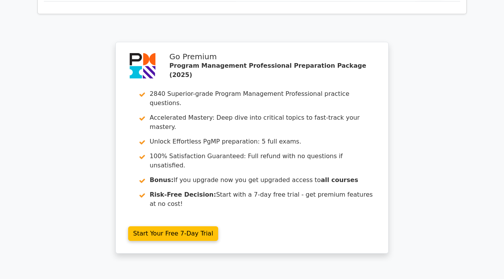
scroll to position [3258, 0]
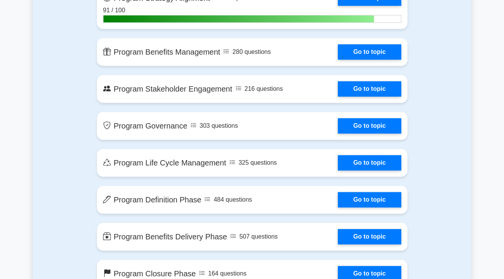
scroll to position [667, 0]
click at [338, 58] on link "Go to topic" at bounding box center [369, 51] width 63 height 15
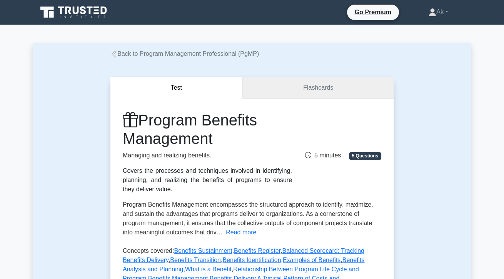
click at [337, 93] on link "Flashcards" at bounding box center [318, 88] width 151 height 22
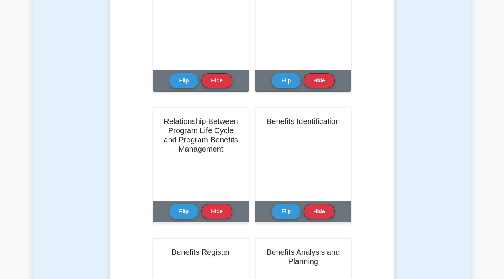
scroll to position [224, 0]
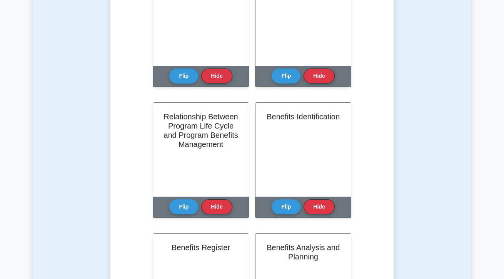
click at [228, 50] on div "What is a Benefit" at bounding box center [200, 18] width 95 height 93
click at [185, 72] on button "Flip" at bounding box center [183, 75] width 29 height 15
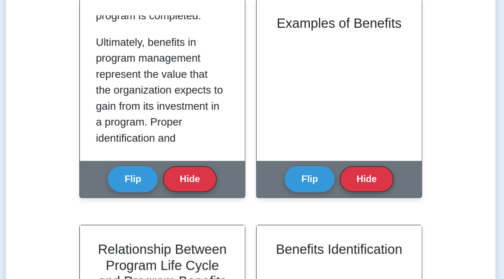
scroll to position [589, 0]
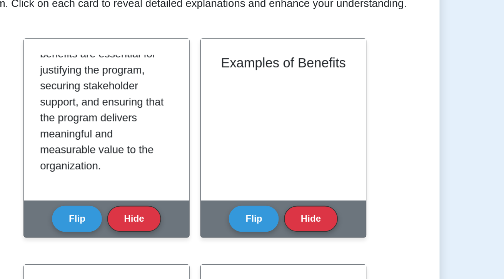
scroll to position [133, 0]
click at [286, 167] on button "Flip" at bounding box center [286, 167] width 29 height 15
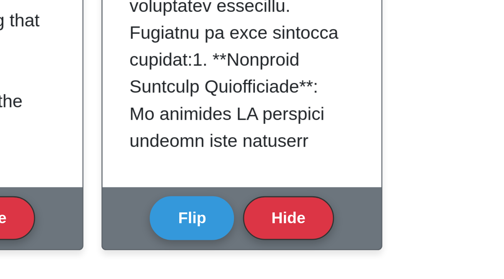
scroll to position [57, 0]
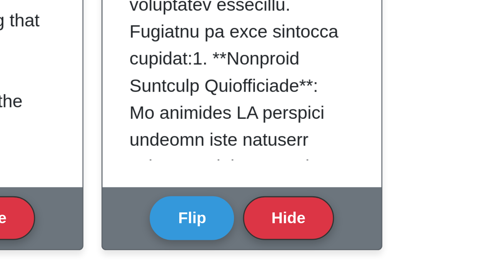
click at [221, 160] on button "Hide" at bounding box center [216, 167] width 31 height 15
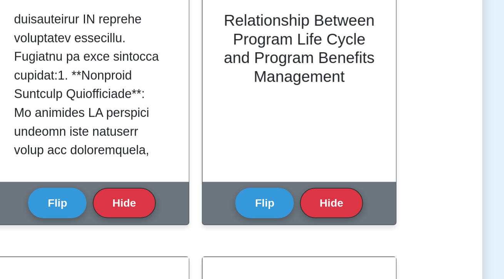
scroll to position [133, 0]
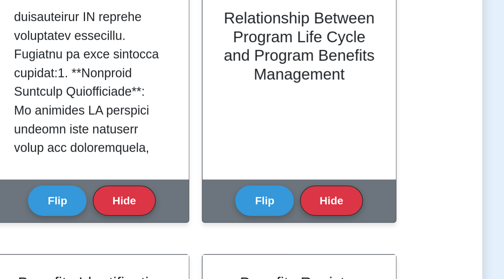
click at [285, 167] on button "Flip" at bounding box center [286, 167] width 29 height 15
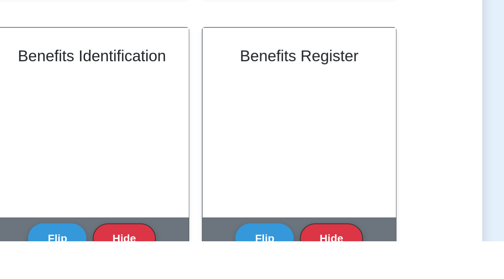
scroll to position [154, 0]
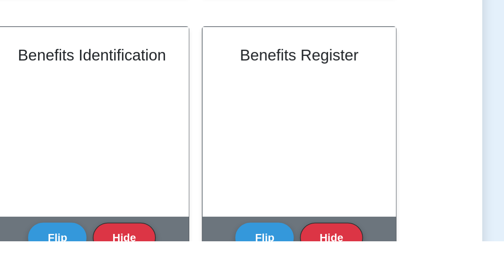
click at [181, 276] on button "Flip" at bounding box center [183, 277] width 29 height 15
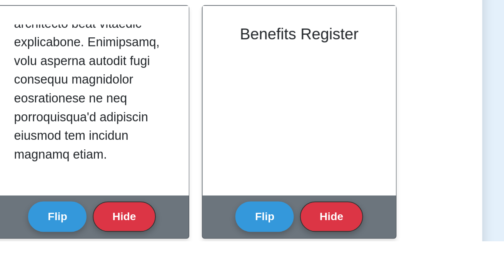
scroll to position [165, 0]
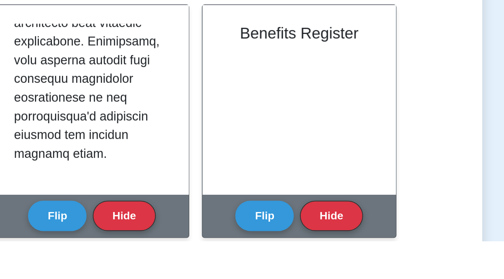
click at [290, 265] on button "Flip" at bounding box center [286, 266] width 29 height 15
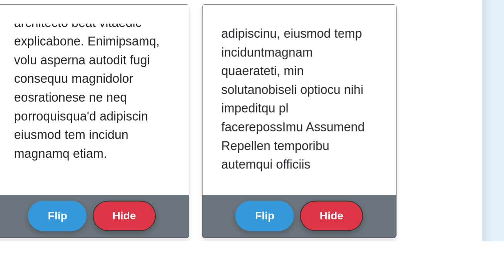
scroll to position [194, 0]
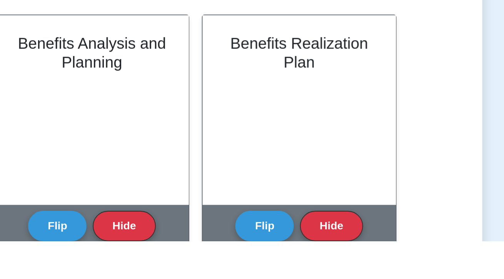
scroll to position [292, 0]
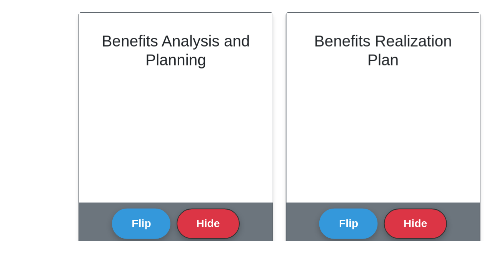
click at [184, 272] on button "Flip" at bounding box center [183, 270] width 29 height 15
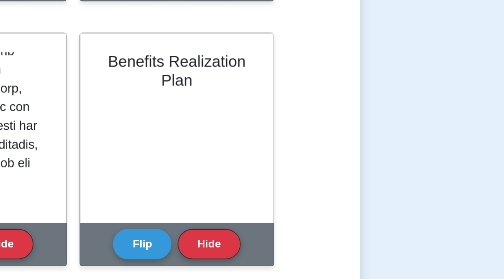
scroll to position [321, 0]
click at [290, 234] on button "Flip" at bounding box center [286, 241] width 29 height 15
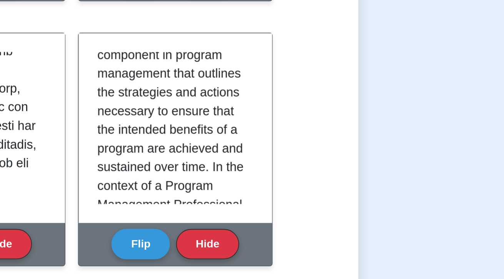
scroll to position [22, 0]
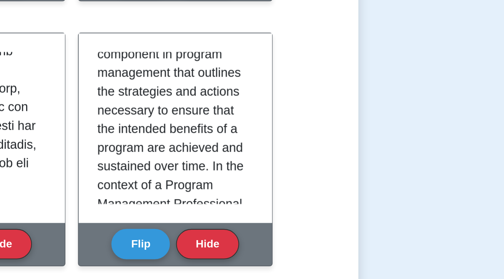
click at [334, 213] on p "A Benefits Realization Plan is a critical component in program management that …" at bounding box center [302, 211] width 74 height 175
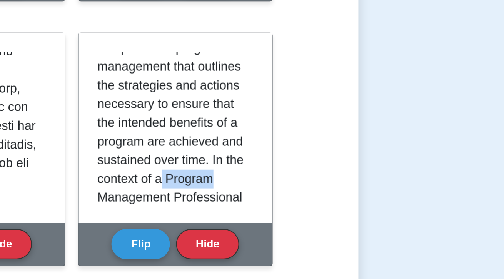
click at [324, 182] on p "A Benefits Realization Plan is a critical component in program management that …" at bounding box center [302, 208] width 74 height 175
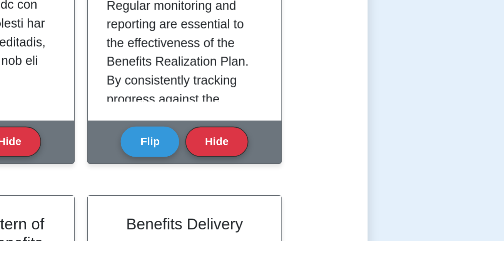
scroll to position [712, 0]
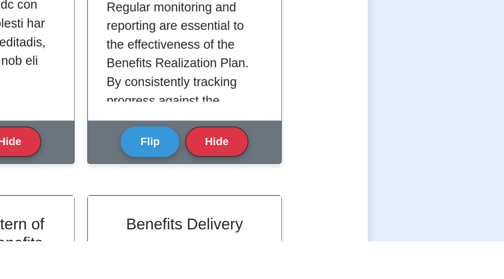
click at [282, 229] on button "Flip" at bounding box center [286, 229] width 29 height 15
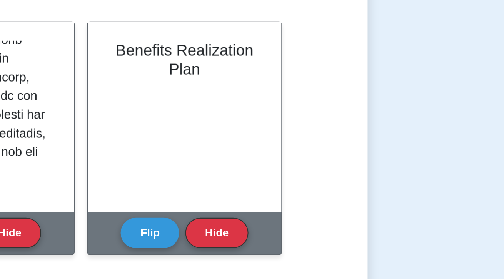
scroll to position [406, 0]
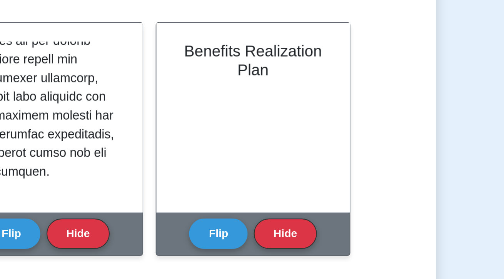
click at [186, 155] on button "Flip" at bounding box center [183, 156] width 29 height 15
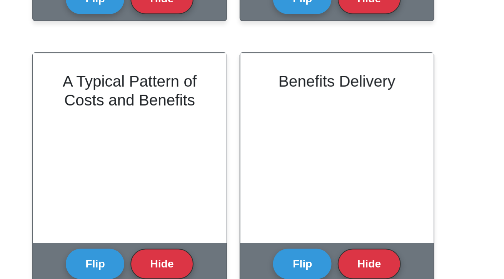
scroll to position [553, 0]
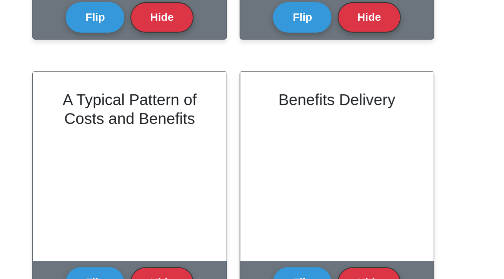
click at [181, 139] on button "Flip" at bounding box center [183, 139] width 29 height 15
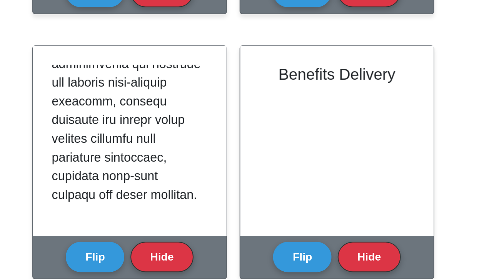
click at [287, 134] on button "Flip" at bounding box center [286, 139] width 29 height 15
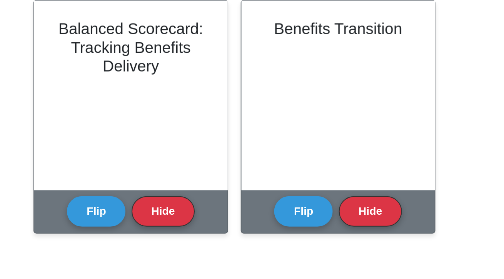
scroll to position [559, 0]
click at [186, 263] on button "Flip" at bounding box center [183, 264] width 29 height 15
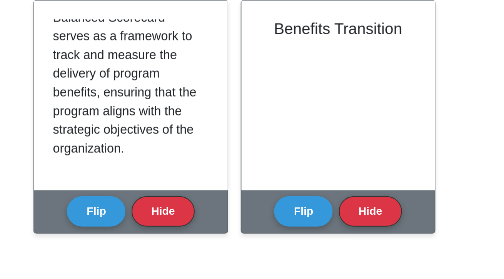
scroll to position [174, 0]
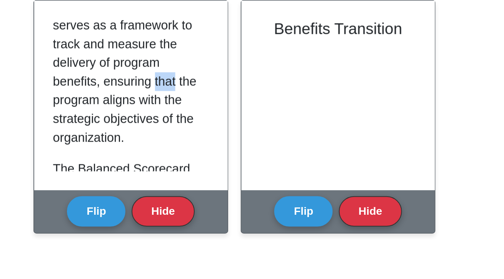
click at [220, 196] on p "In the context of Program Management Professional and Program Benefits Manageme…" at bounding box center [199, 177] width 74 height 111
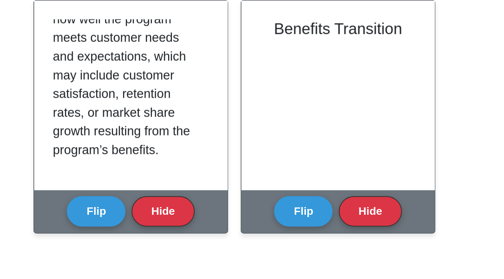
scroll to position [375, 0]
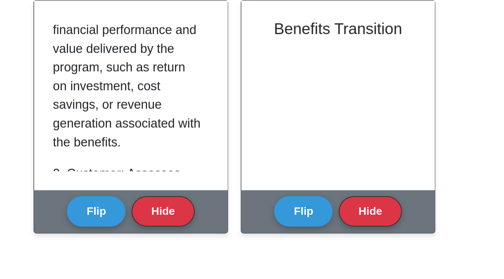
click at [220, 230] on p "1. Financial: Measures the financial performance and value delivered by the pro…" at bounding box center [199, 198] width 74 height 74
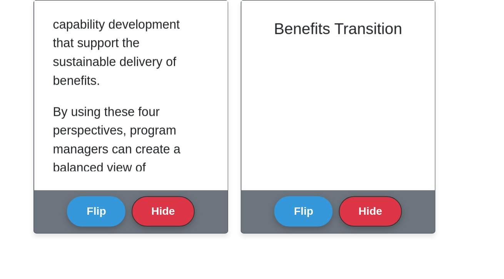
scroll to position [614, 0]
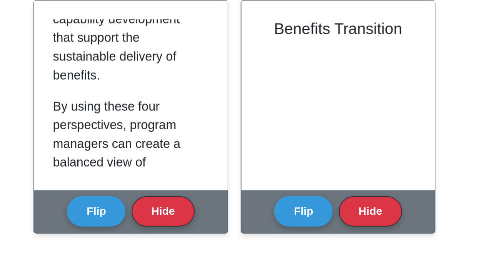
click at [297, 265] on button "Flip" at bounding box center [286, 264] width 29 height 15
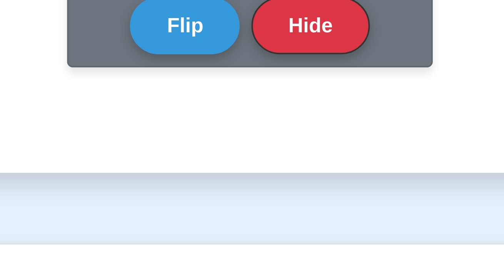
scroll to position [745, 0]
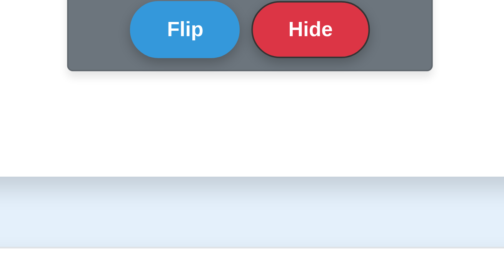
click at [229, 210] on button "Flip" at bounding box center [234, 209] width 29 height 15
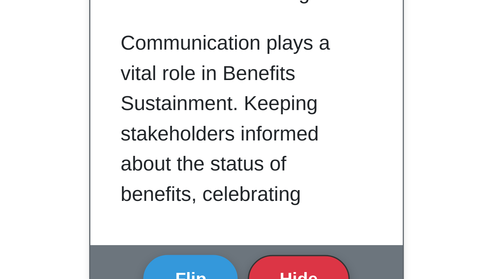
scroll to position [521, 0]
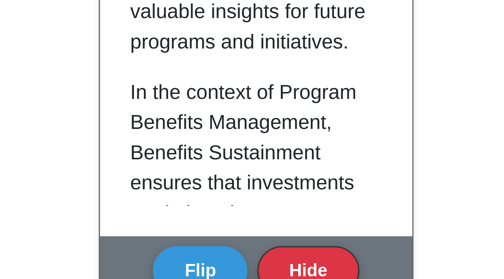
scroll to position [745, 0]
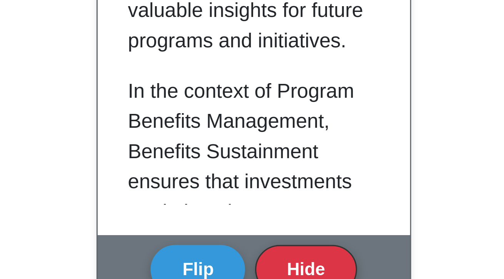
click at [220, 144] on p "Communication plays a vital role in Benefits Sustainment. Keeping stakeholders …" at bounding box center [251, 65] width 74 height 157
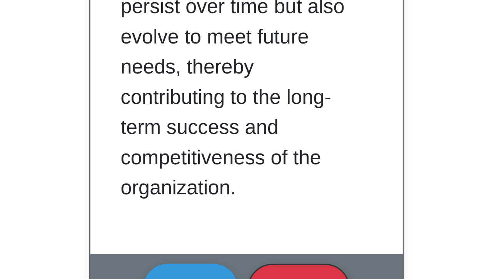
scroll to position [879, 0]
click at [217, 175] on p "In the context of Program Benefits Management, Benefits Sustainment ensures tha…" at bounding box center [251, 63] width 74 height 240
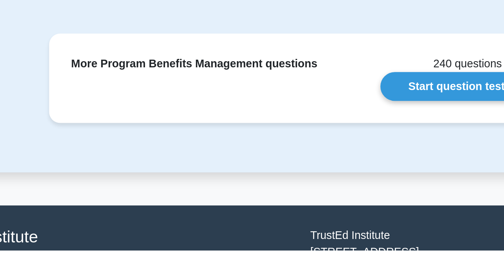
scroll to position [1060, 0]
